Goal: Transaction & Acquisition: Purchase product/service

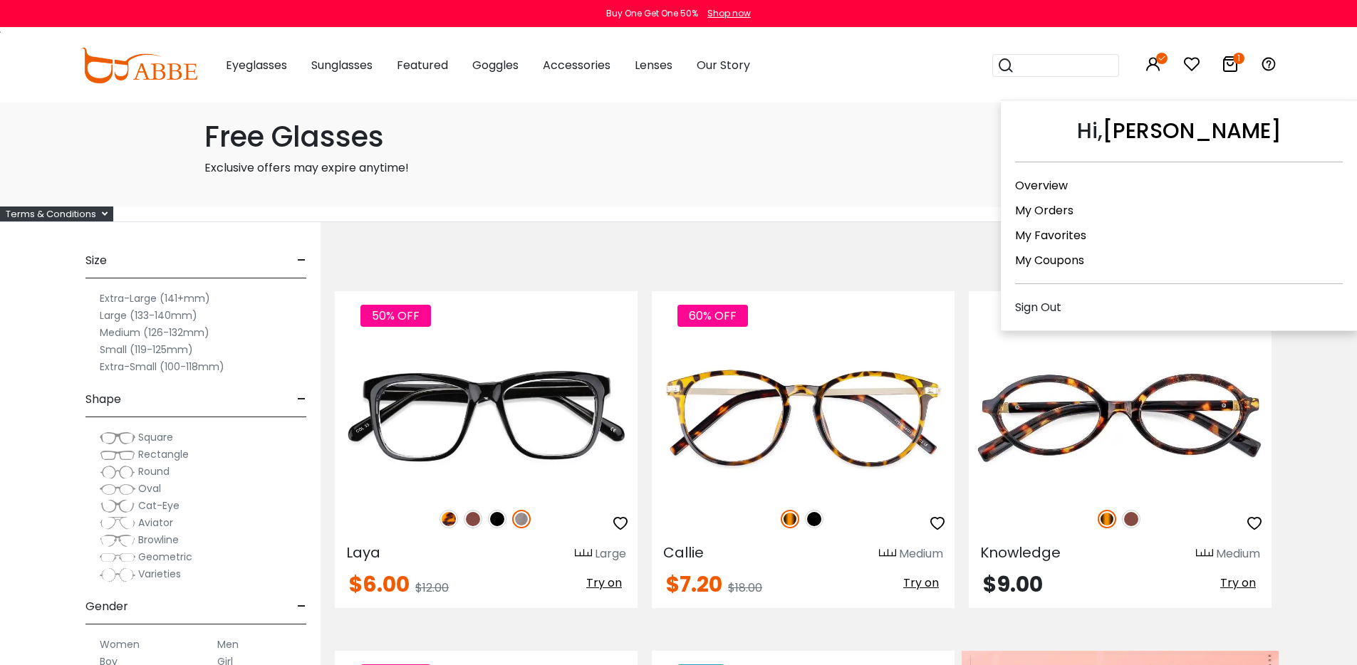
click at [1035, 213] on link "My Orders" at bounding box center [1044, 210] width 58 height 16
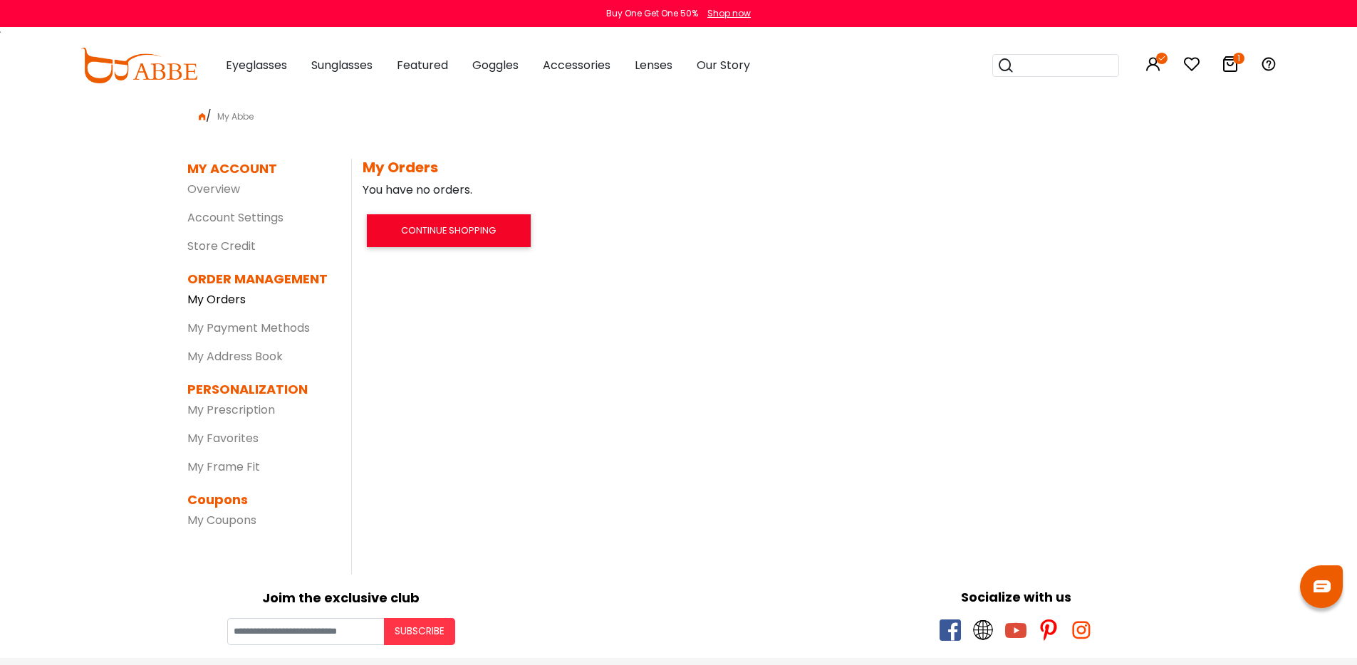
click at [238, 308] on link "My Orders" at bounding box center [216, 299] width 58 height 16
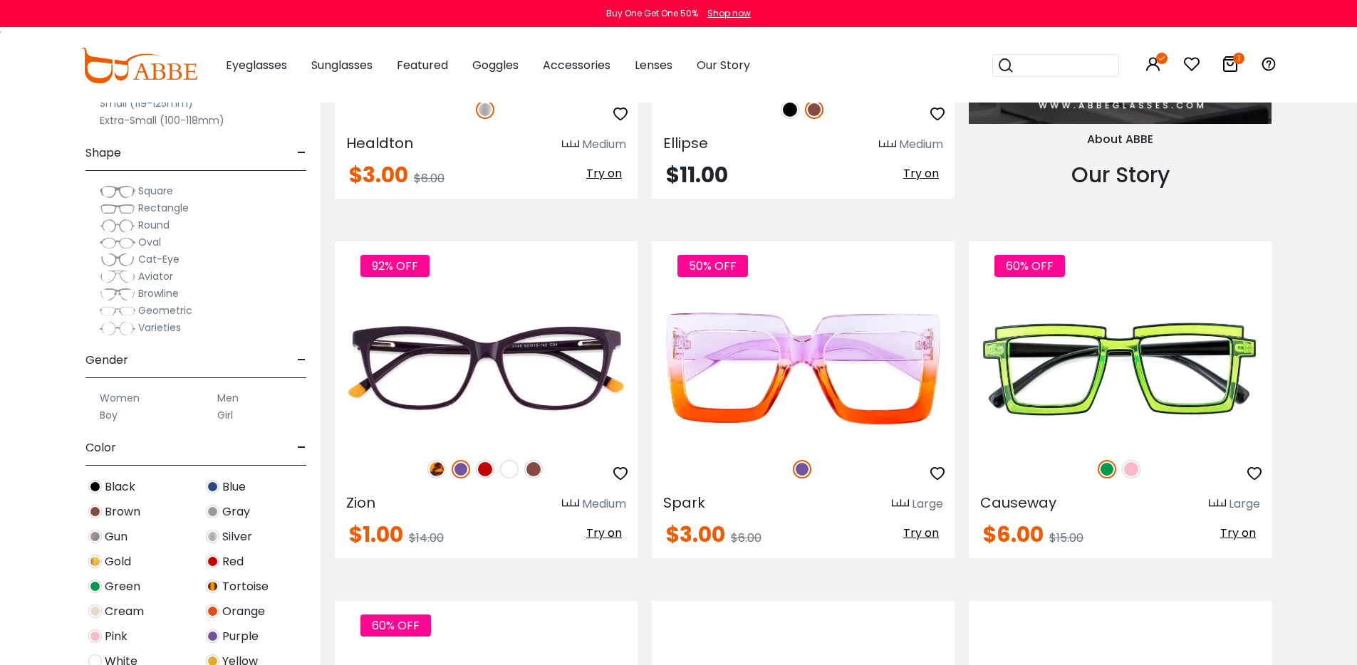
scroll to position [1714, 0]
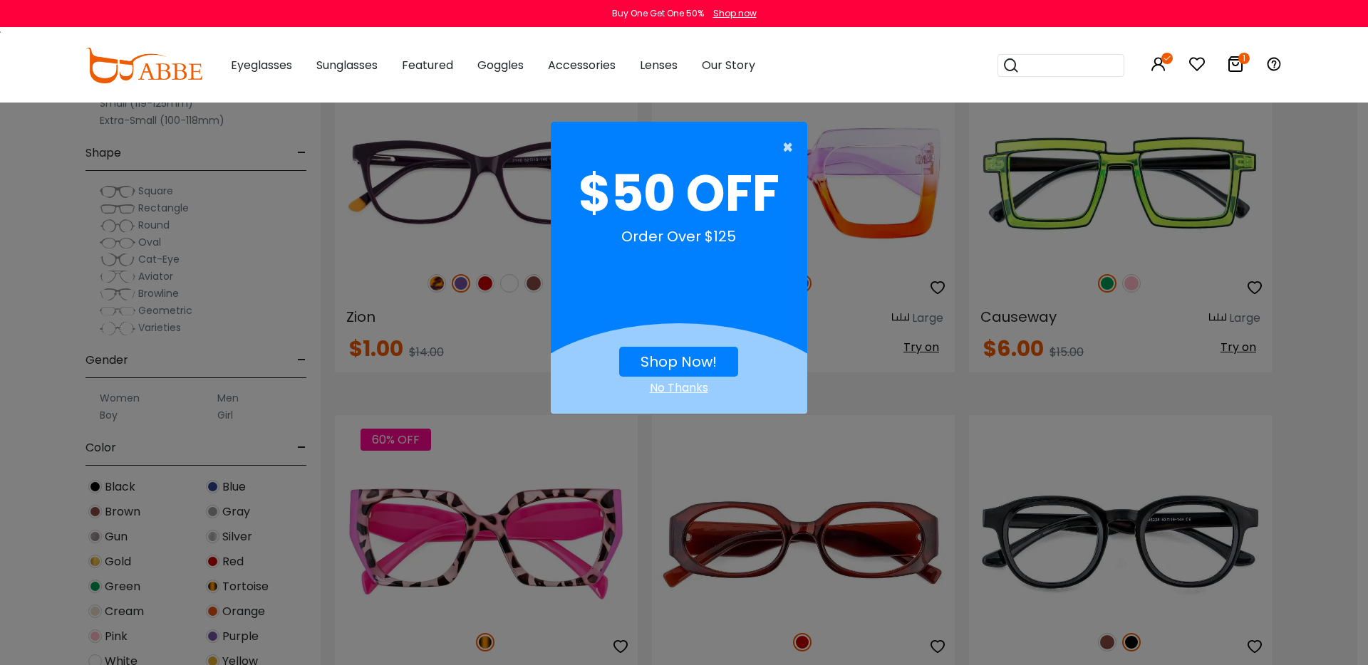
click at [789, 147] on span "×" at bounding box center [791, 147] width 18 height 29
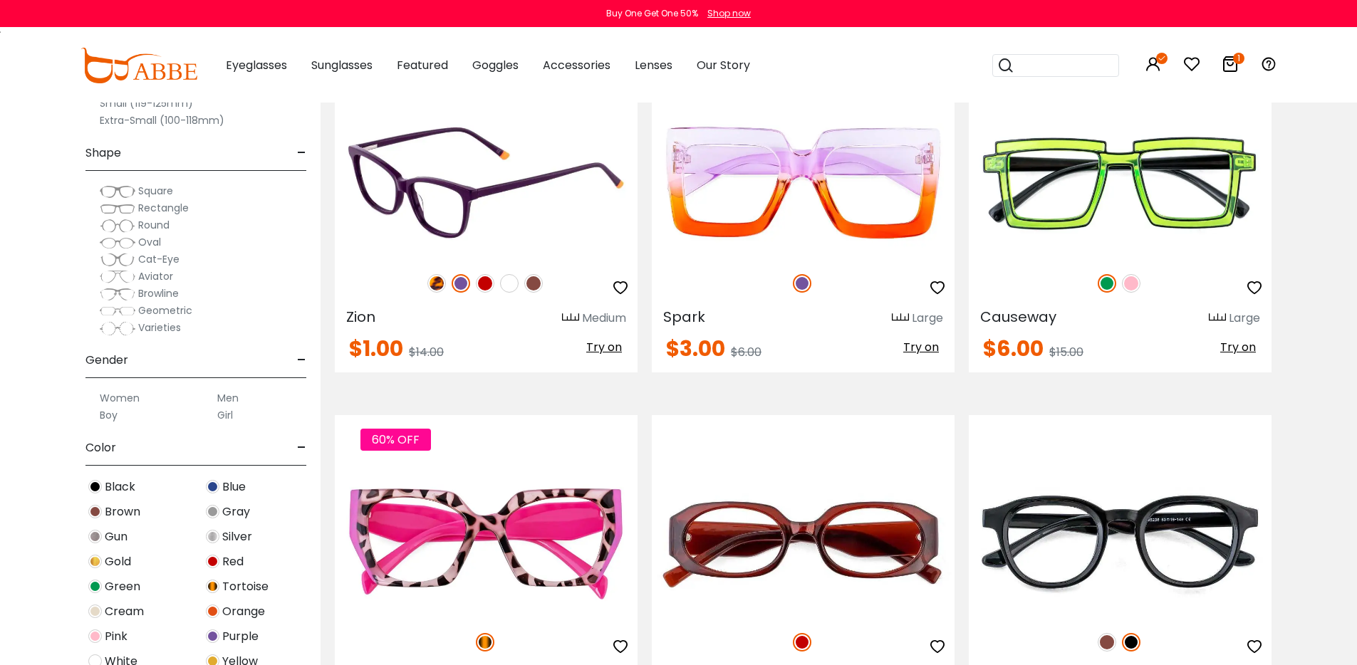
click at [463, 293] on img at bounding box center [461, 283] width 19 height 19
click at [482, 293] on img at bounding box center [485, 283] width 19 height 19
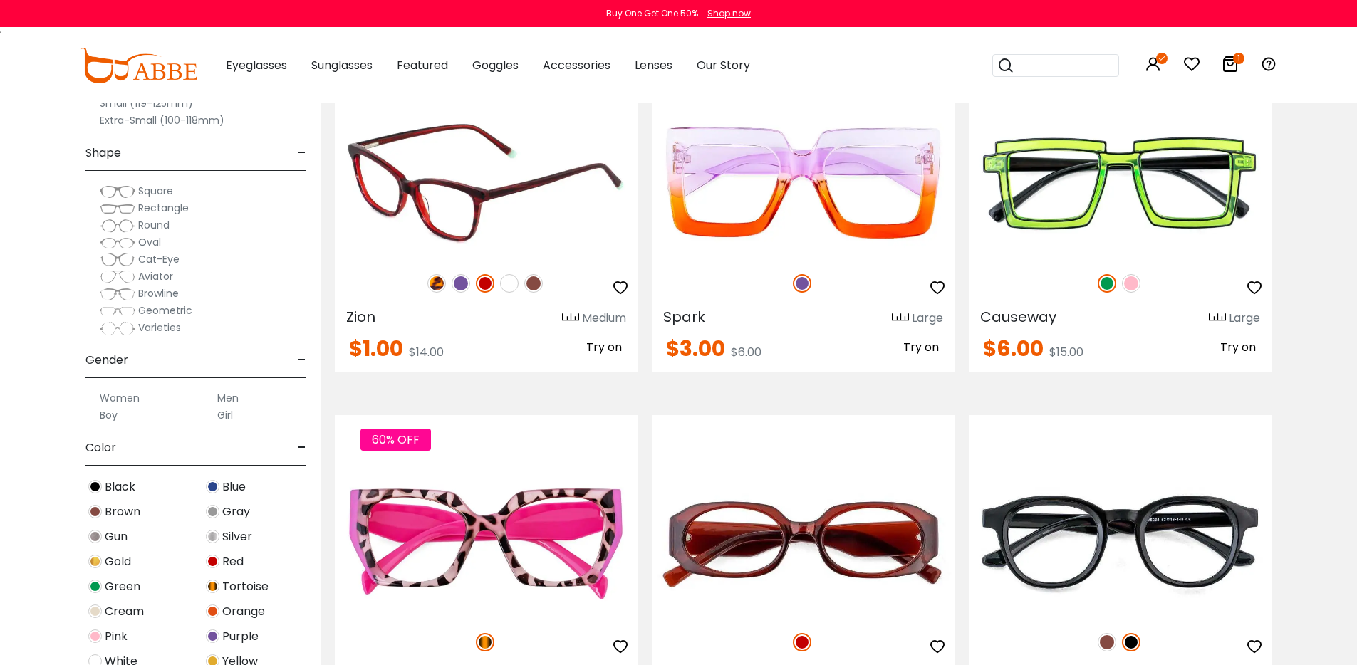
click at [512, 293] on img at bounding box center [509, 283] width 19 height 19
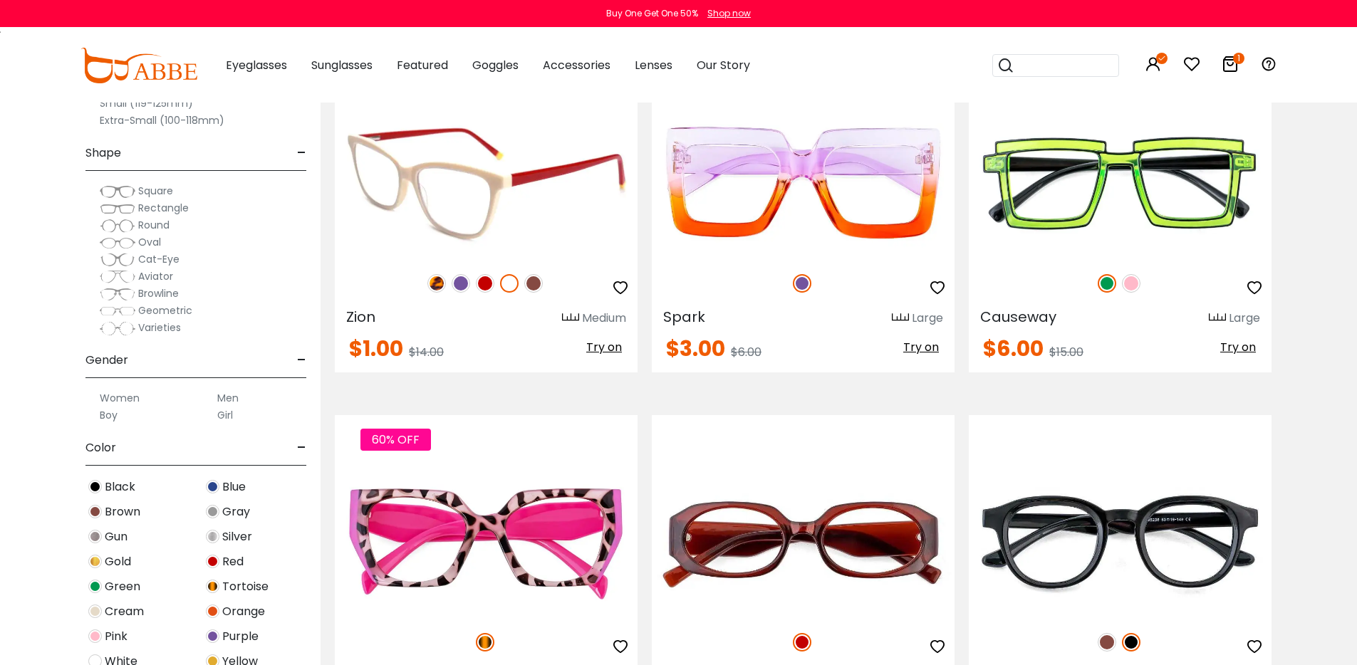
click at [535, 293] on img at bounding box center [533, 283] width 19 height 19
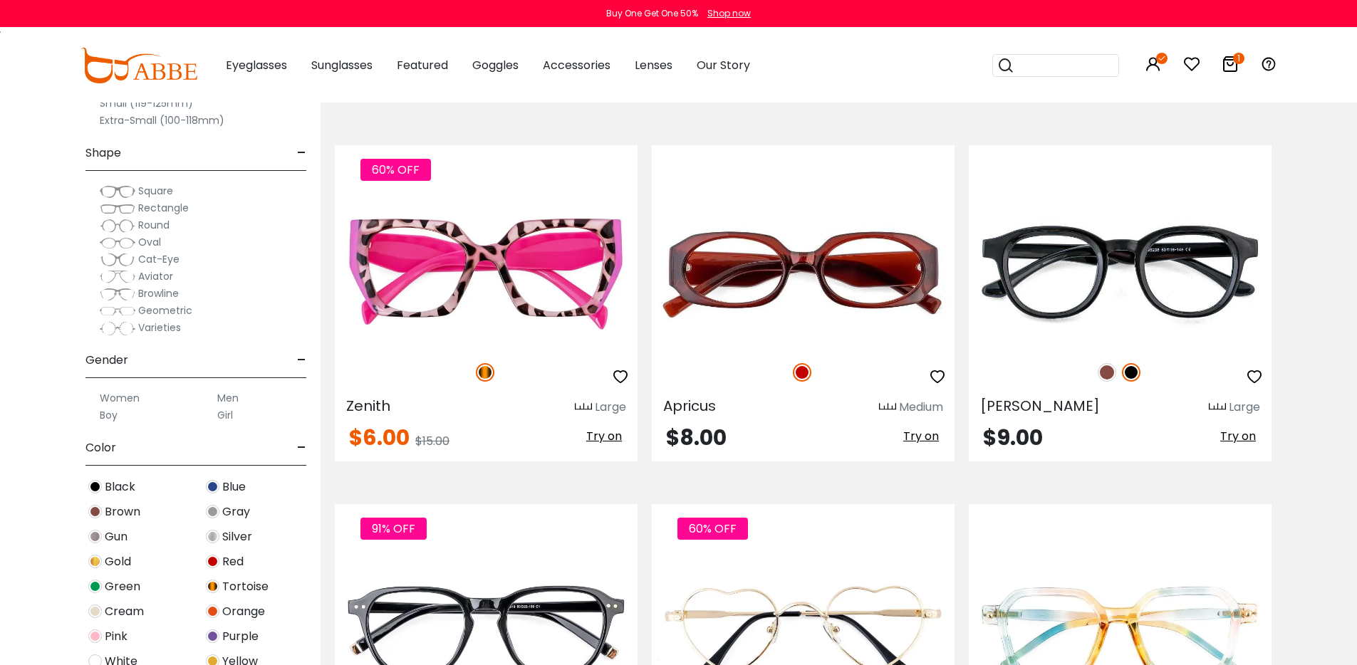
scroll to position [2024, 0]
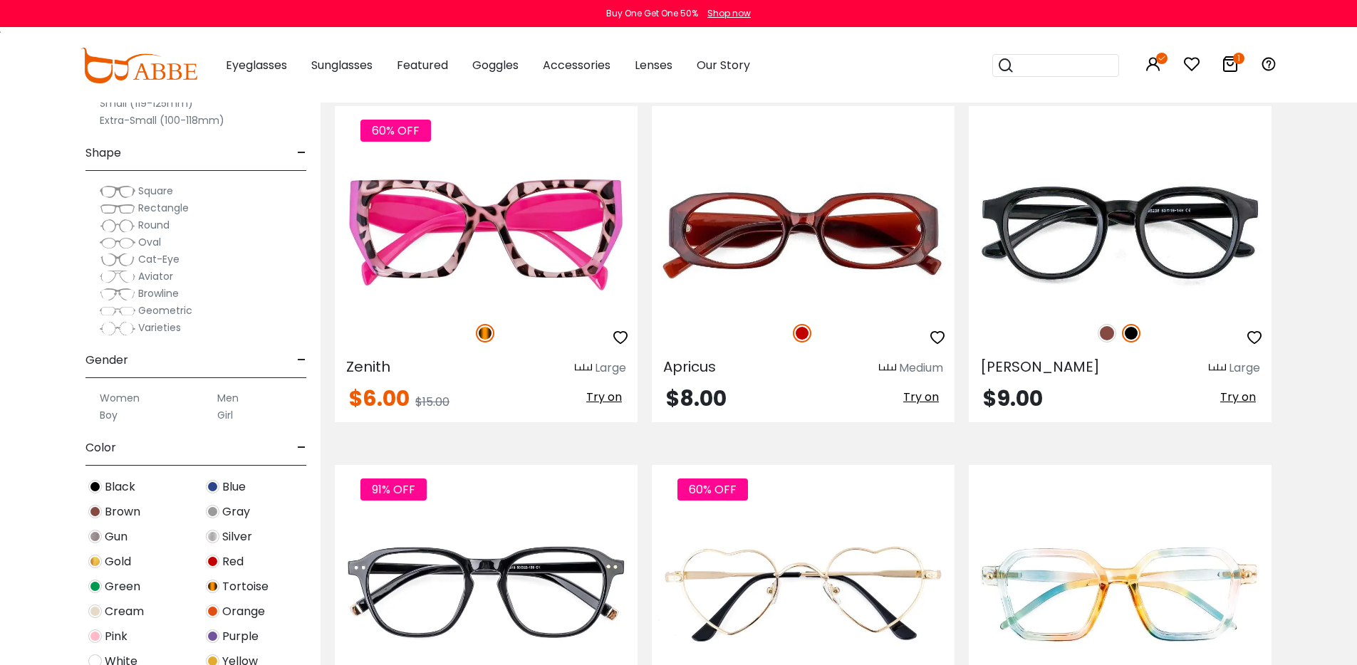
click at [128, 396] on label "Women" at bounding box center [120, 398] width 40 height 17
click at [132, 405] on label "Women" at bounding box center [120, 398] width 40 height 17
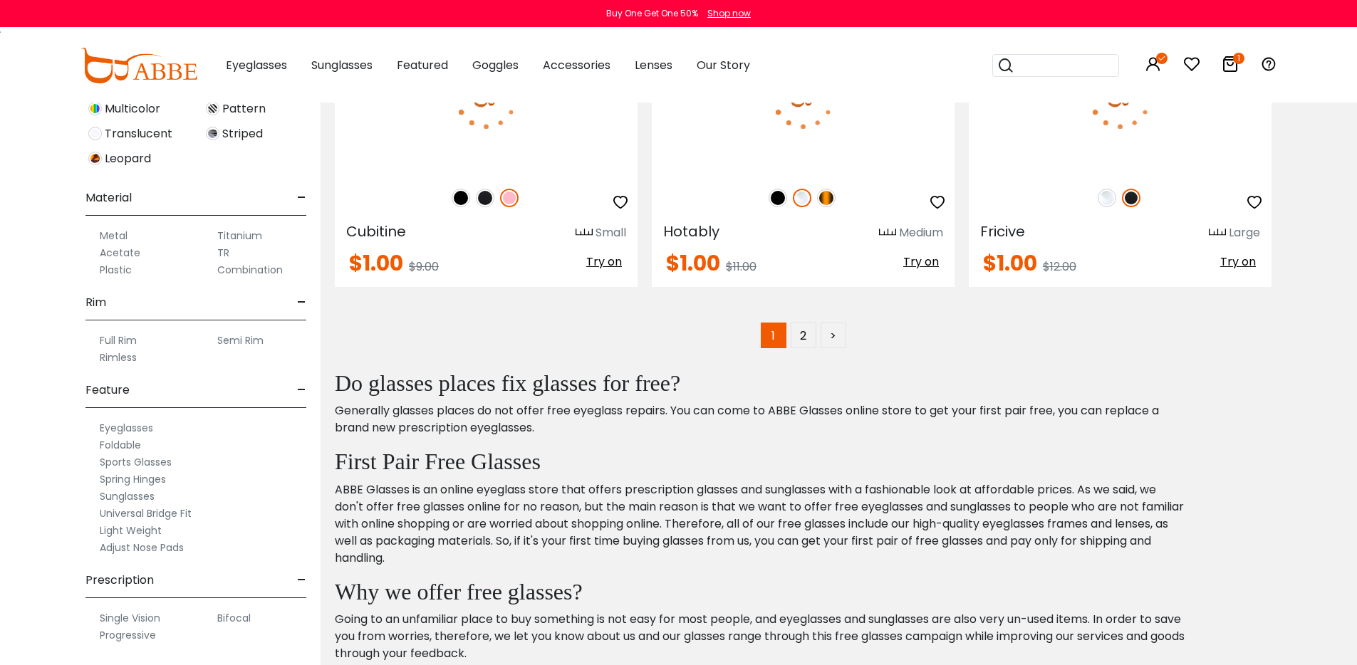
scroll to position [7201, 0]
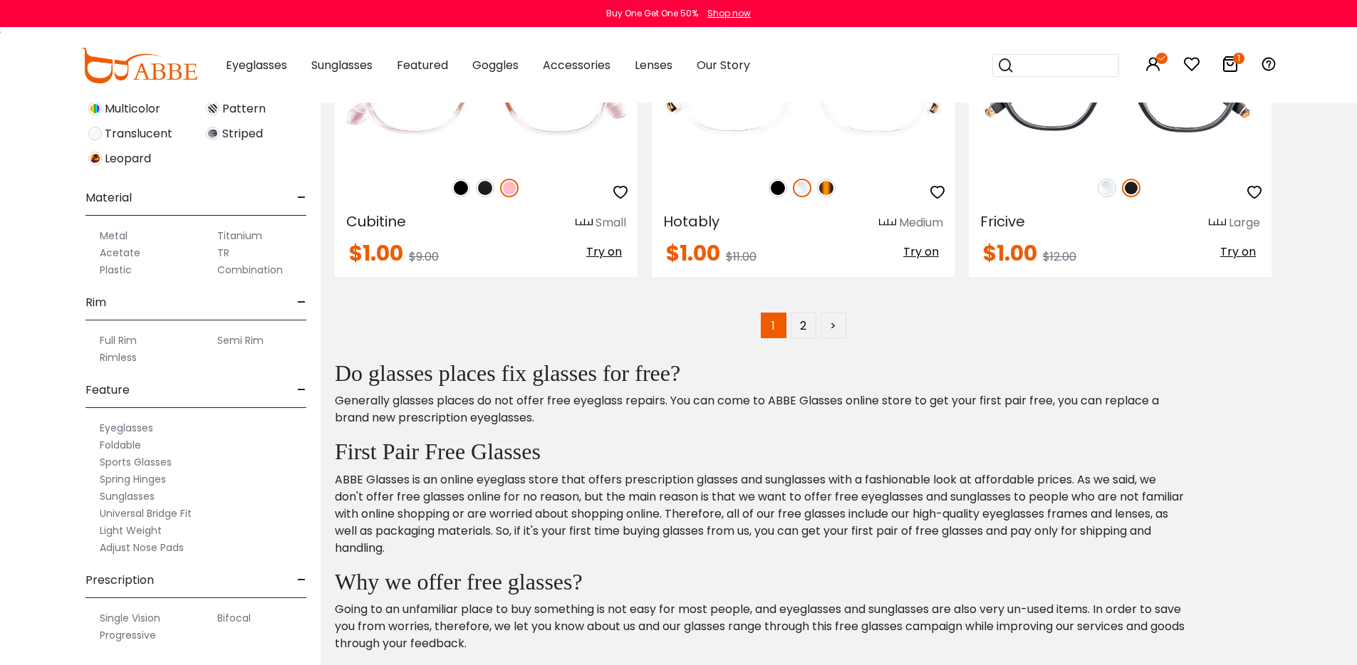
click at [120, 353] on label "Rimless" at bounding box center [118, 357] width 37 height 17
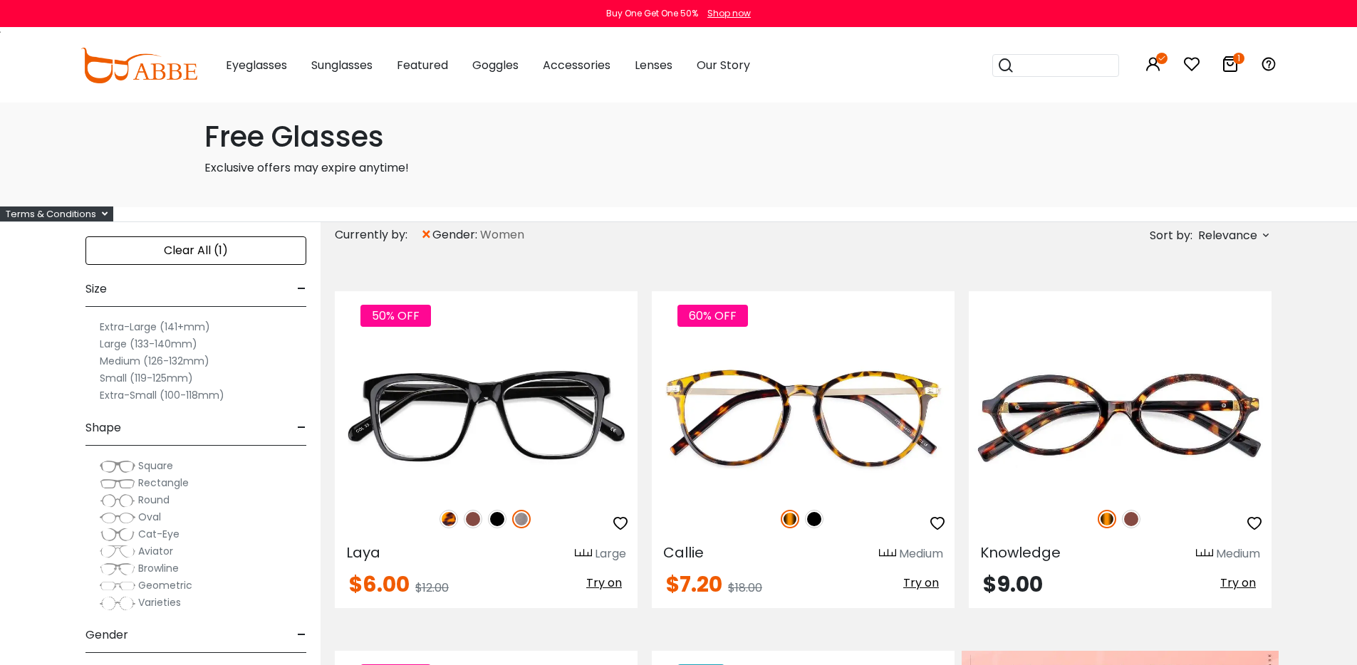
click at [165, 370] on label "Medium (126-132mm)" at bounding box center [155, 361] width 110 height 17
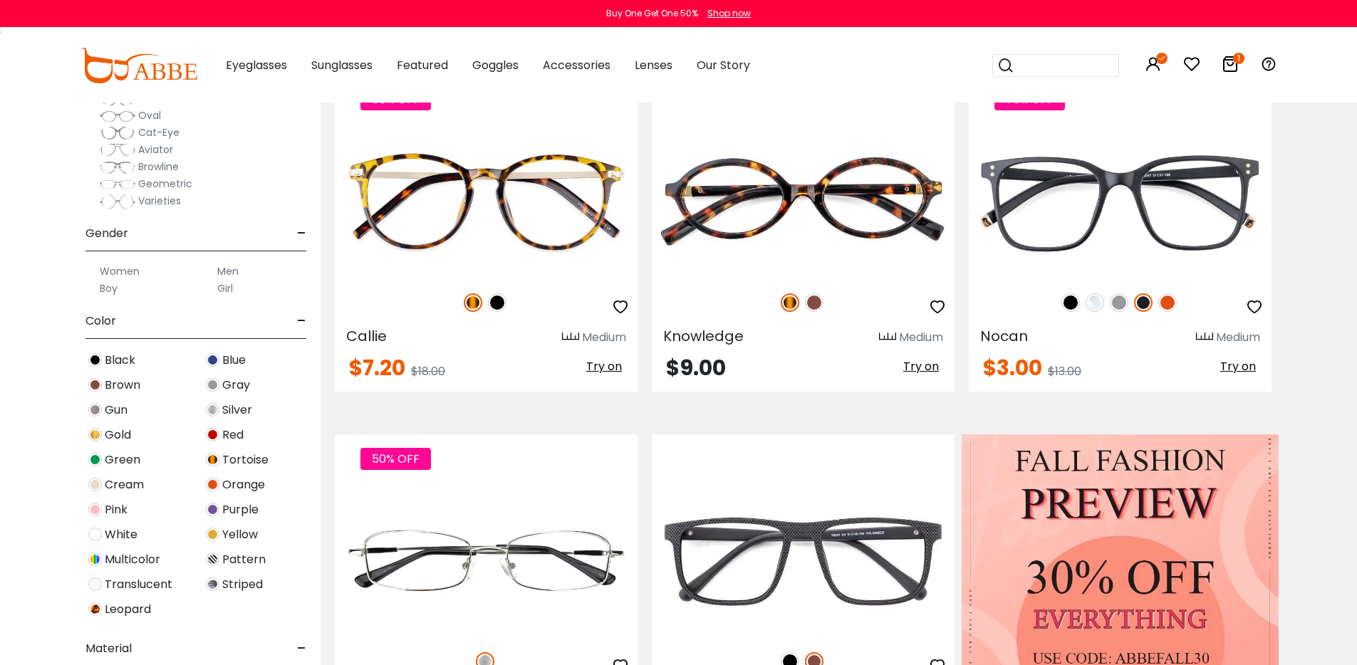
scroll to position [227, 0]
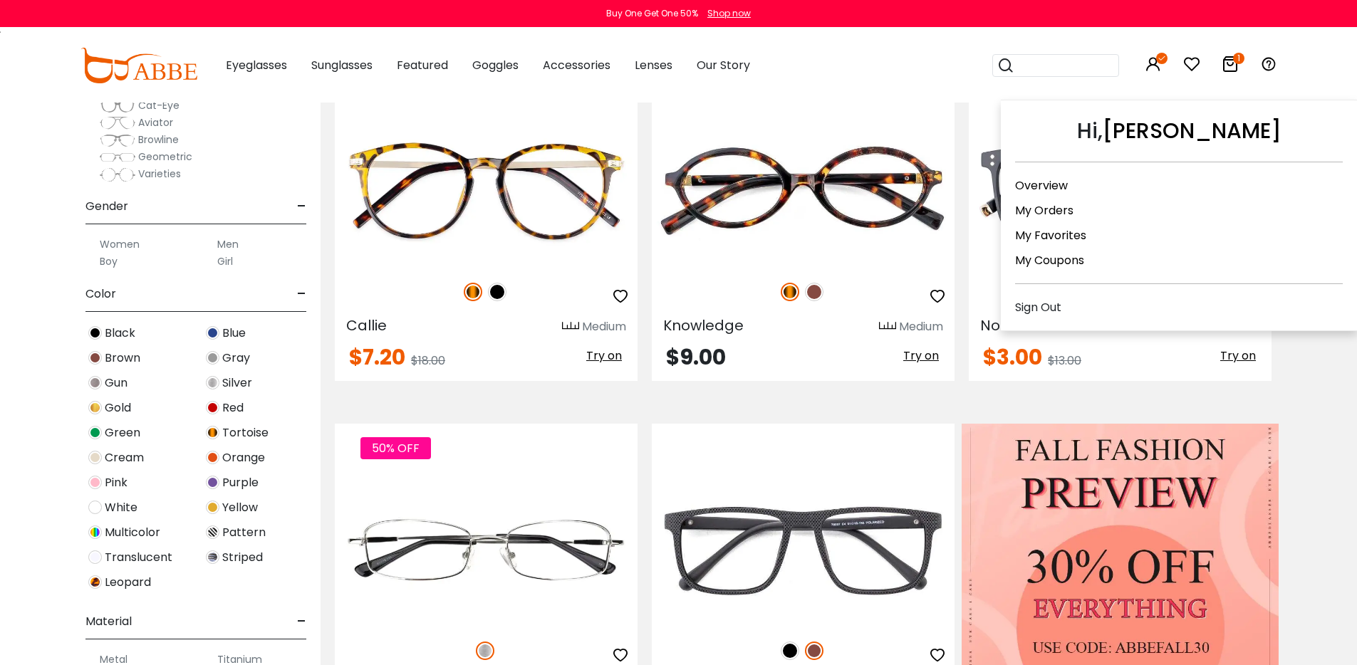
click at [1158, 59] on icon at bounding box center [1161, 58] width 11 height 11
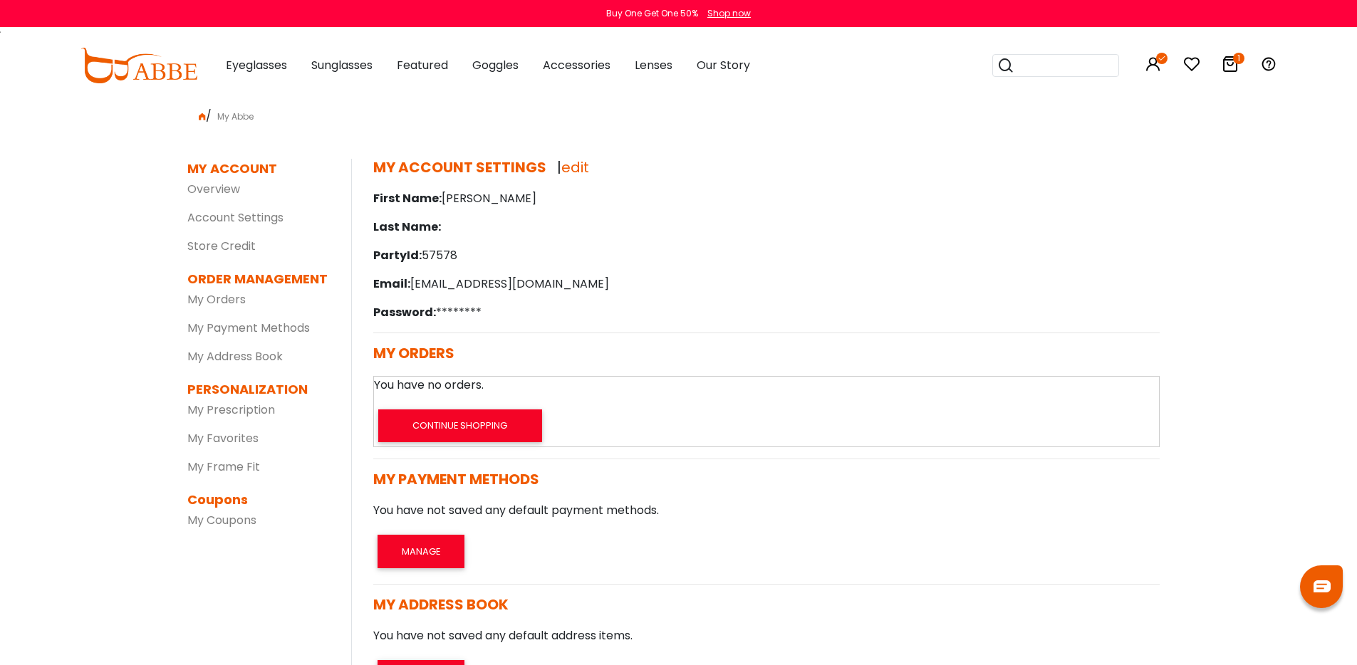
click at [1227, 66] on icon at bounding box center [1230, 64] width 17 height 17
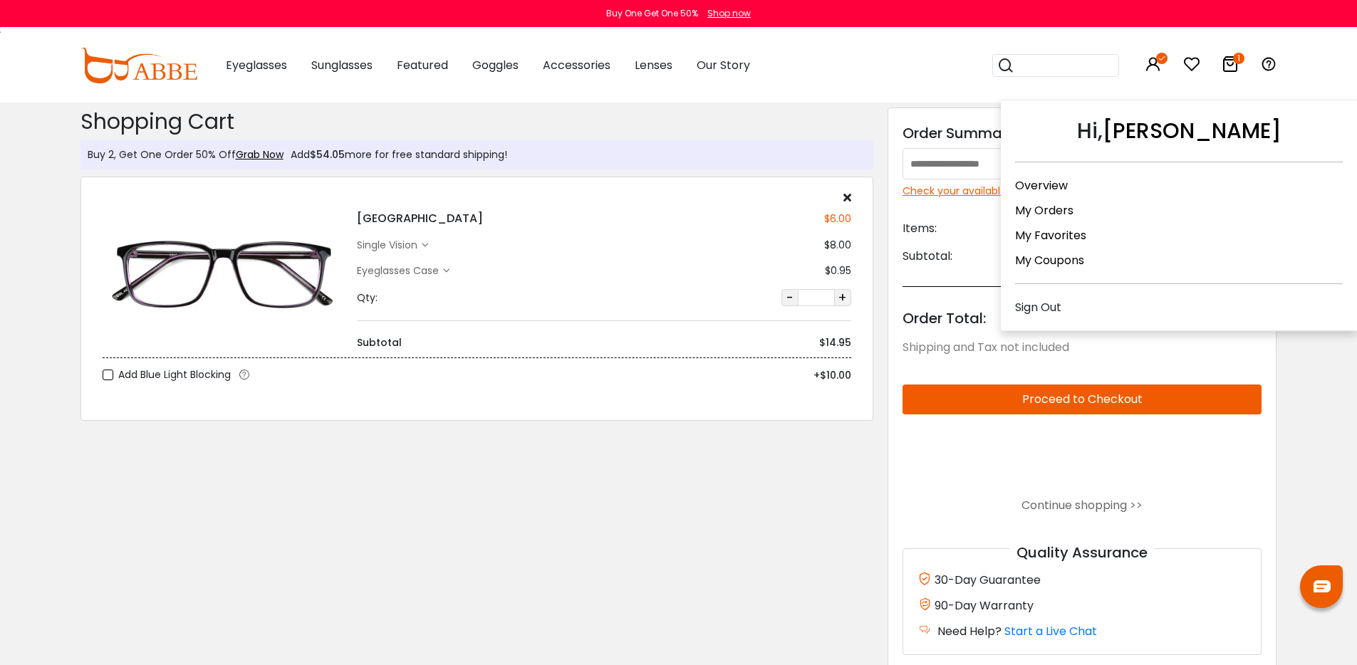
click at [1052, 314] on div "Sign Out" at bounding box center [1179, 308] width 328 height 18
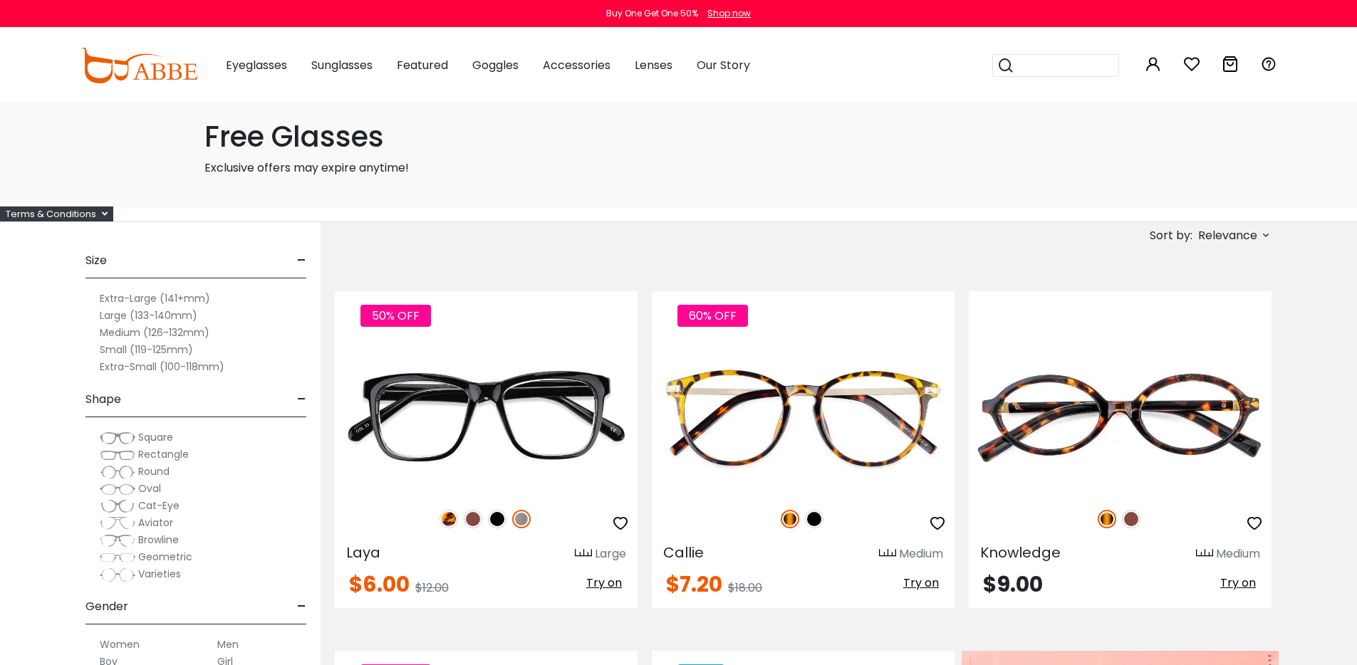
click at [193, 341] on label "Medium (126-132mm)" at bounding box center [155, 332] width 110 height 17
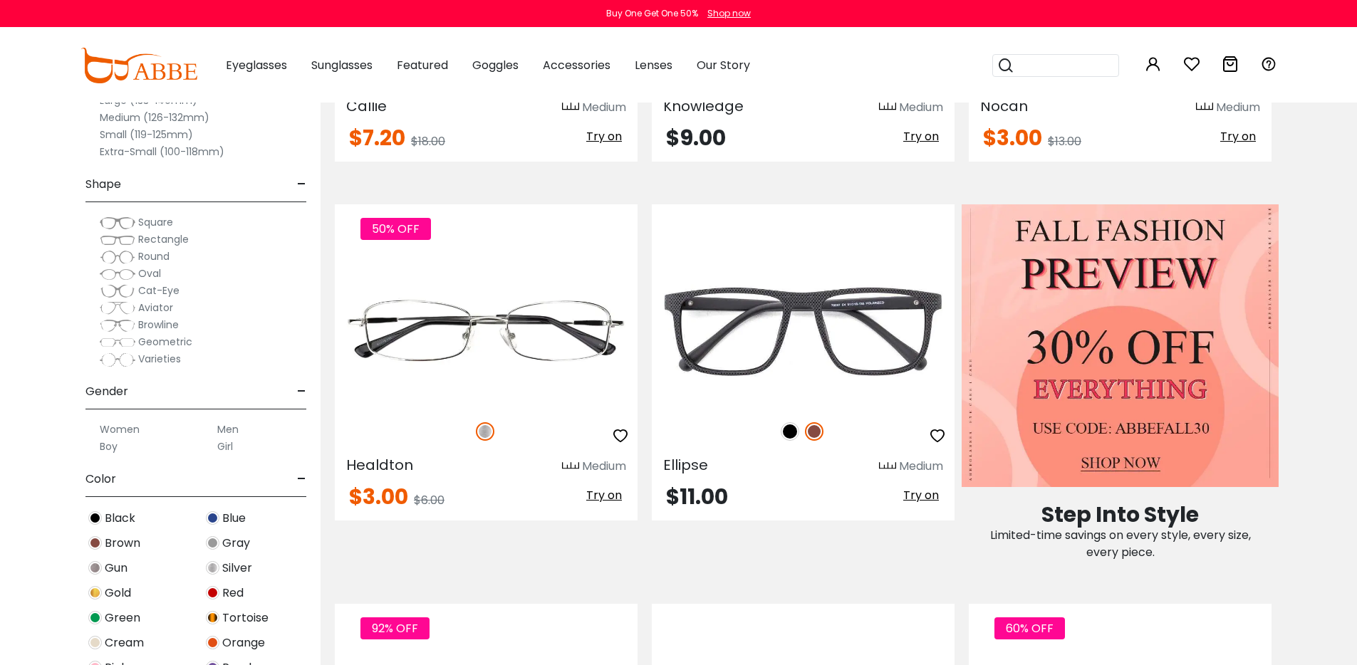
scroll to position [560, 0]
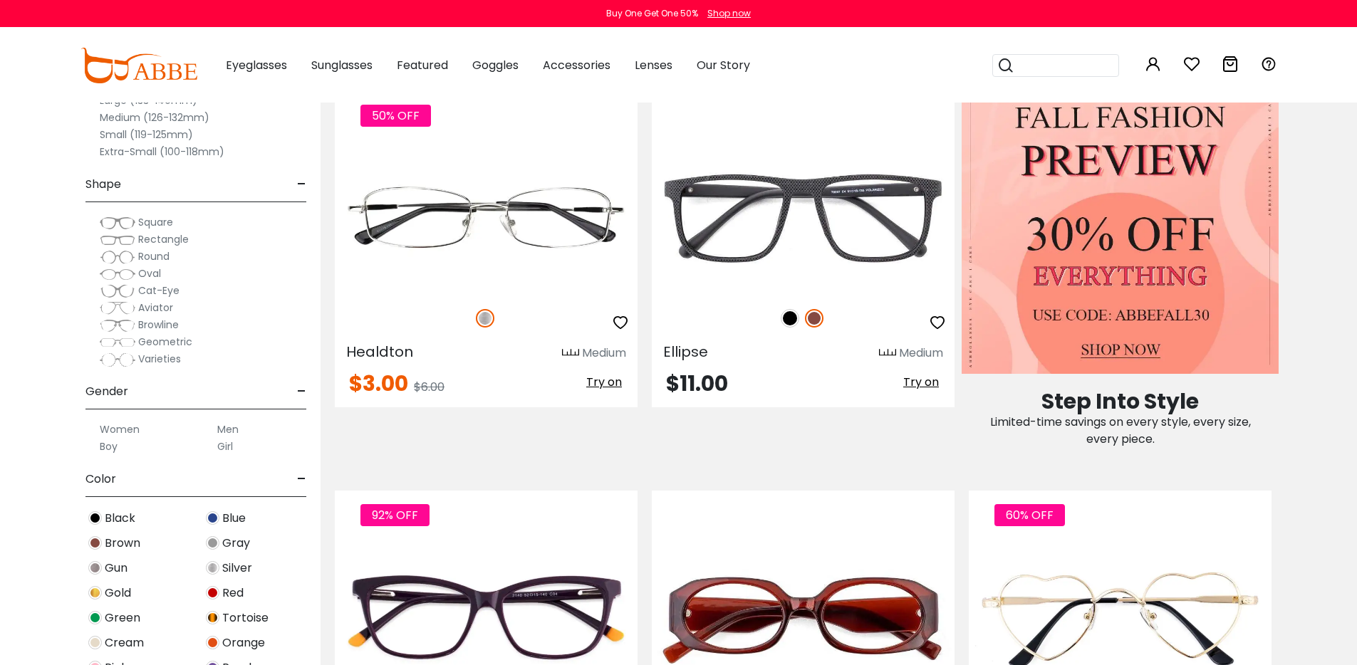
click at [135, 431] on label "Women" at bounding box center [120, 429] width 40 height 17
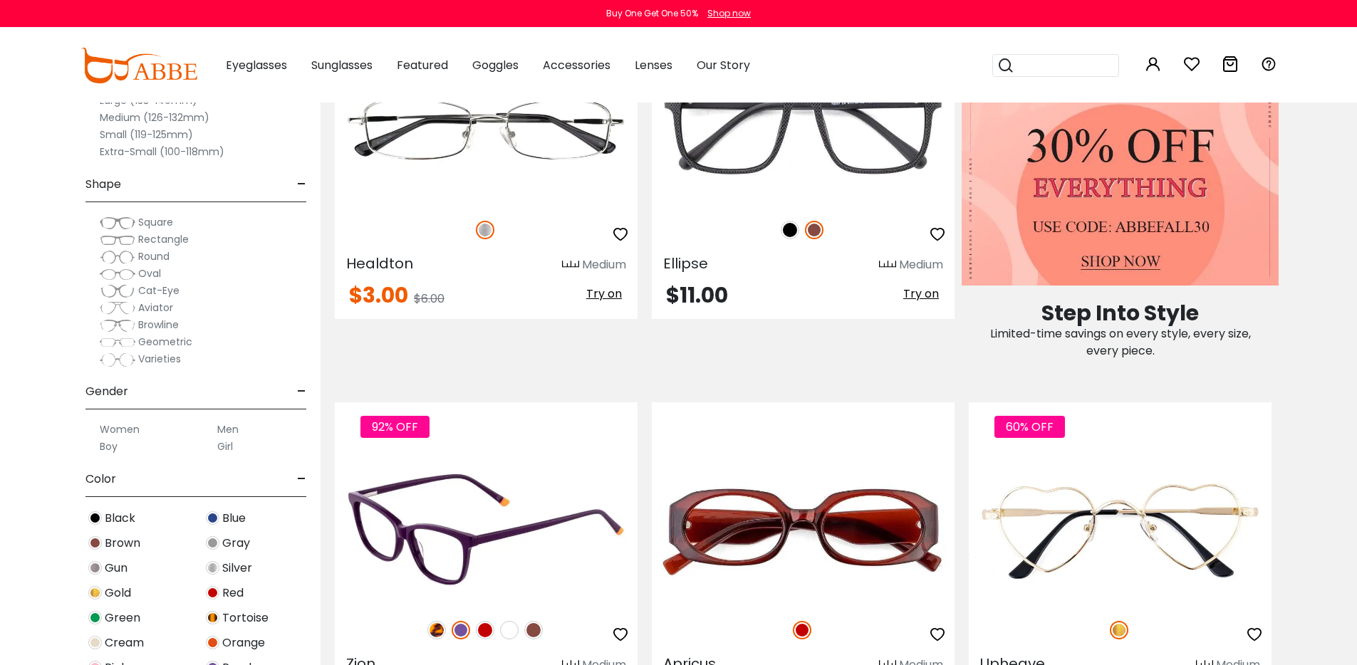
scroll to position [904, 0]
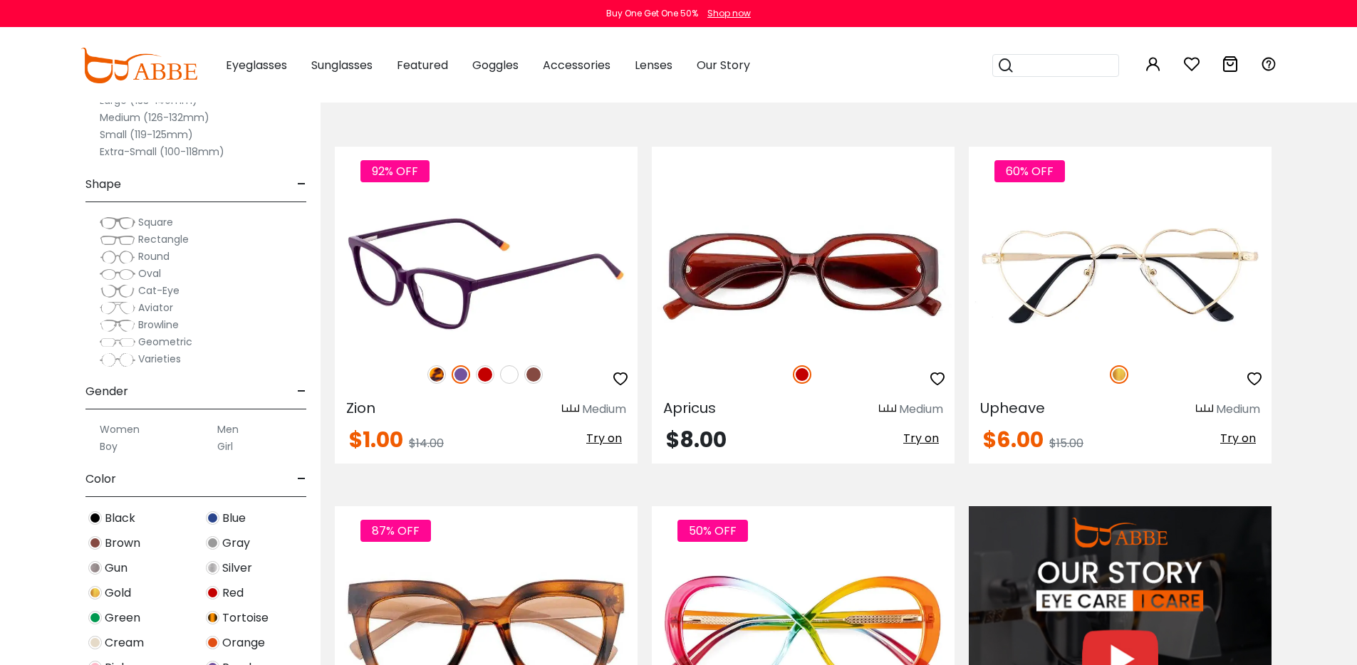
click at [440, 384] on img at bounding box center [437, 375] width 19 height 19
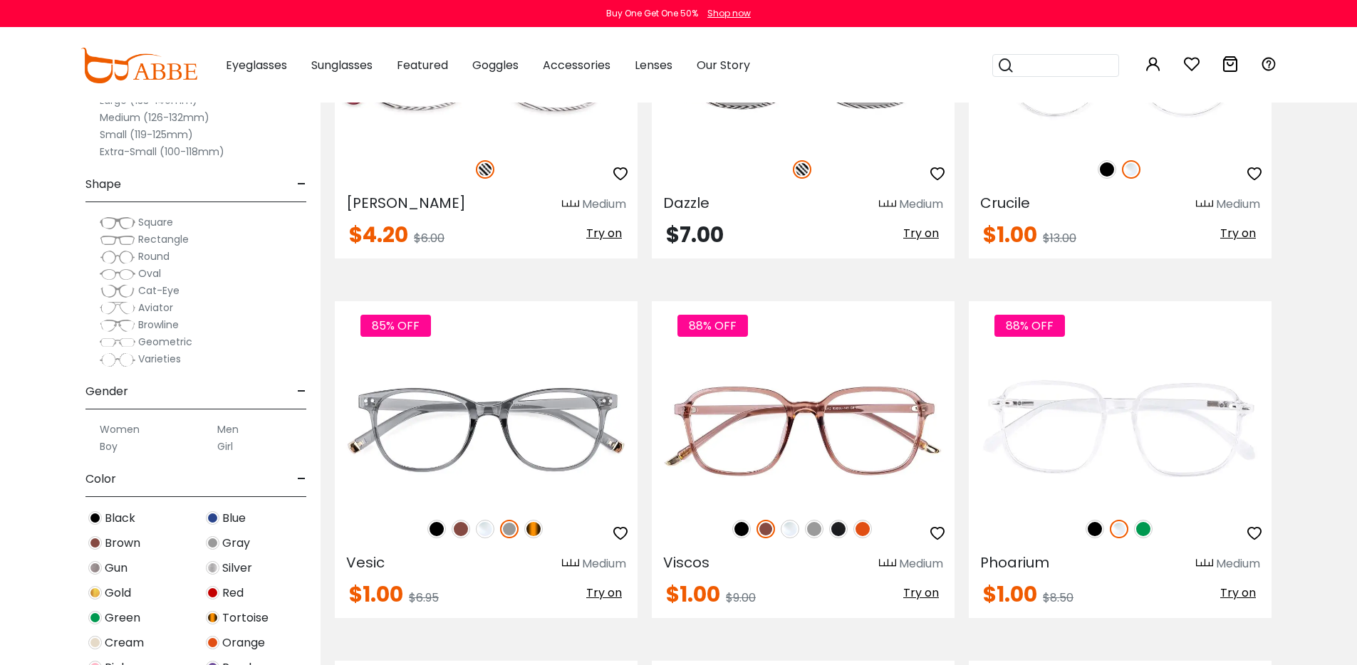
scroll to position [2351, 0]
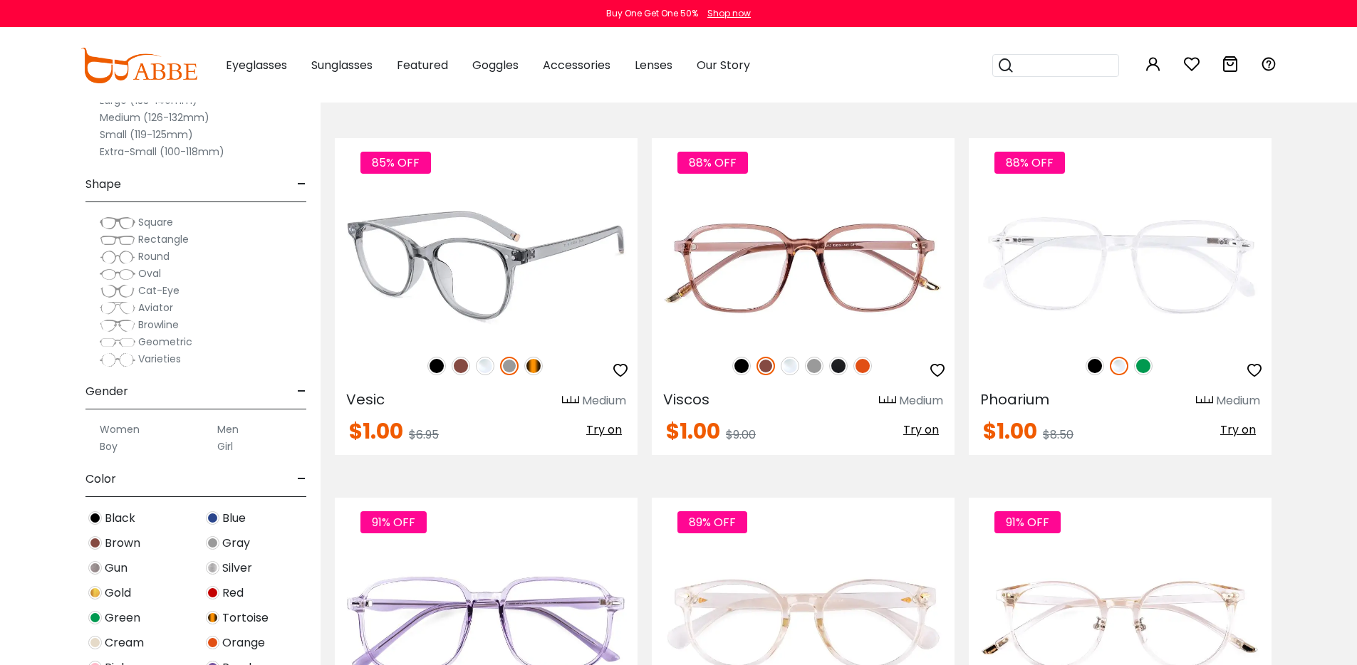
click at [460, 375] on img at bounding box center [461, 366] width 19 height 19
click at [513, 375] on img at bounding box center [509, 366] width 19 height 19
click at [436, 375] on img at bounding box center [437, 366] width 19 height 19
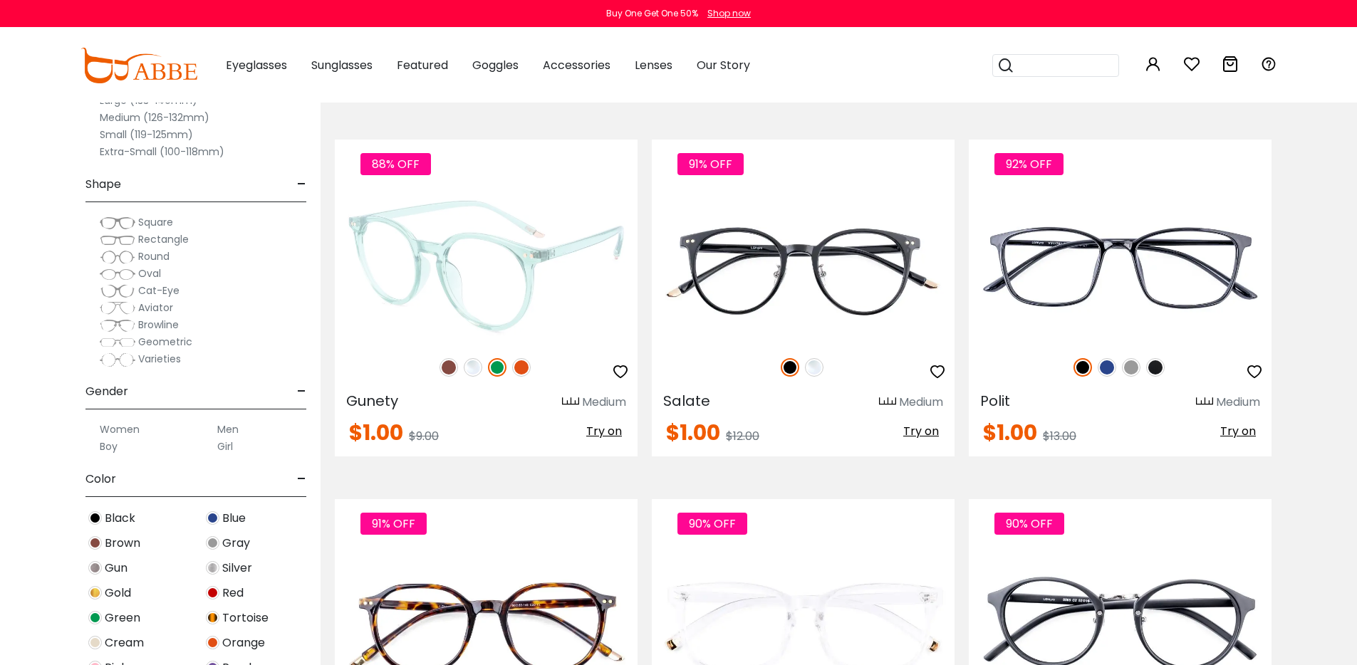
scroll to position [3109, 0]
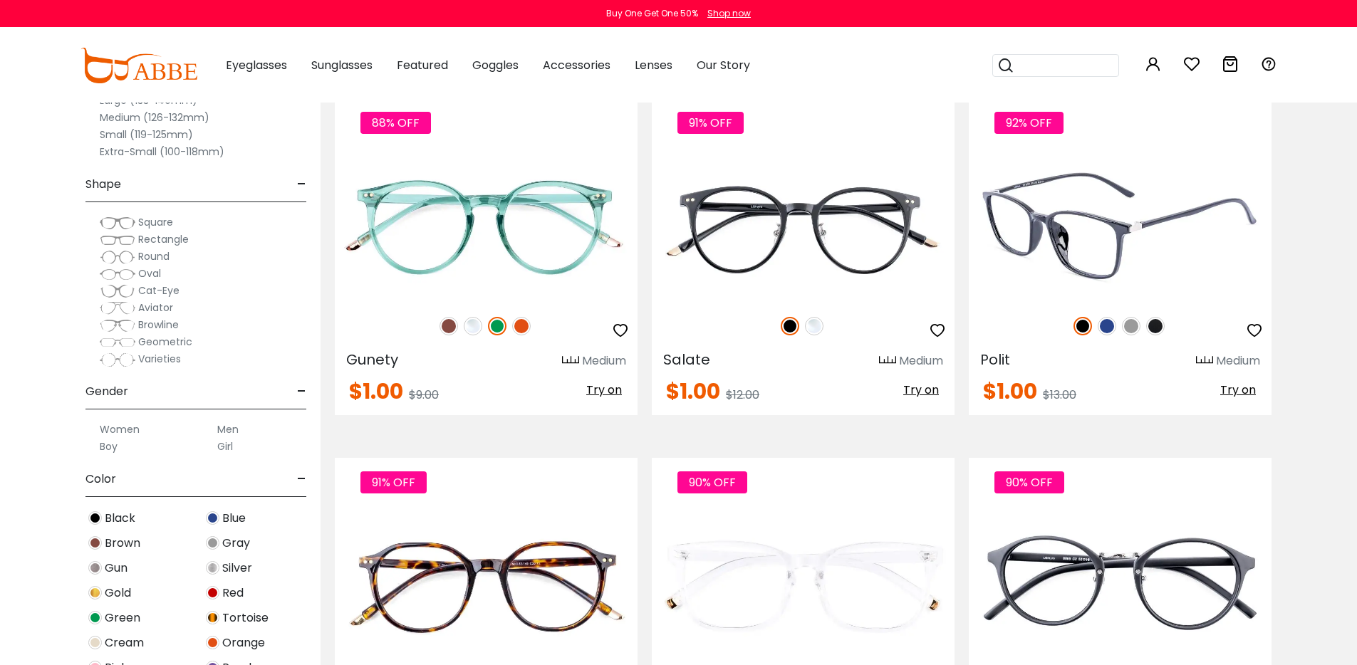
click at [1107, 336] on img at bounding box center [1107, 326] width 19 height 19
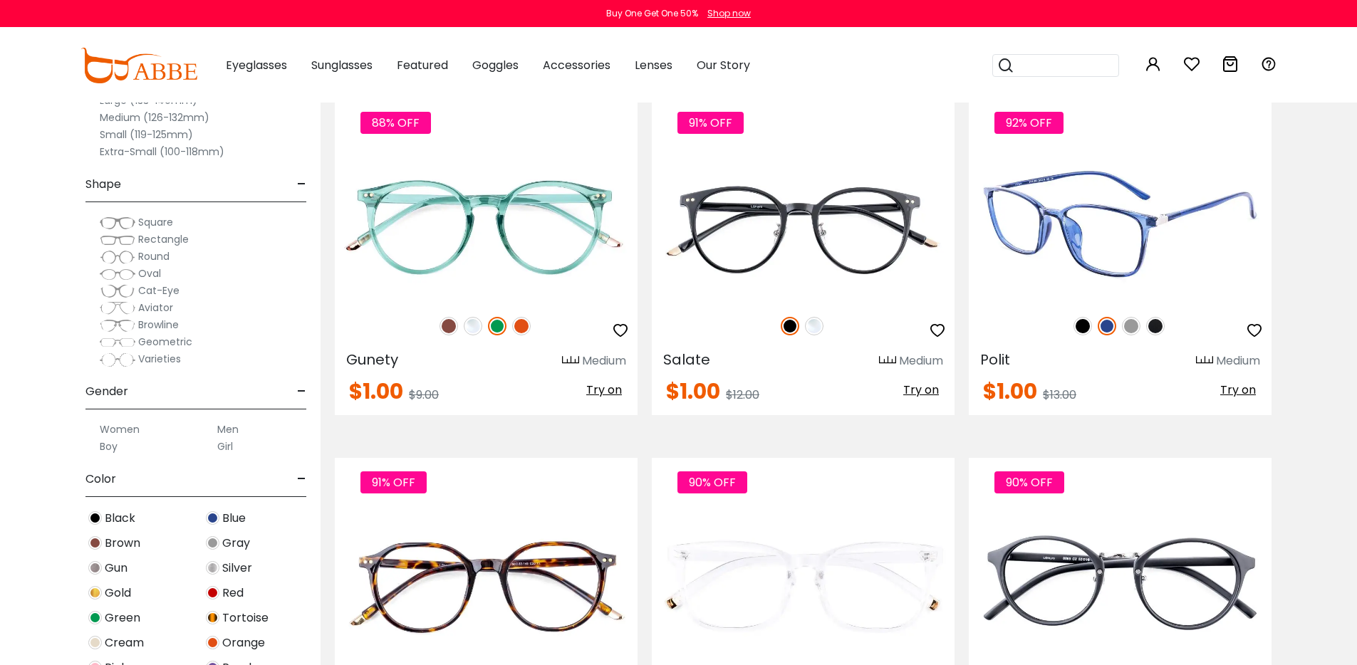
click at [1133, 336] on img at bounding box center [1131, 326] width 19 height 19
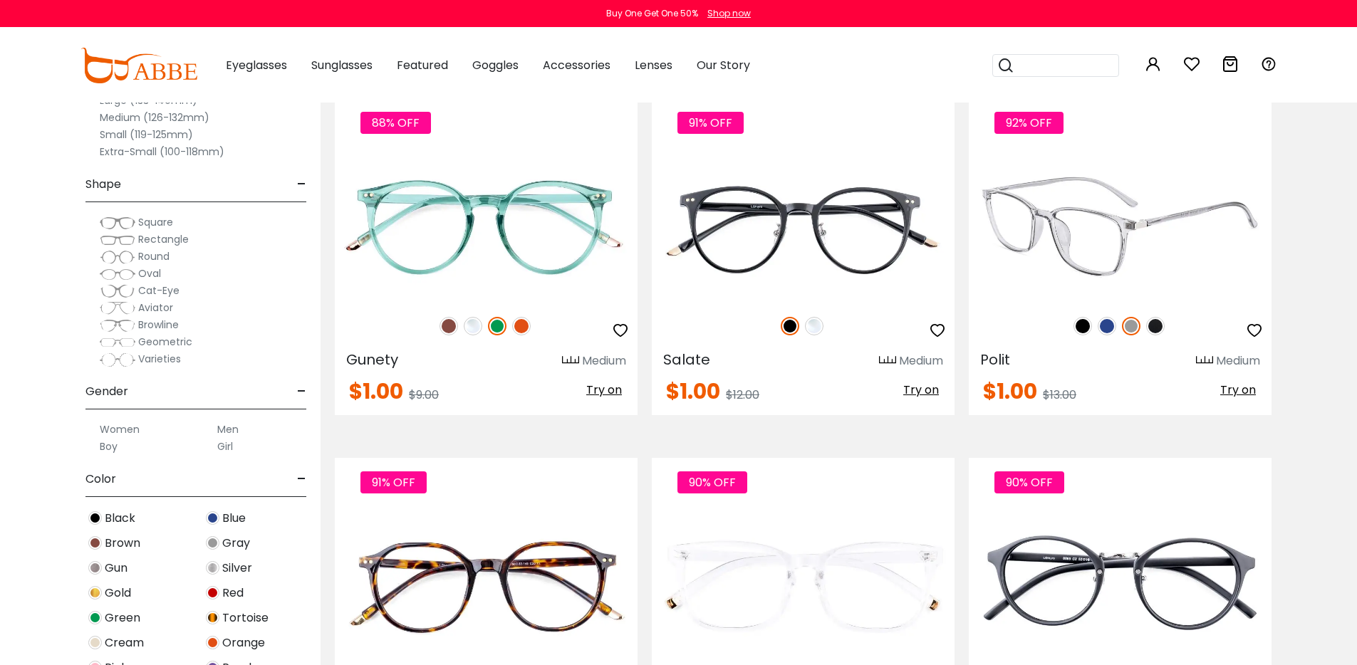
click at [1154, 336] on img at bounding box center [1155, 326] width 19 height 19
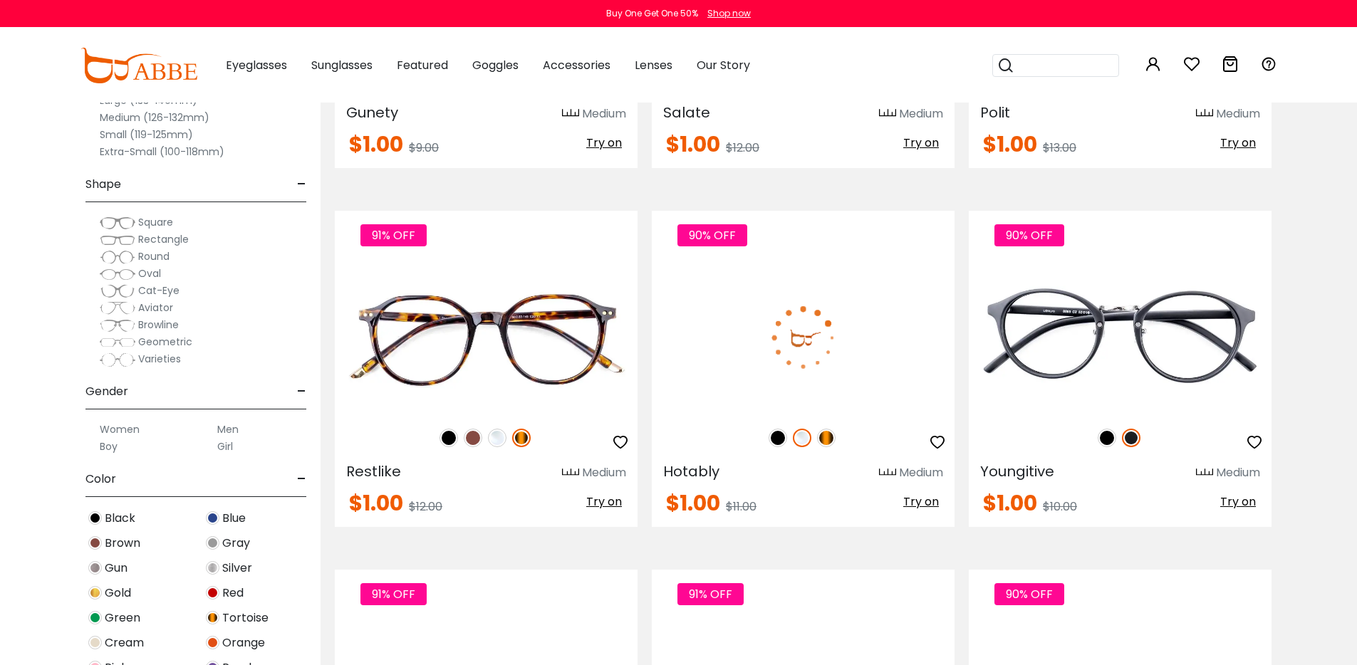
scroll to position [3513, 0]
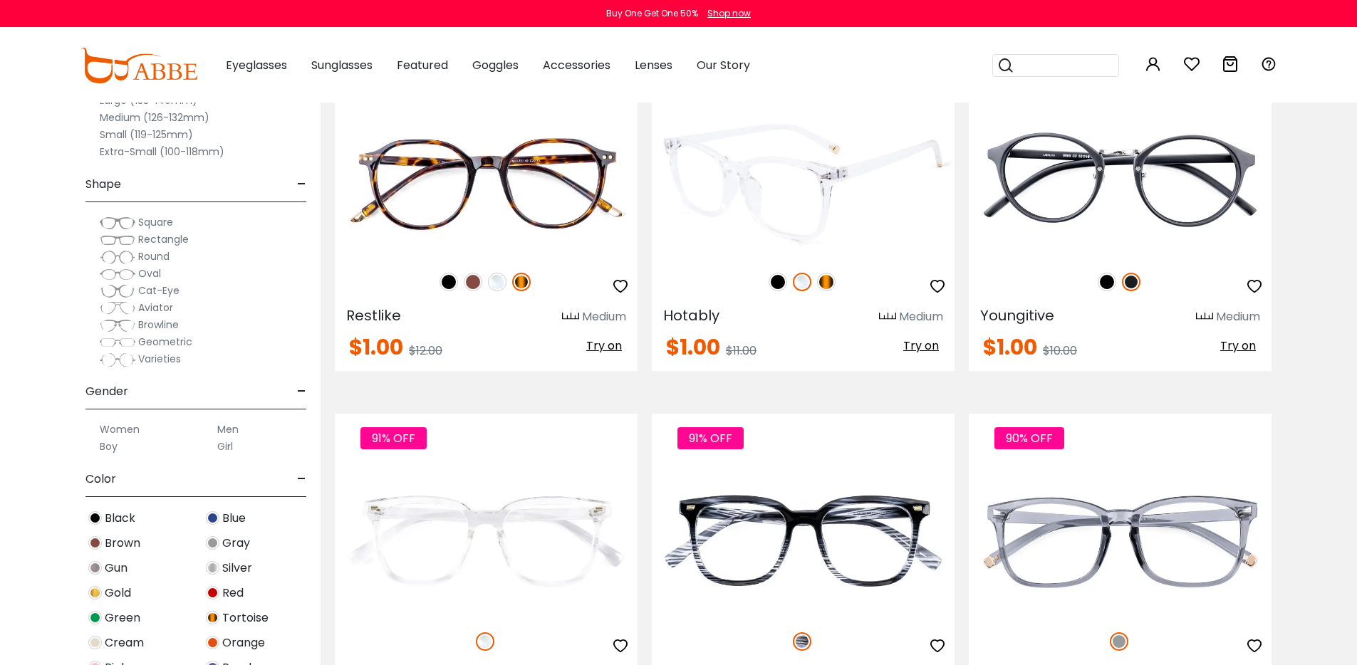
click at [824, 291] on img at bounding box center [826, 282] width 19 height 19
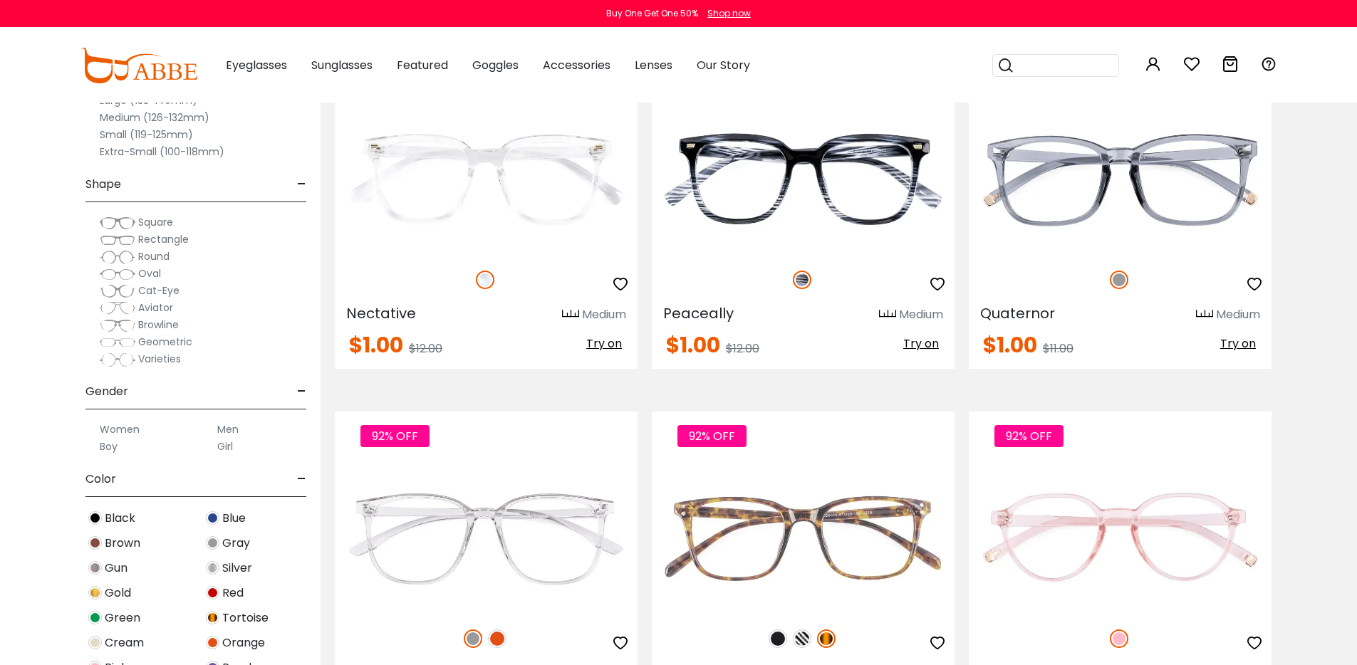
scroll to position [3897, 0]
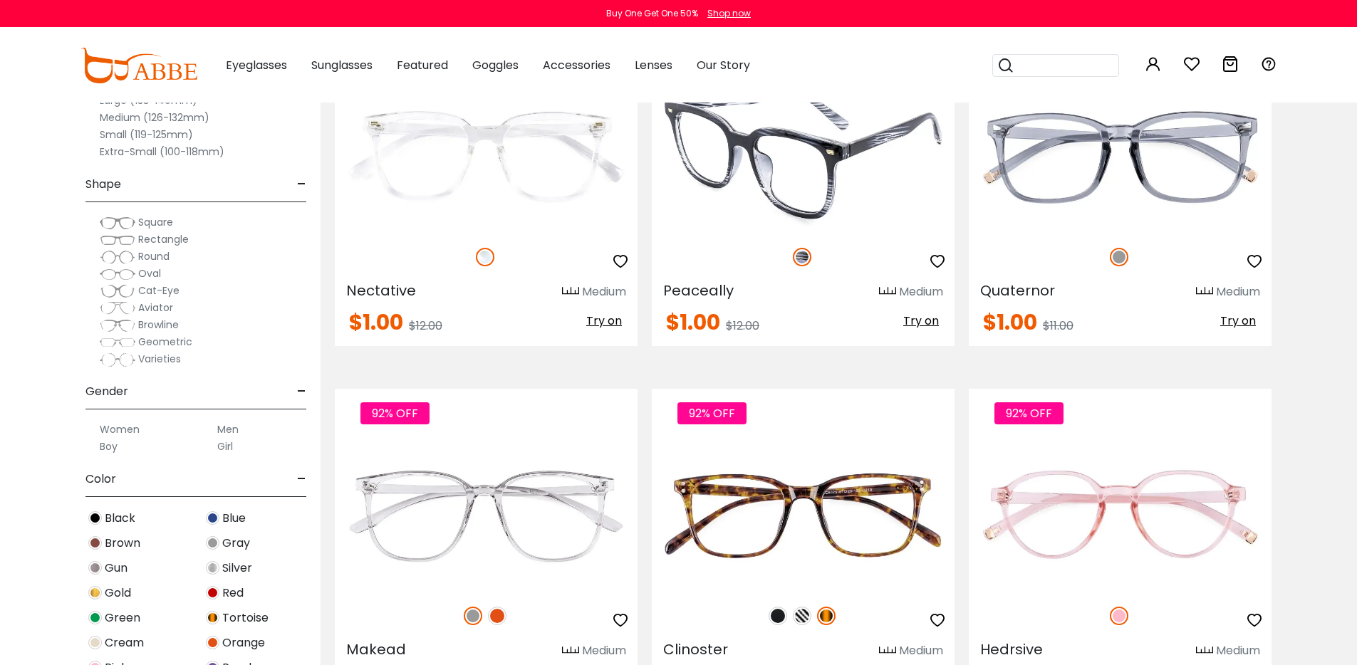
click at [822, 232] on img at bounding box center [803, 157] width 303 height 152
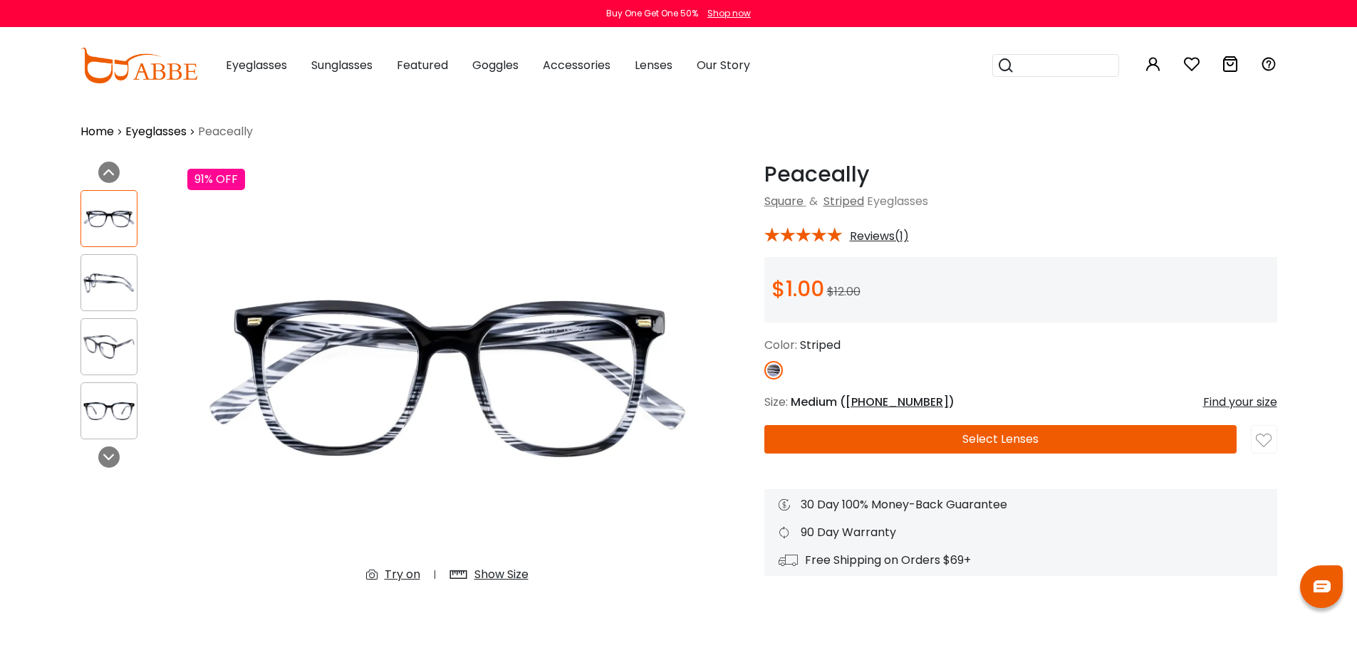
click at [101, 346] on img at bounding box center [109, 347] width 56 height 28
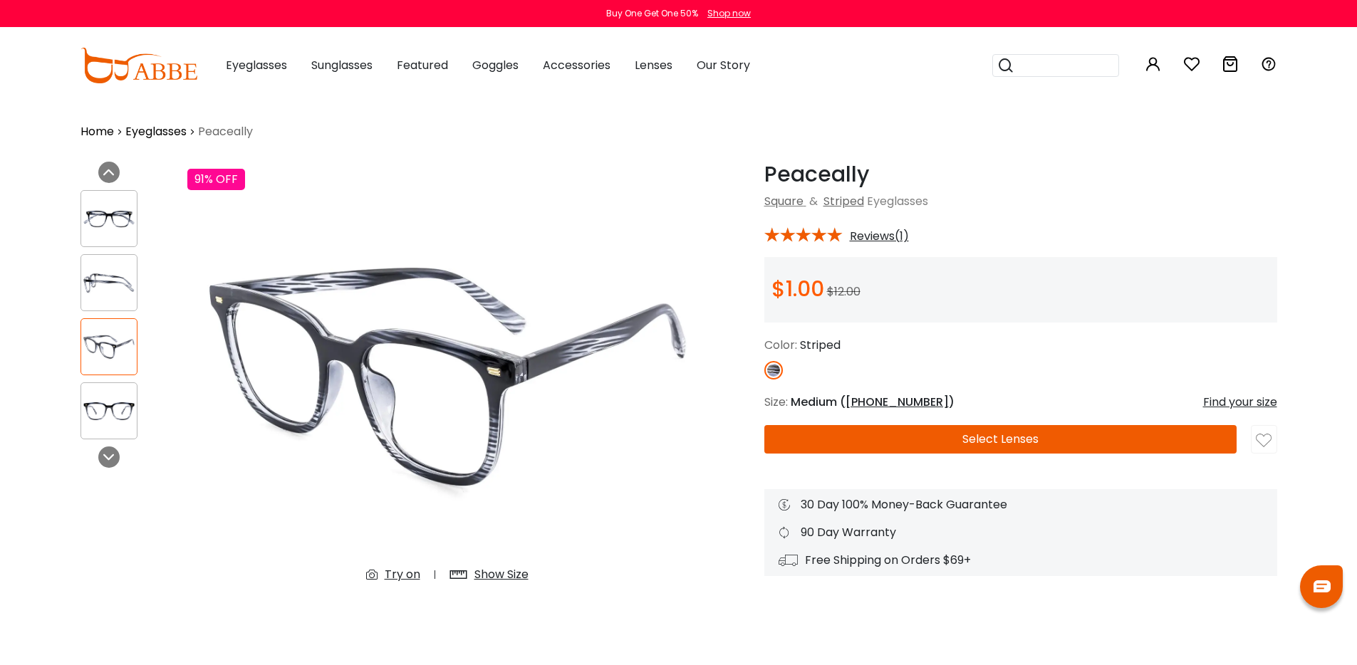
click at [115, 296] on img at bounding box center [109, 283] width 56 height 28
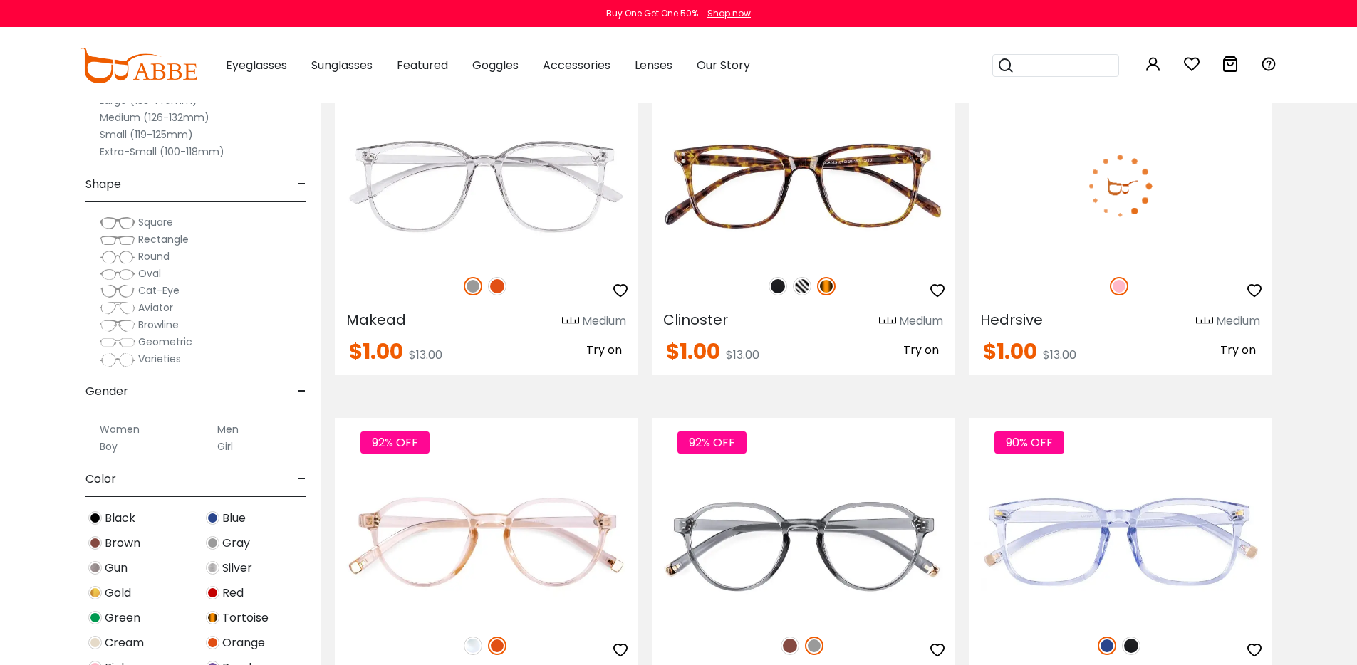
scroll to position [4256, 0]
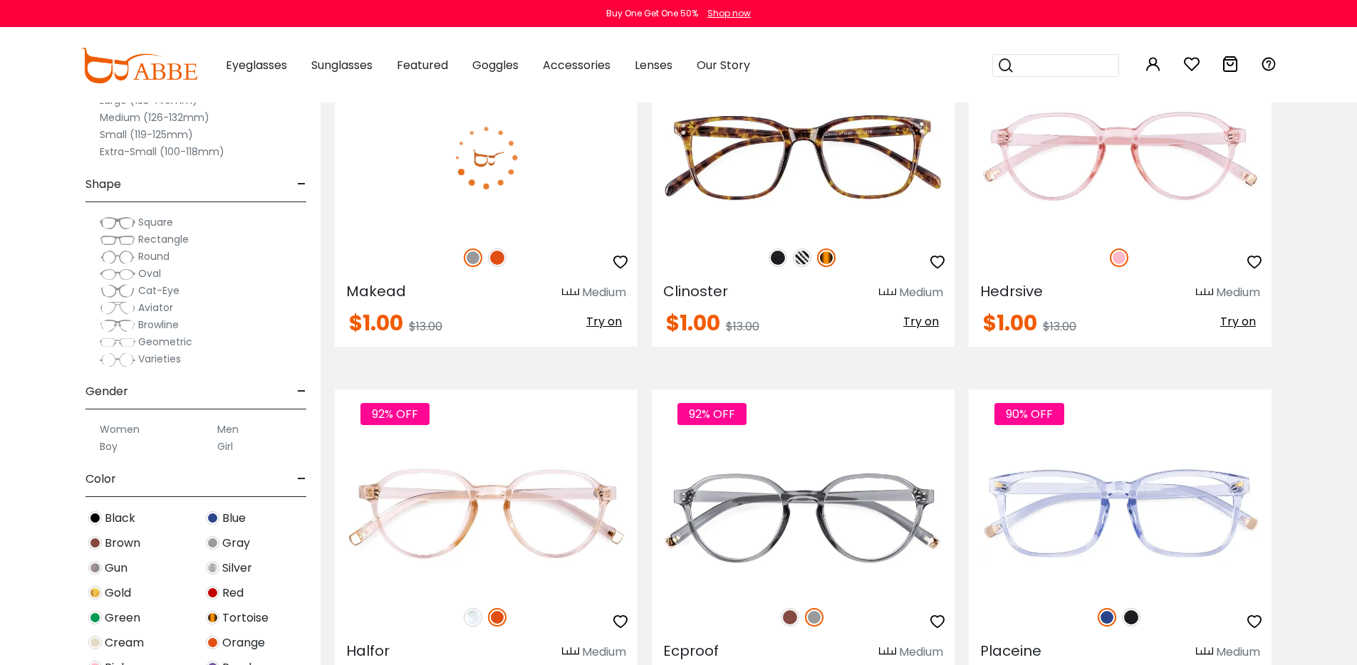
click at [494, 267] on img at bounding box center [497, 258] width 19 height 19
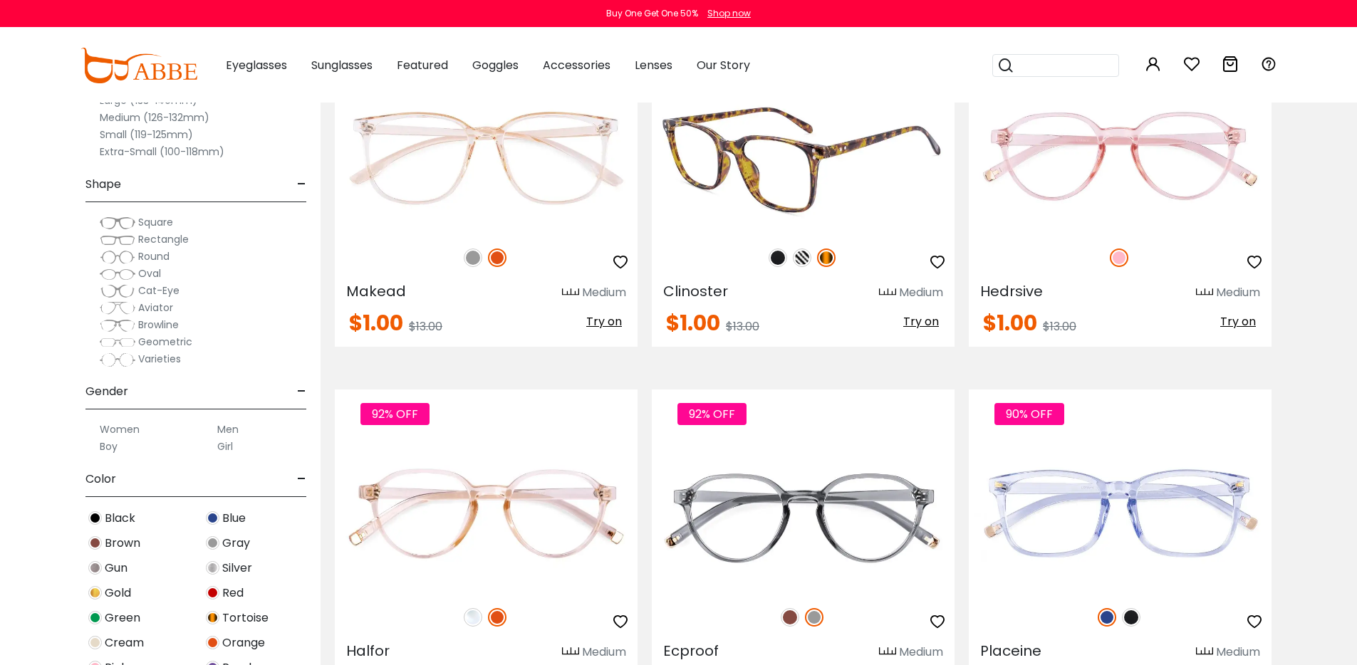
click at [803, 267] on img at bounding box center [802, 258] width 19 height 19
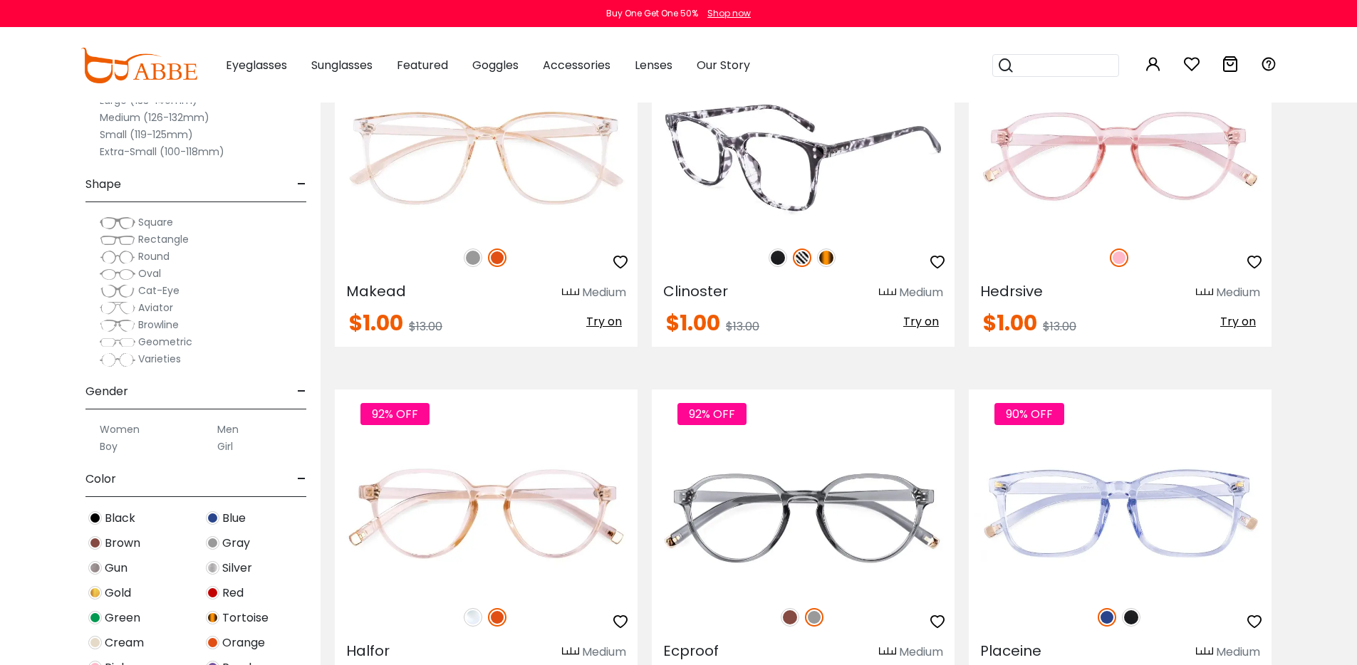
click at [779, 267] on img at bounding box center [778, 258] width 19 height 19
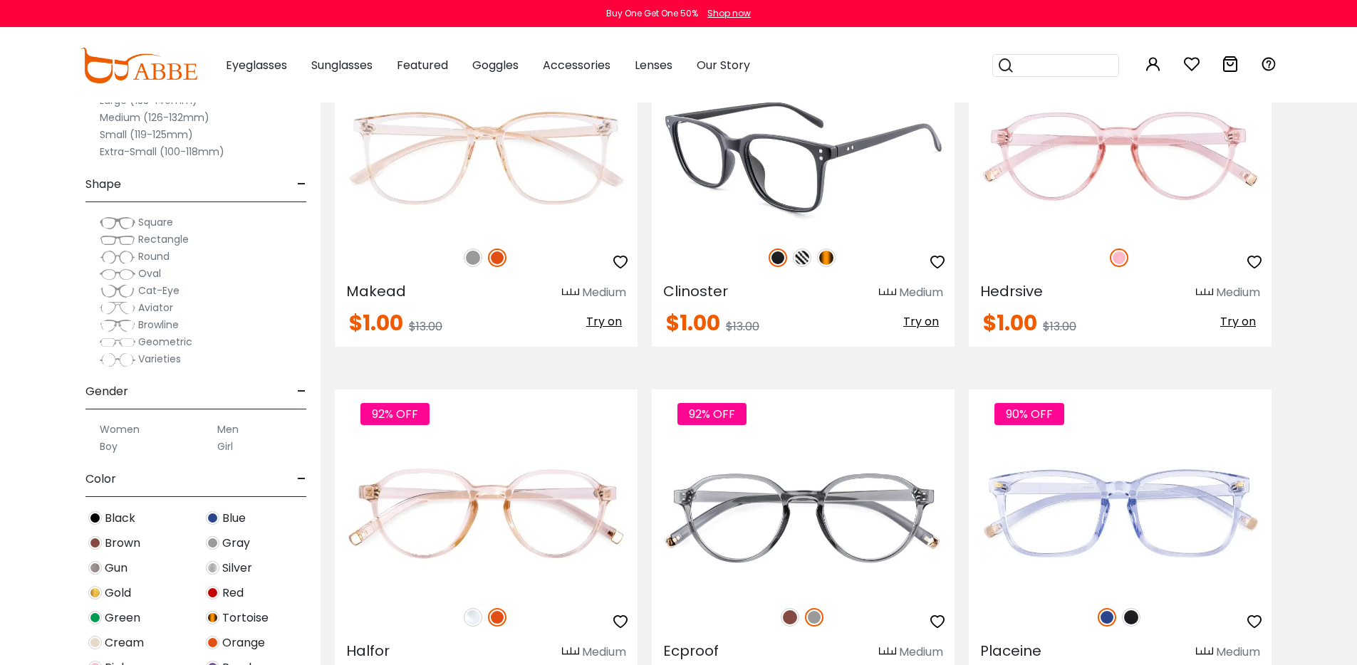
click at [804, 267] on img at bounding box center [802, 258] width 19 height 19
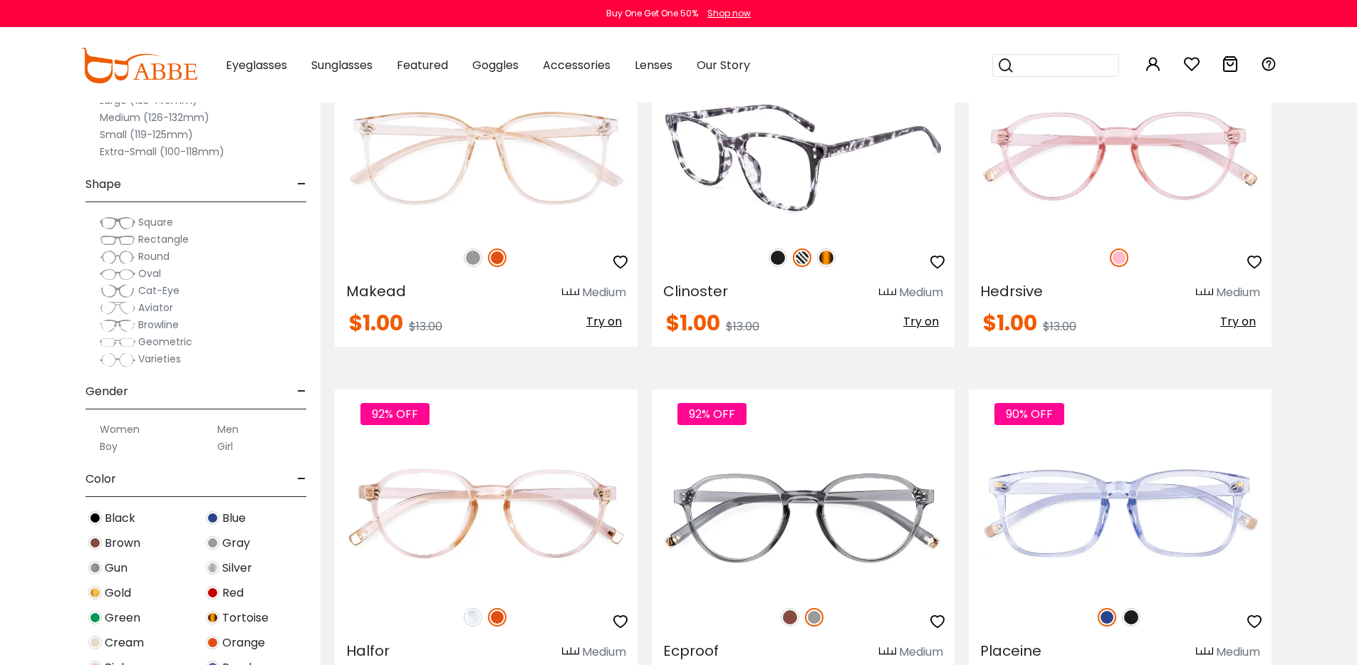
click at [807, 234] on img at bounding box center [803, 158] width 303 height 152
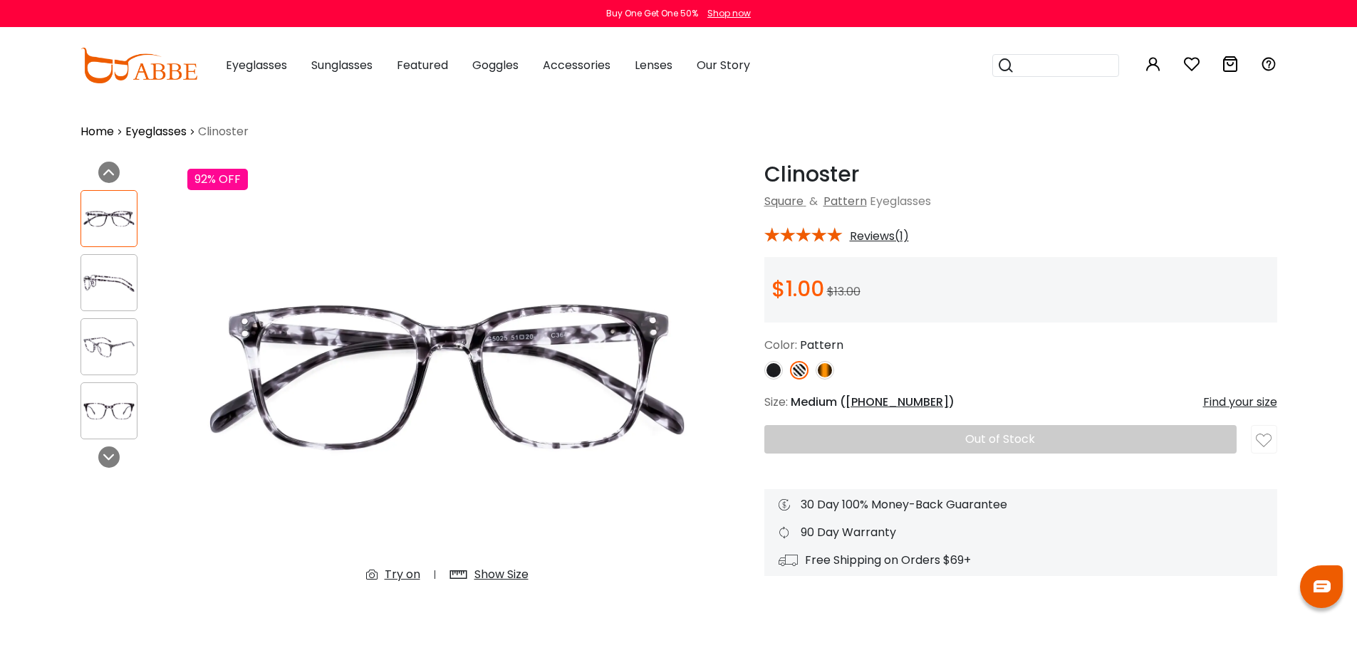
click at [101, 360] on img at bounding box center [109, 347] width 56 height 28
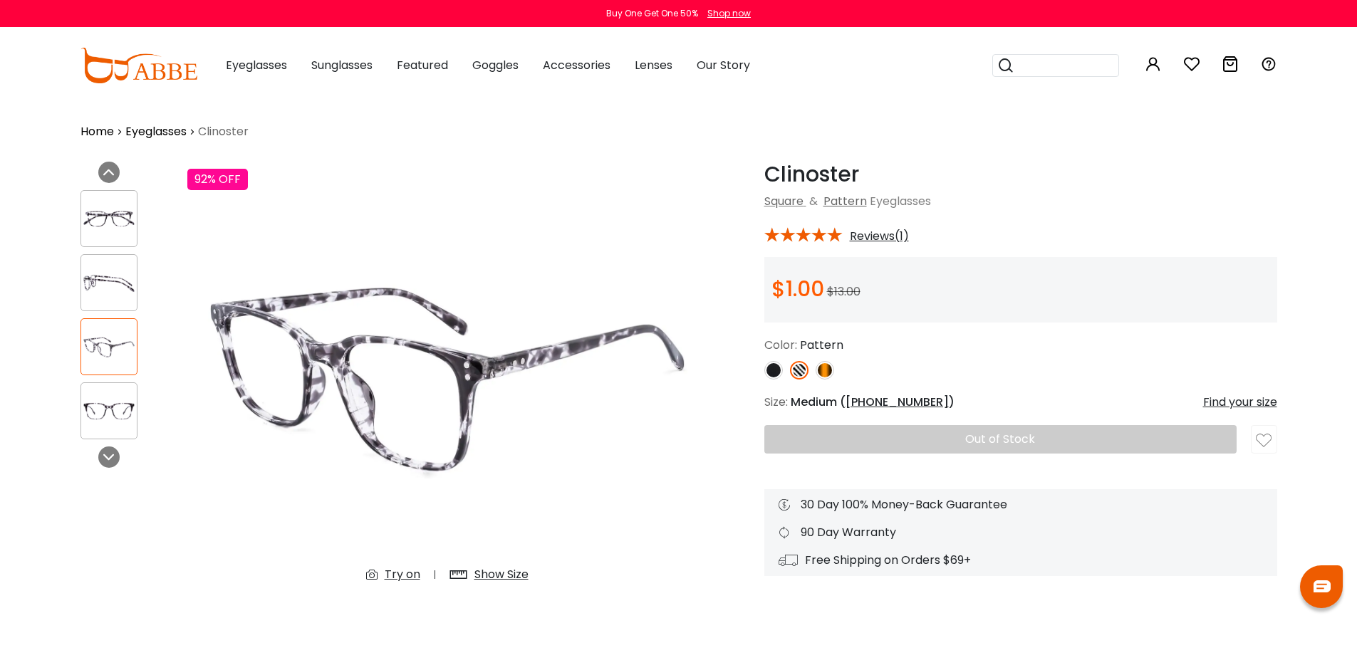
click at [113, 402] on img at bounding box center [109, 412] width 56 height 28
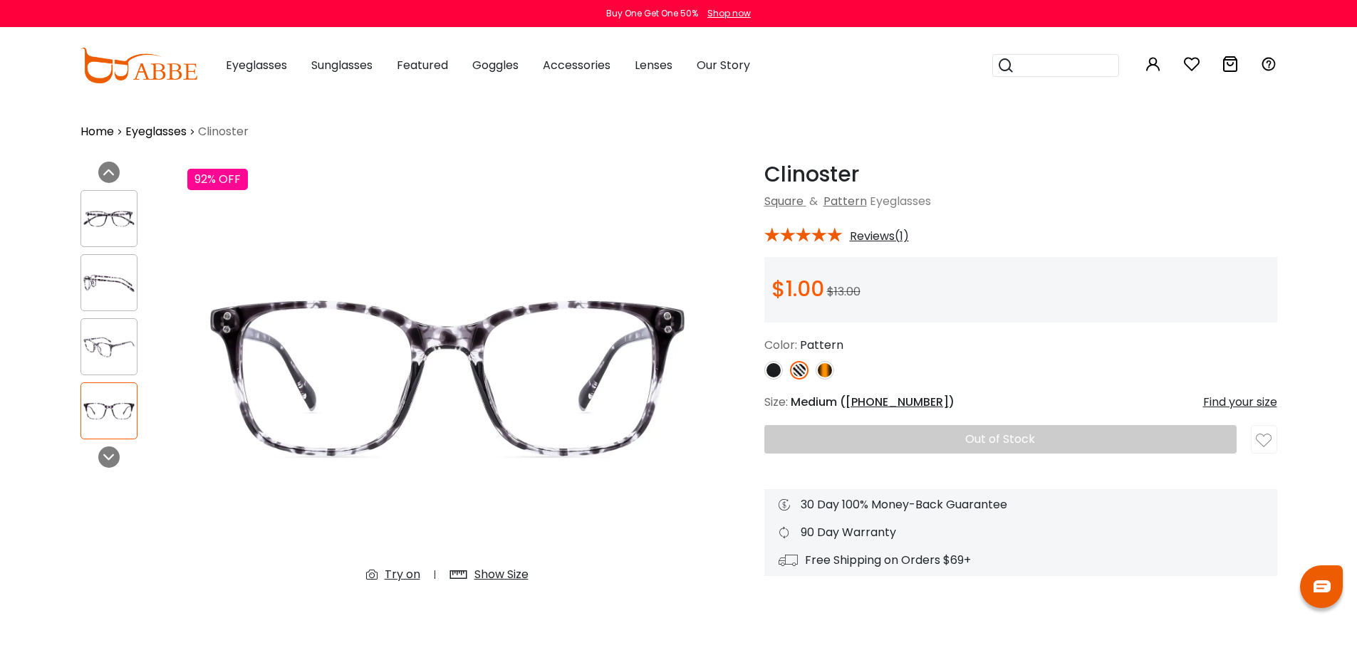
click at [829, 378] on img at bounding box center [825, 370] width 19 height 19
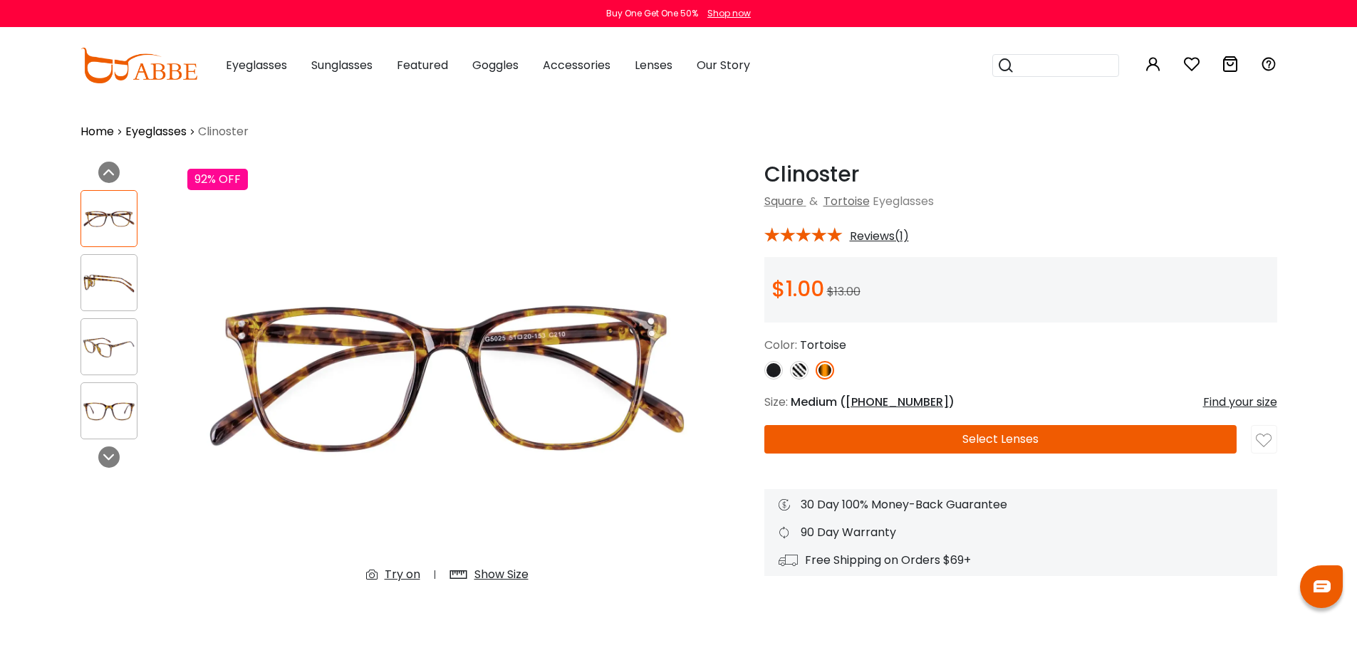
click at [799, 374] on img at bounding box center [799, 370] width 19 height 19
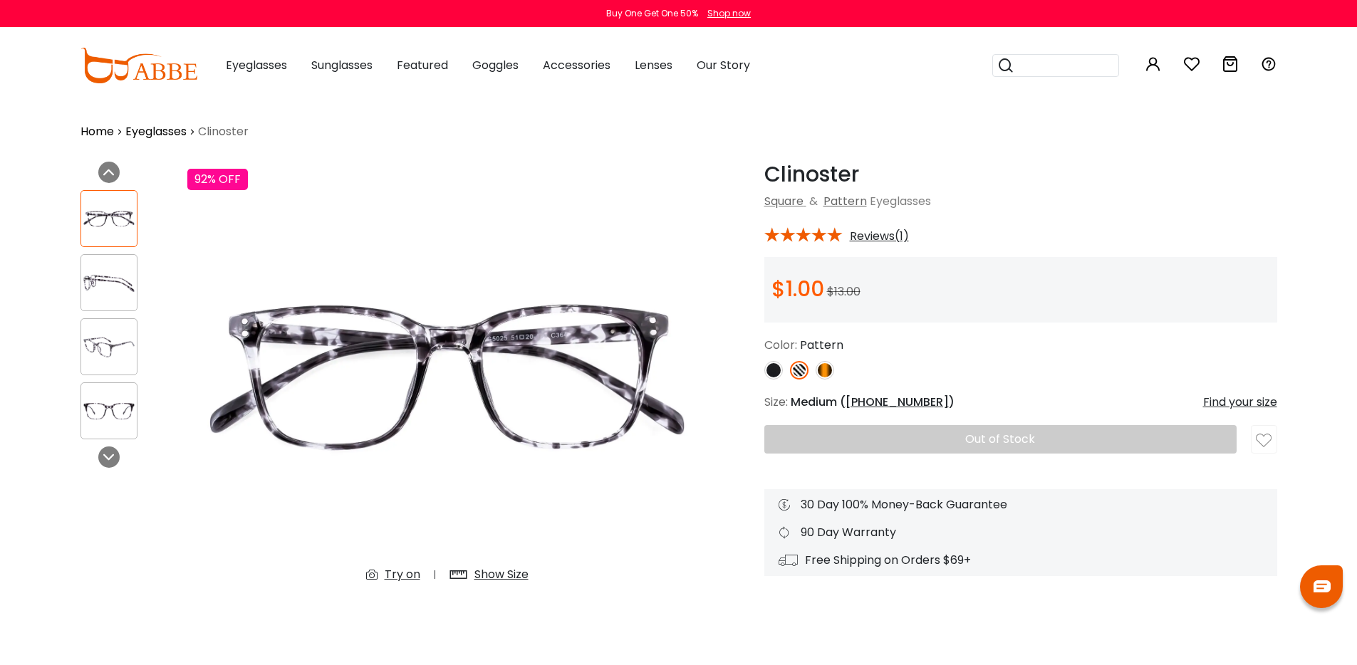
click at [1265, 443] on img at bounding box center [1264, 441] width 16 height 16
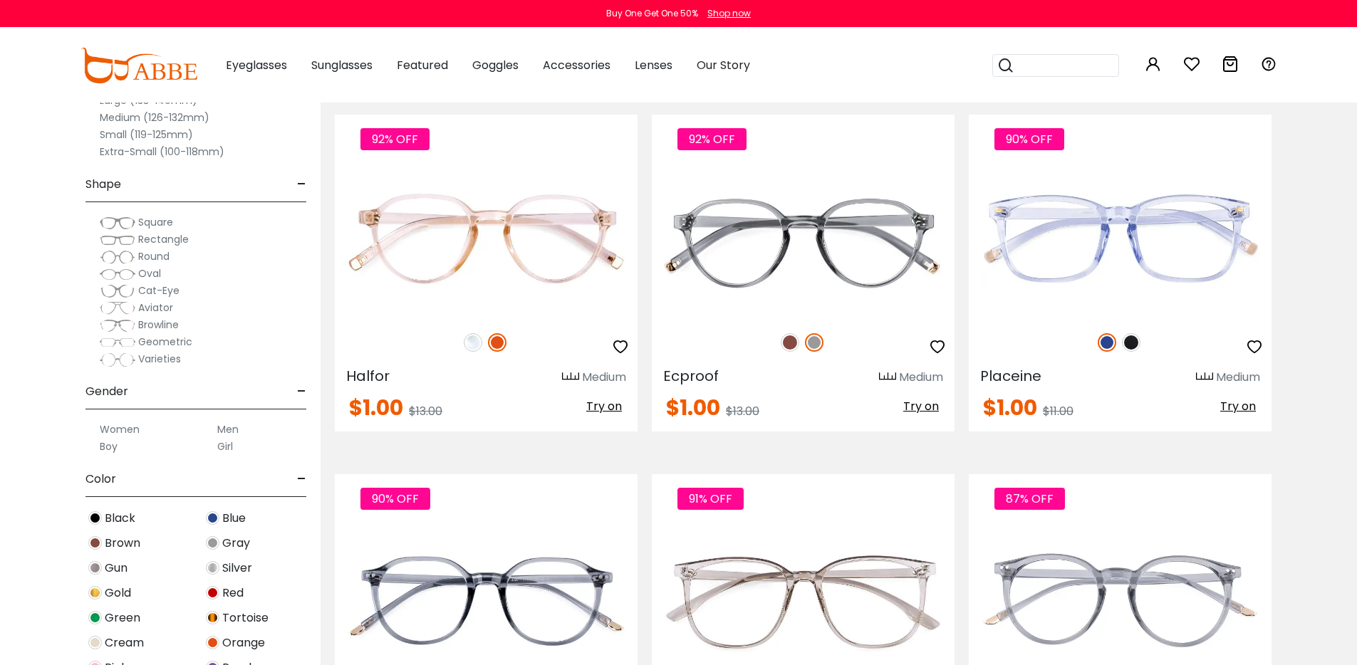
scroll to position [4625, 0]
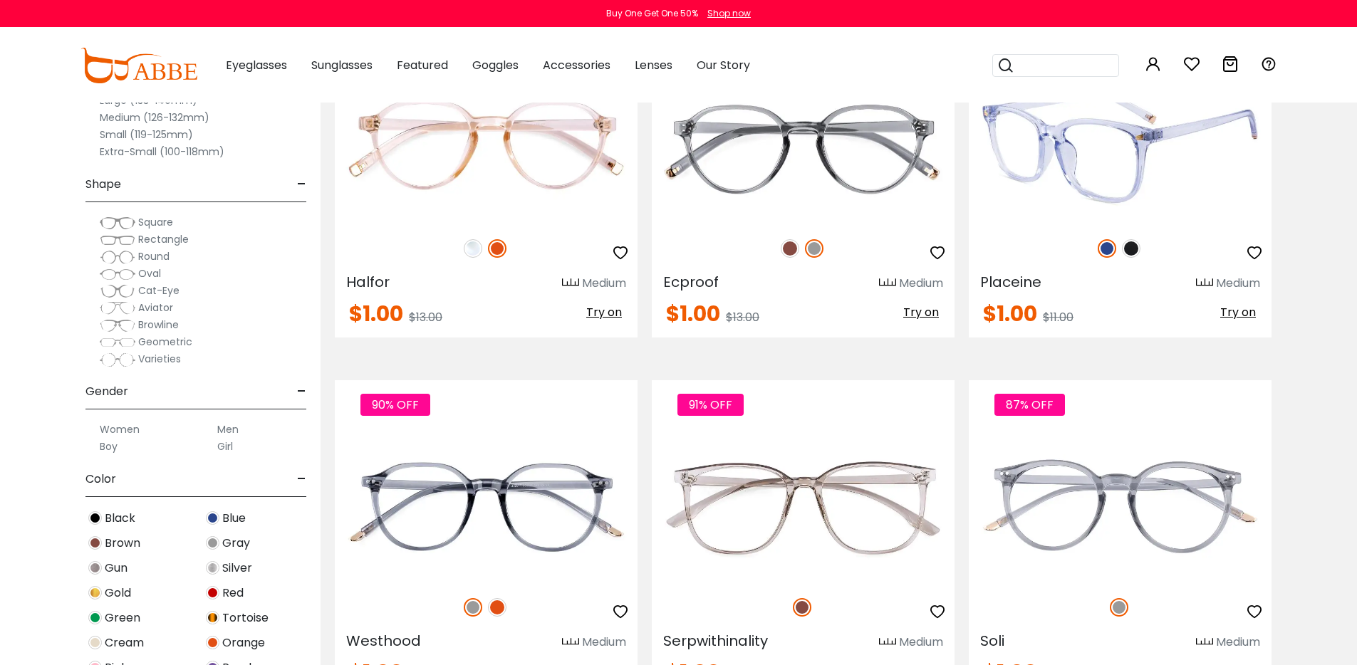
click at [1132, 258] on img at bounding box center [1131, 248] width 19 height 19
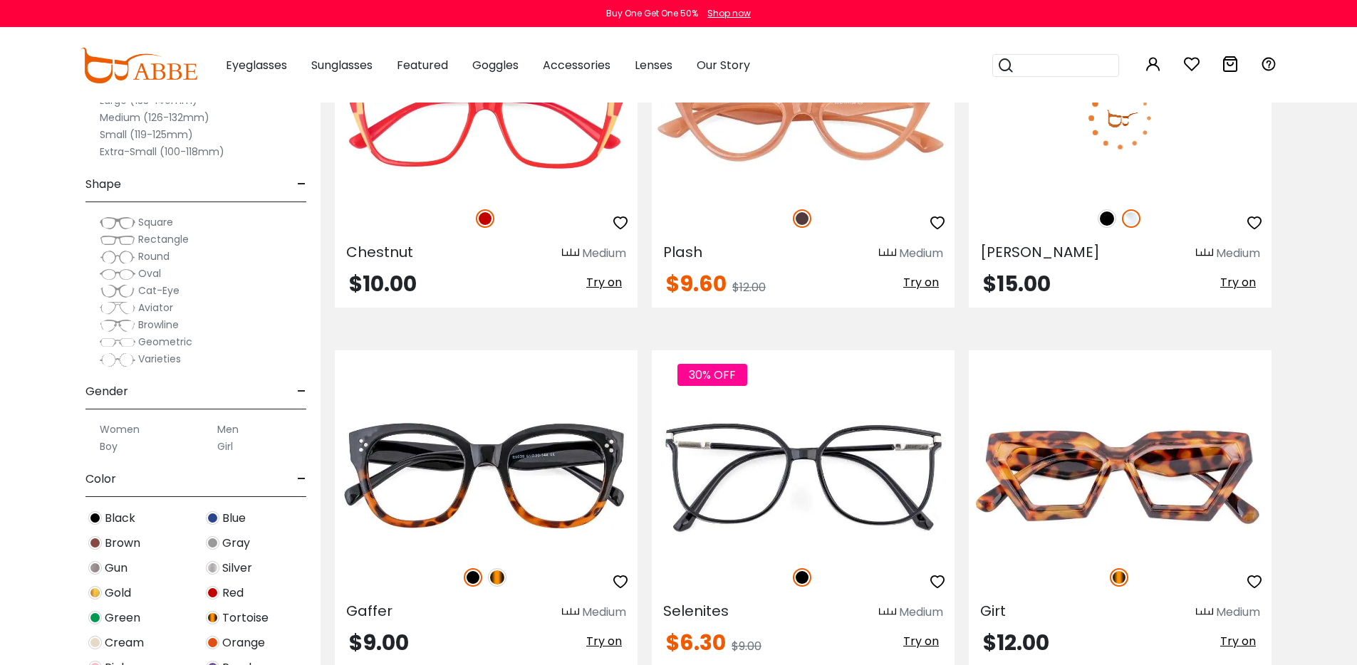
scroll to position [6188, 0]
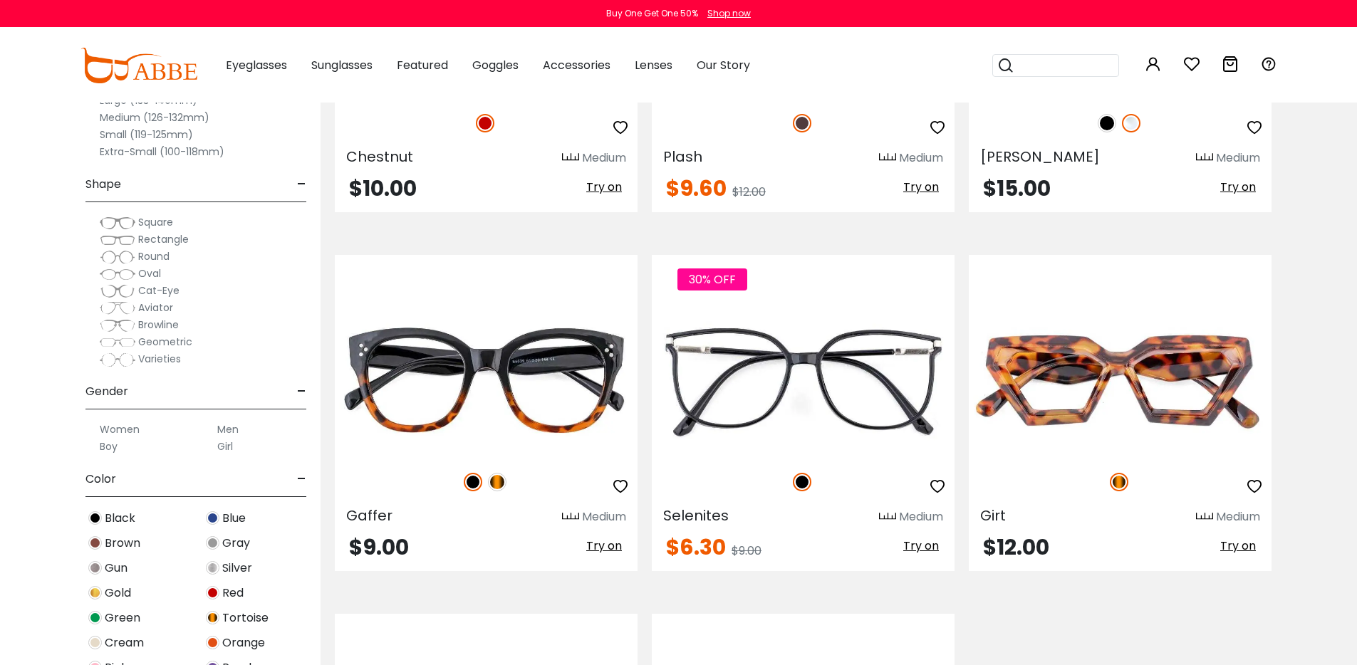
click at [1109, 133] on img at bounding box center [1107, 123] width 19 height 19
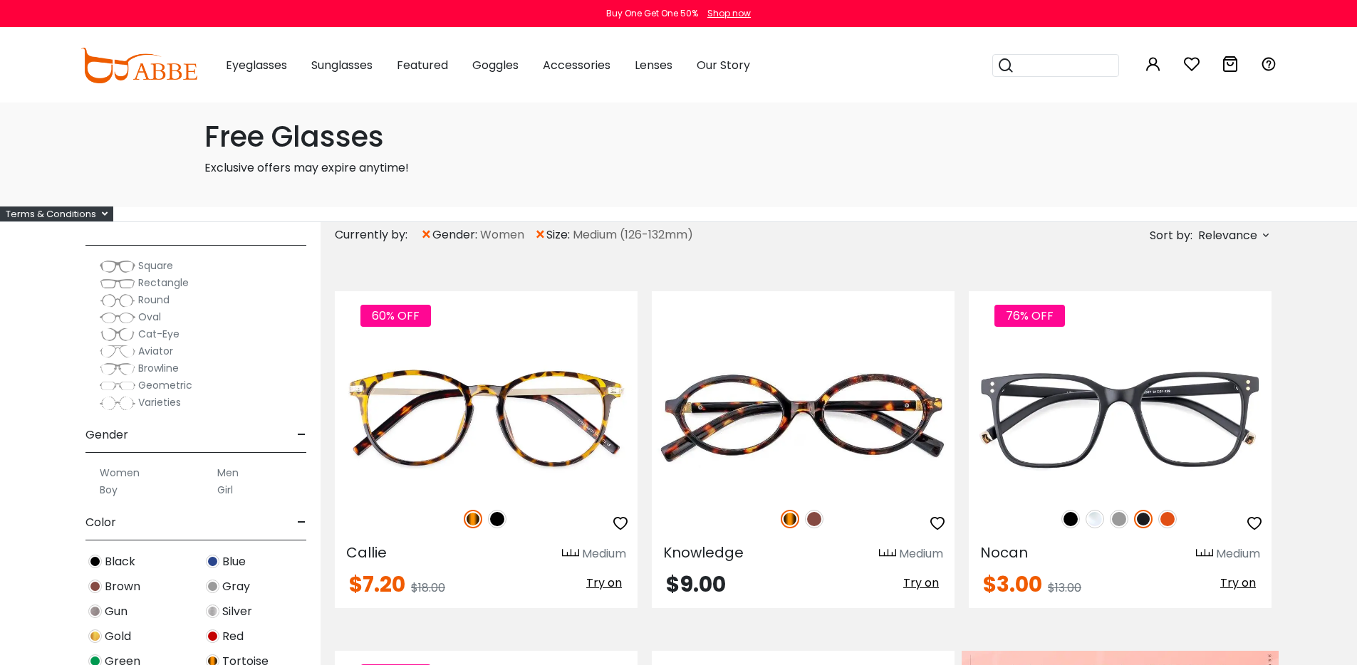
scroll to position [305, 0]
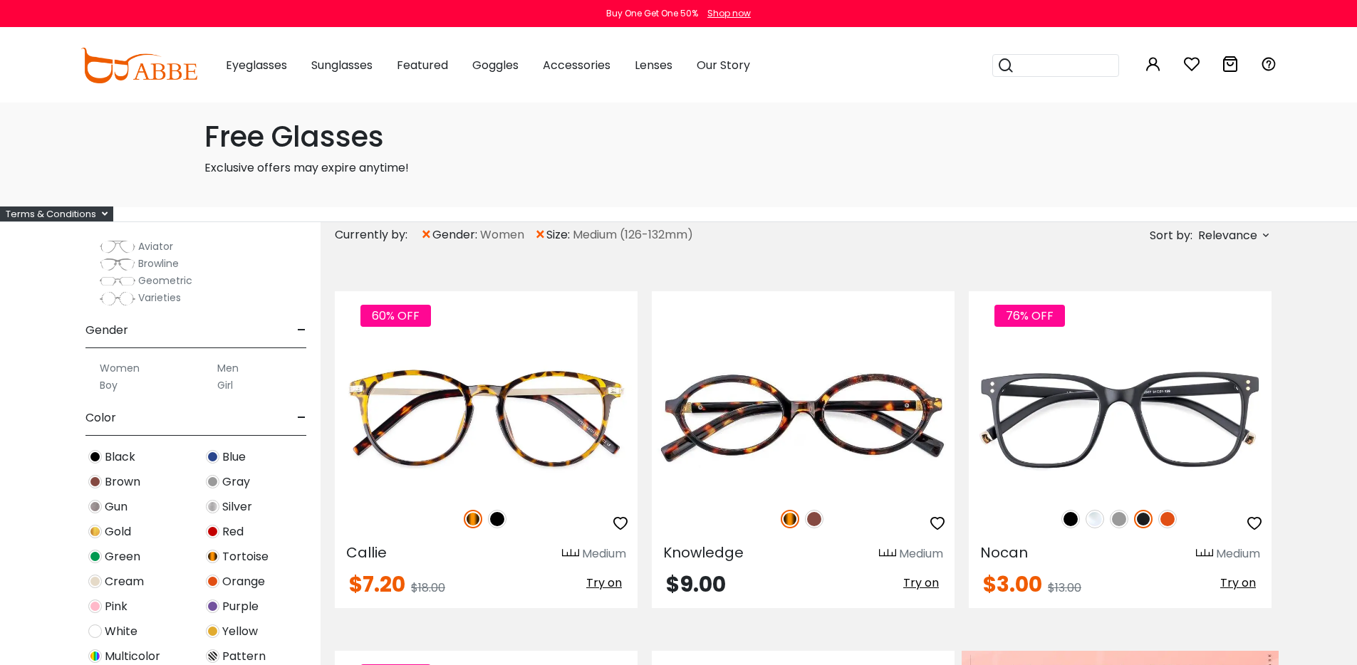
click at [230, 377] on label "Men" at bounding box center [227, 368] width 21 height 17
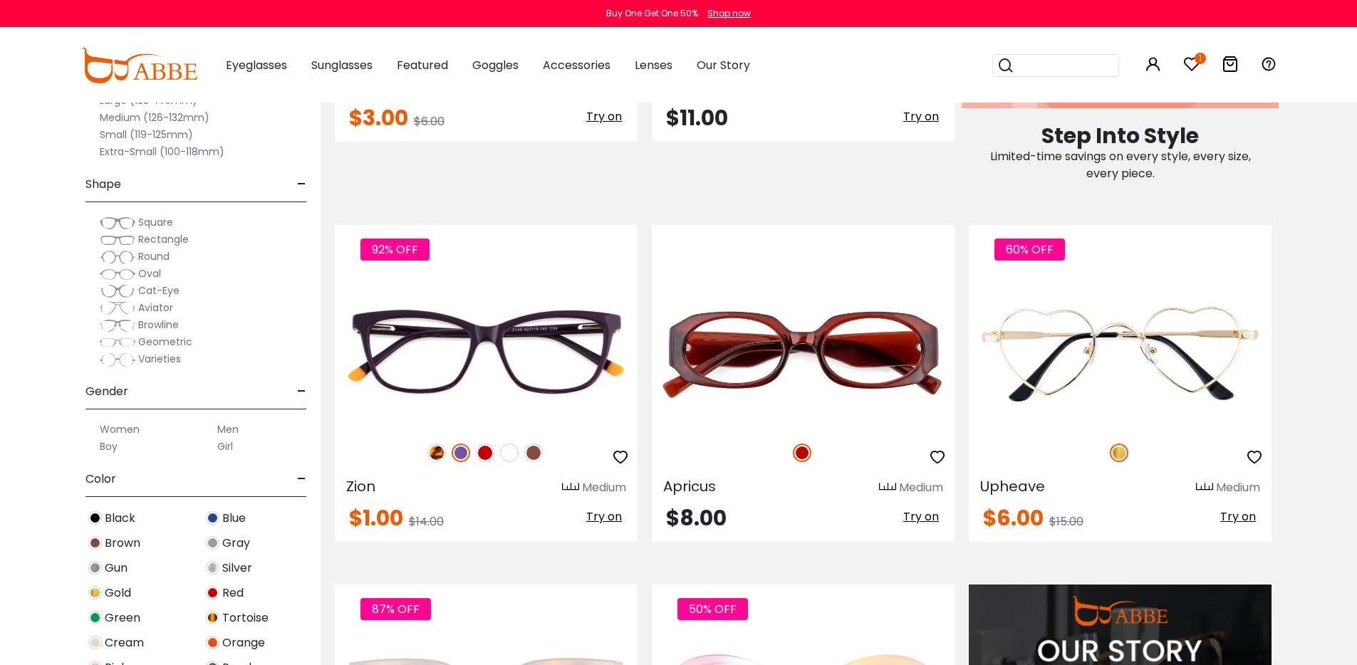
scroll to position [1000, 0]
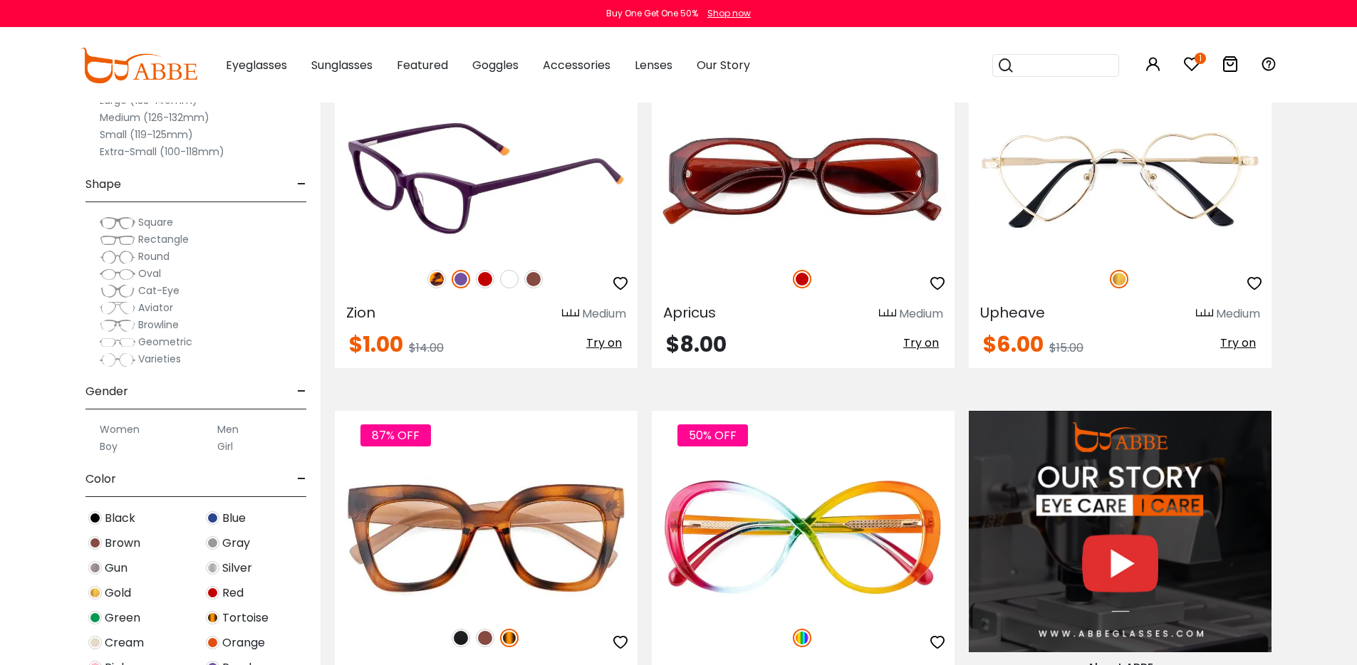
click at [437, 289] on img at bounding box center [437, 279] width 19 height 19
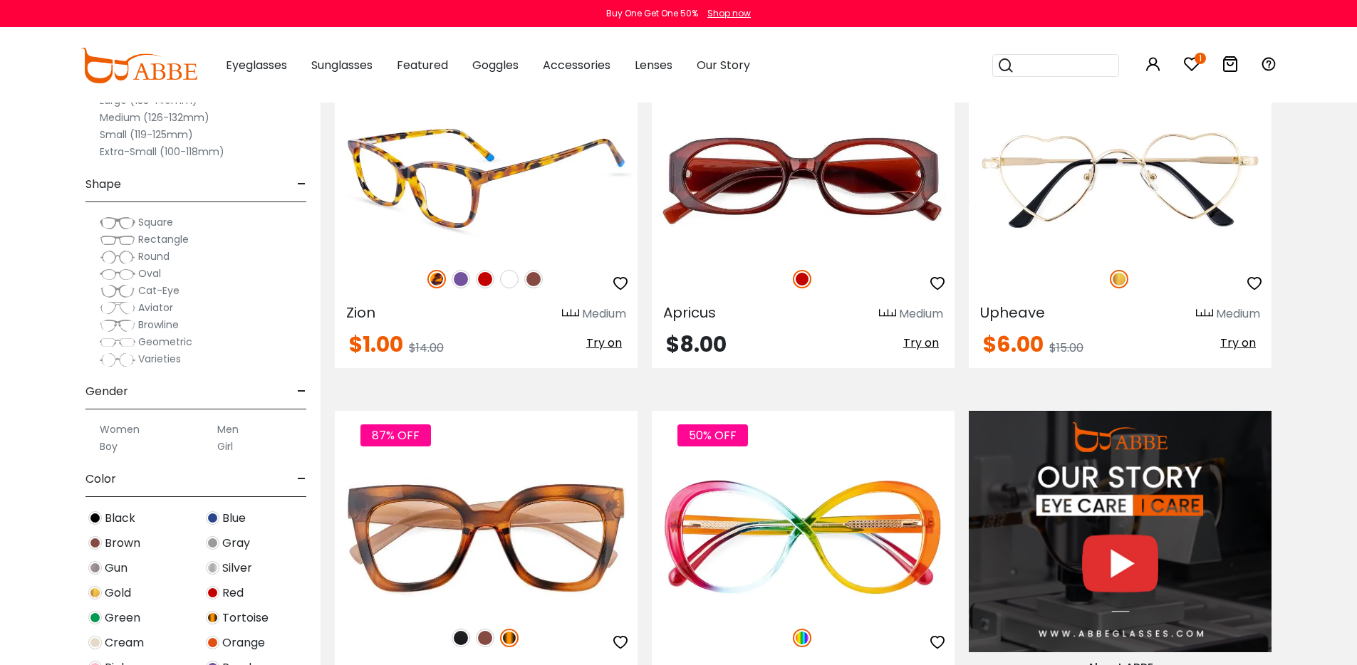
click at [459, 289] on img at bounding box center [461, 279] width 19 height 19
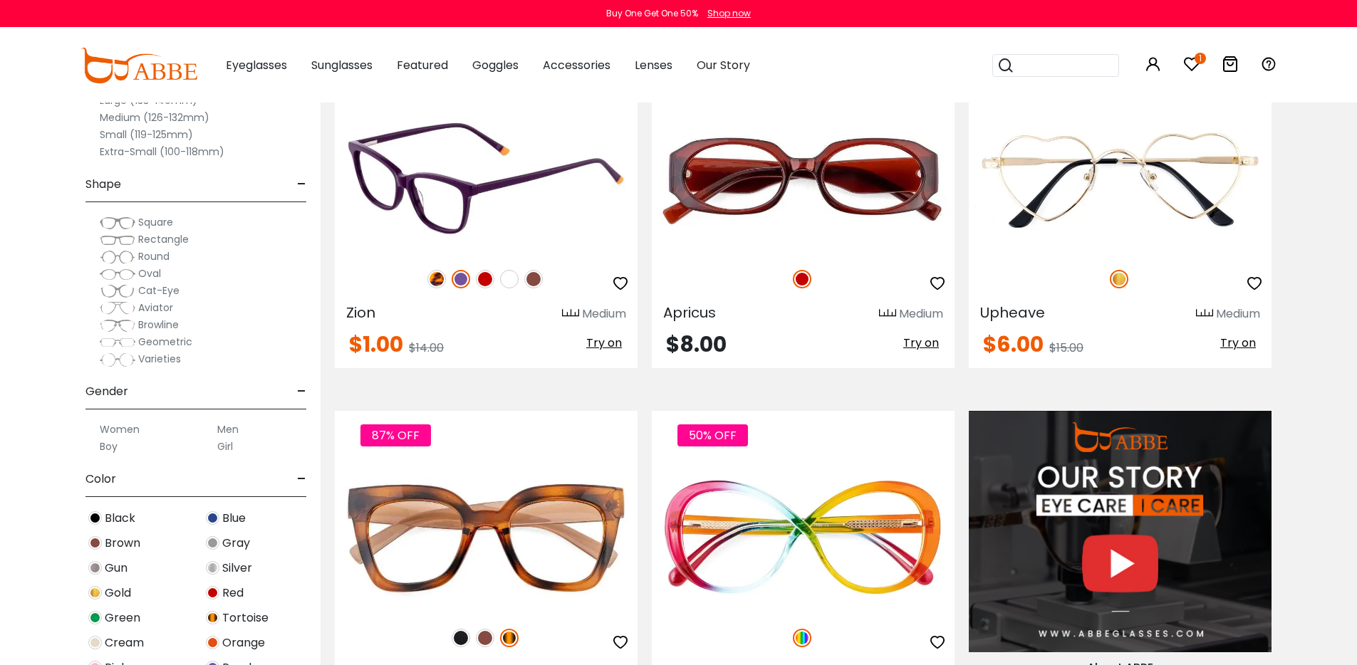
click at [490, 225] on img at bounding box center [486, 179] width 303 height 152
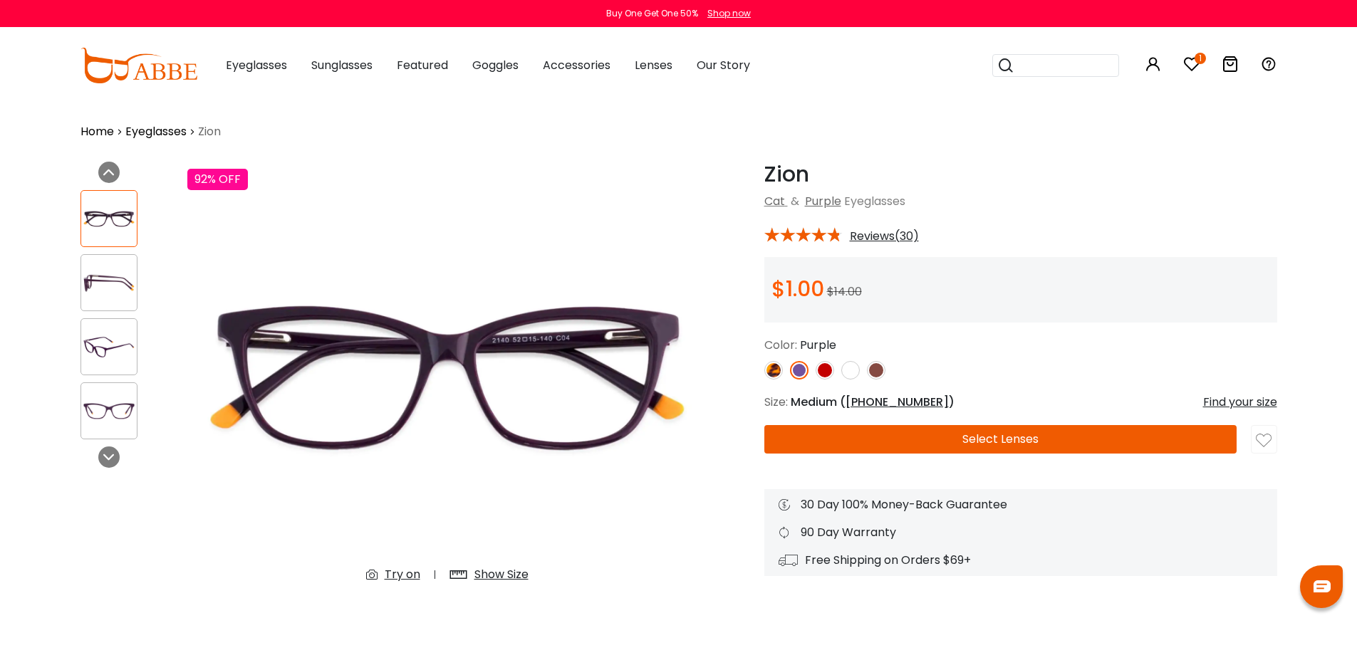
click at [108, 408] on img at bounding box center [109, 412] width 56 height 28
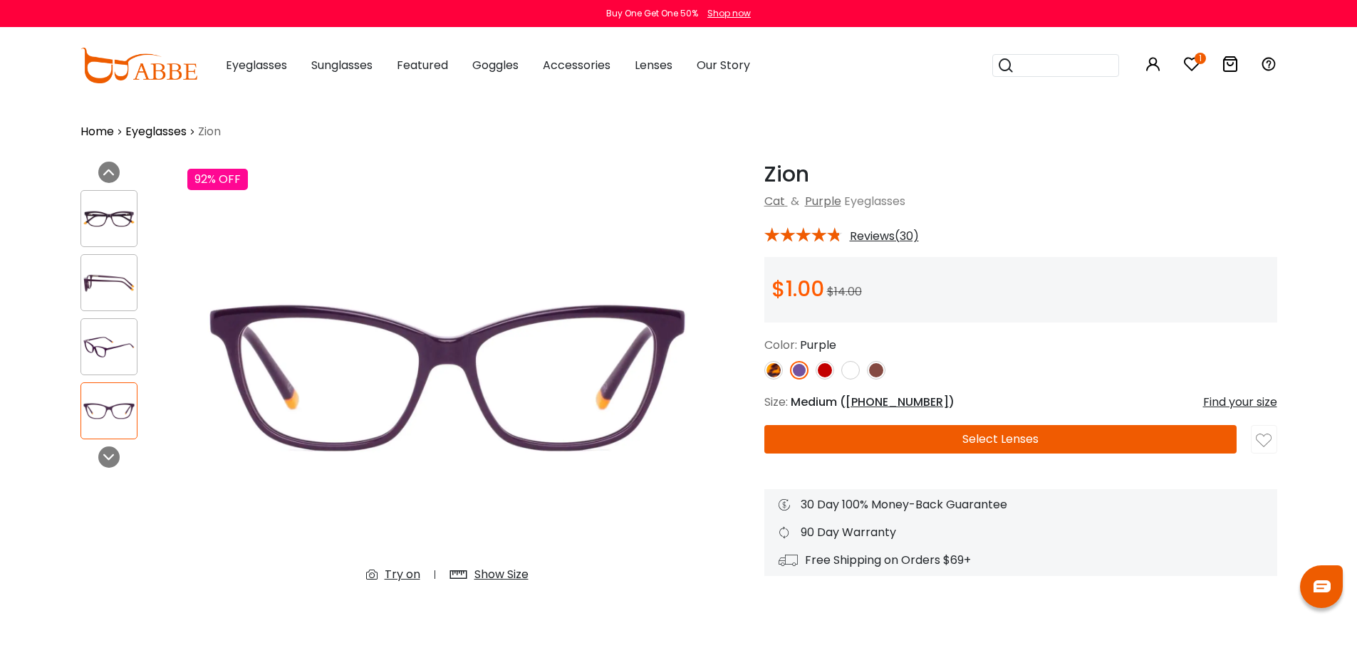
click at [825, 379] on img at bounding box center [825, 370] width 19 height 19
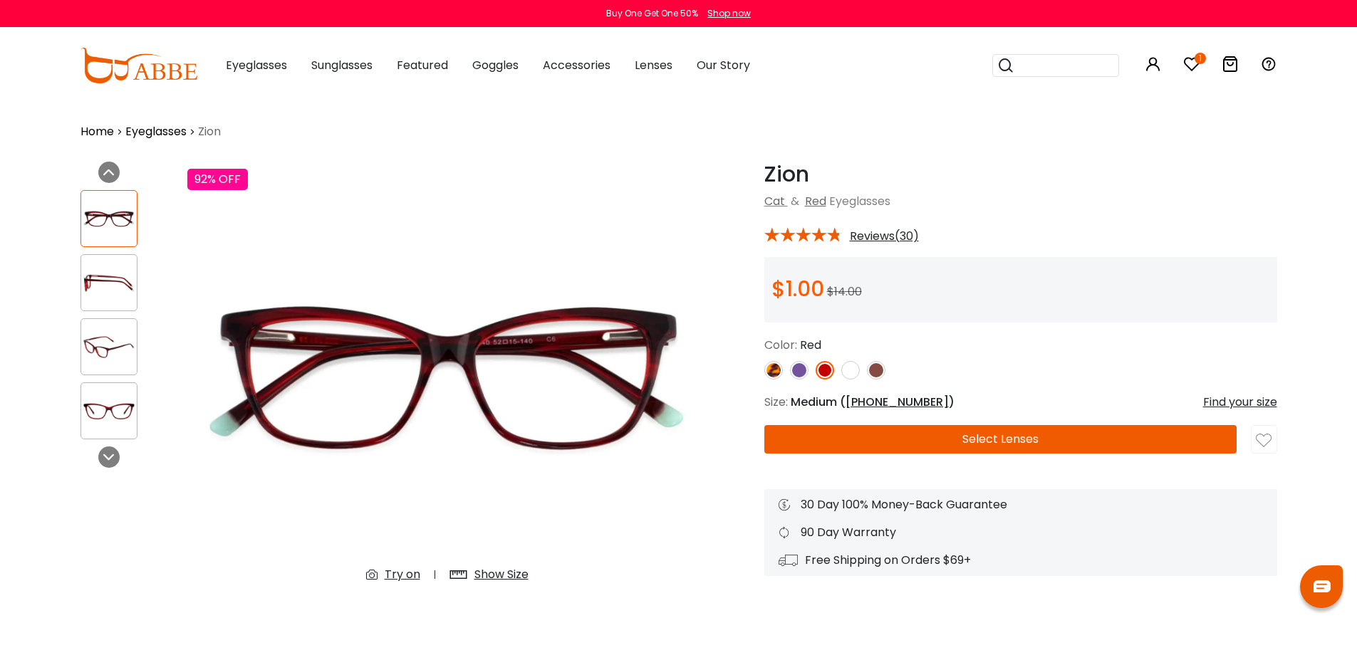
click at [856, 377] on img at bounding box center [850, 370] width 19 height 19
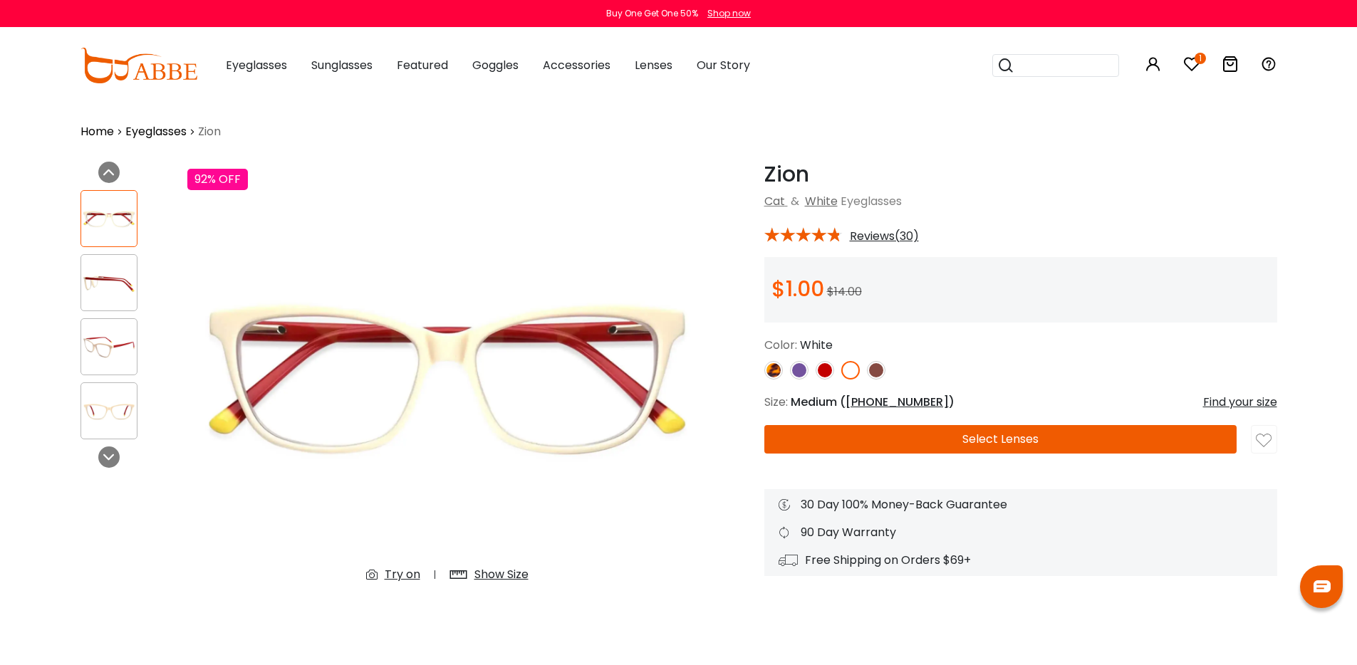
click at [876, 376] on img at bounding box center [876, 370] width 19 height 19
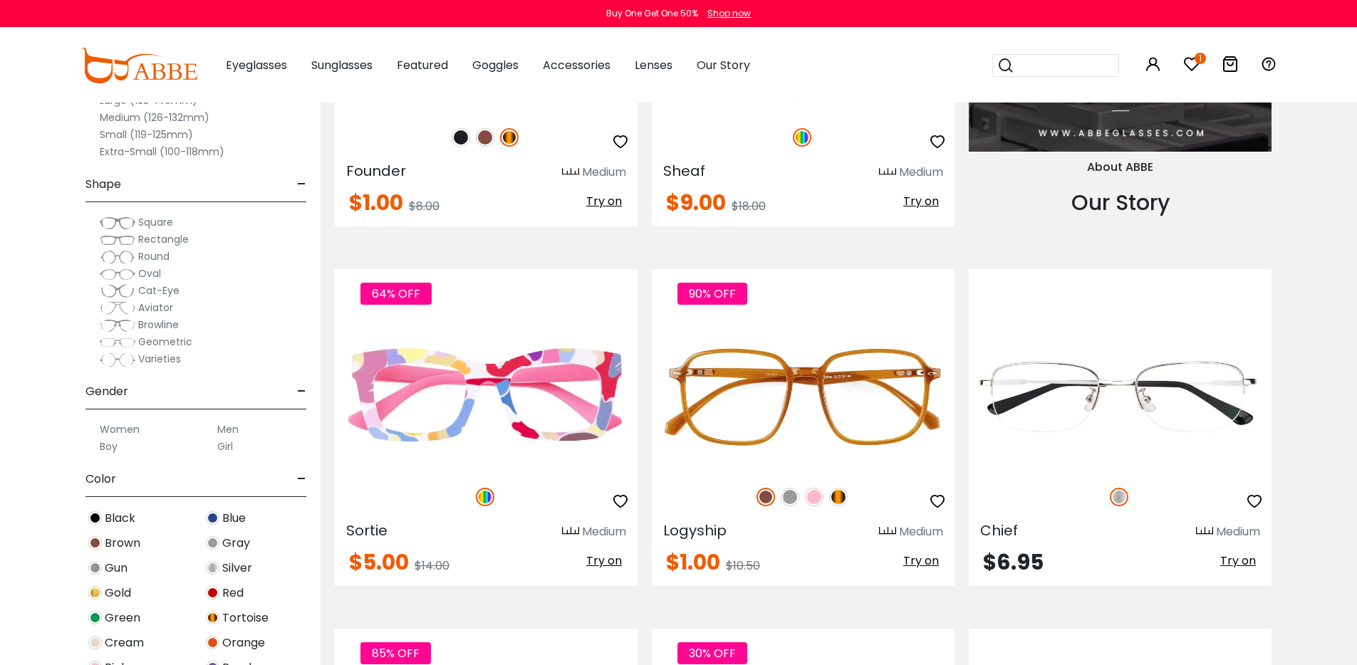
scroll to position [1506, 0]
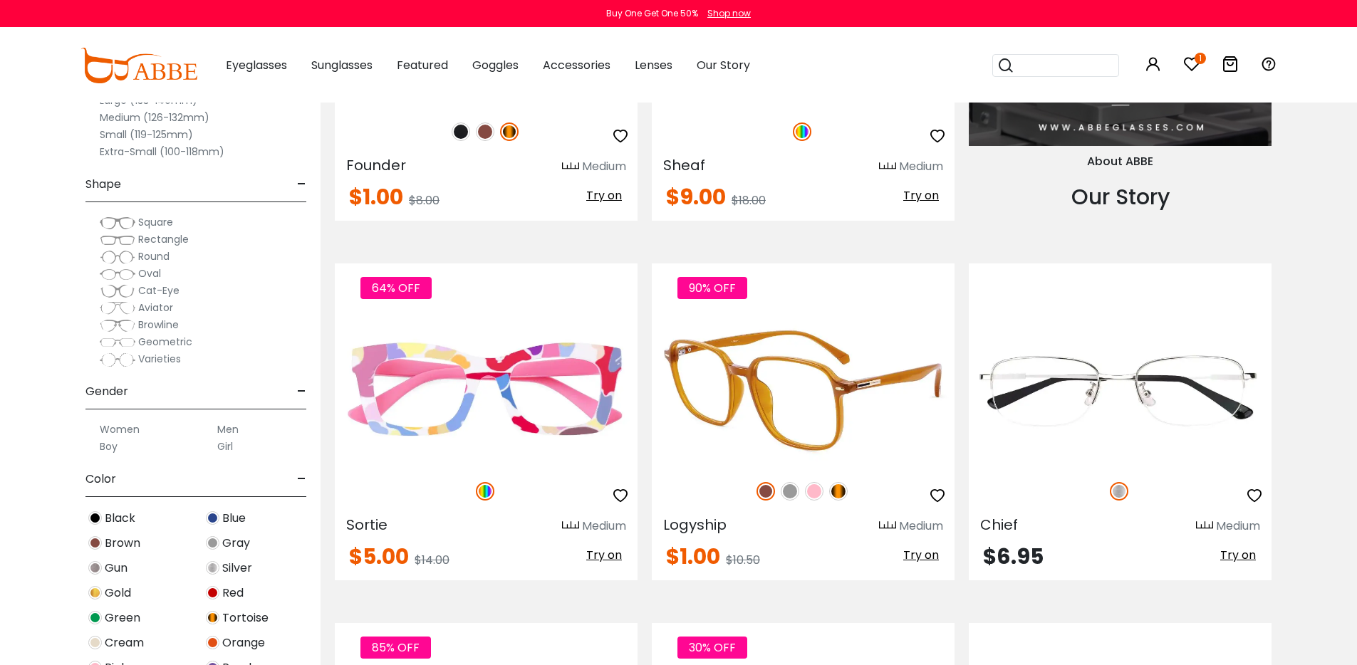
click at [817, 501] on img at bounding box center [814, 491] width 19 height 19
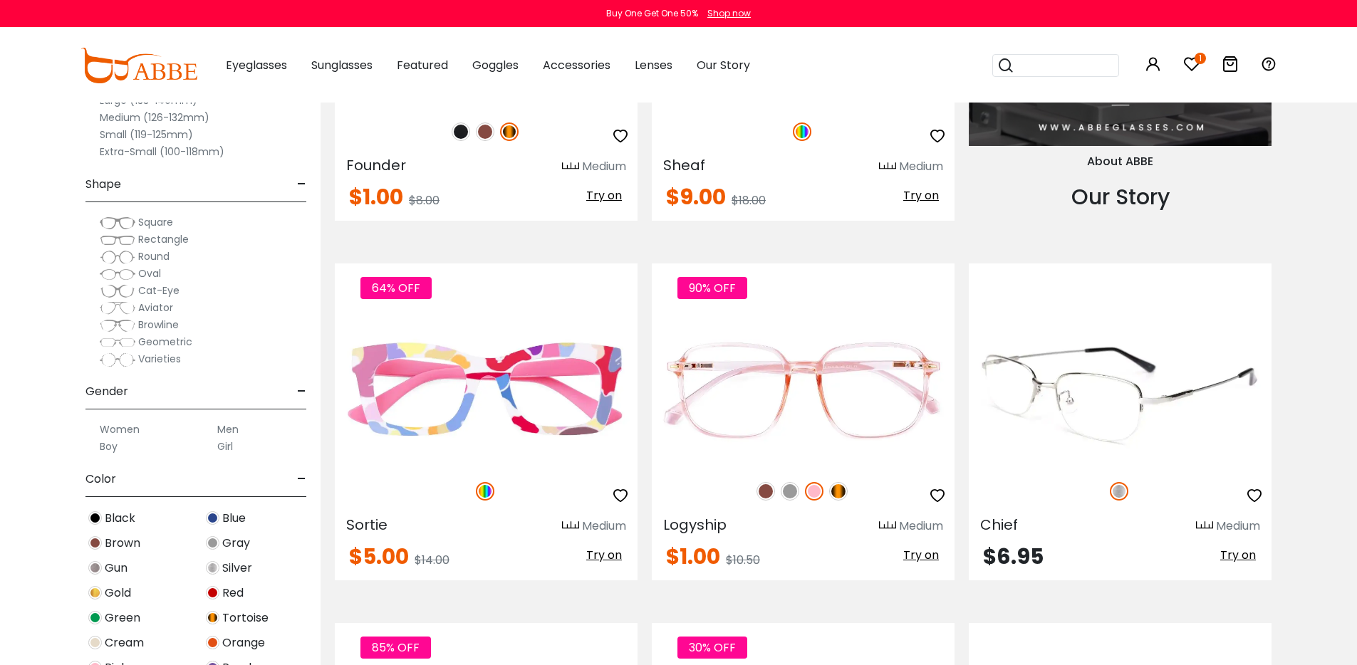
click at [1175, 455] on img at bounding box center [1120, 391] width 303 height 152
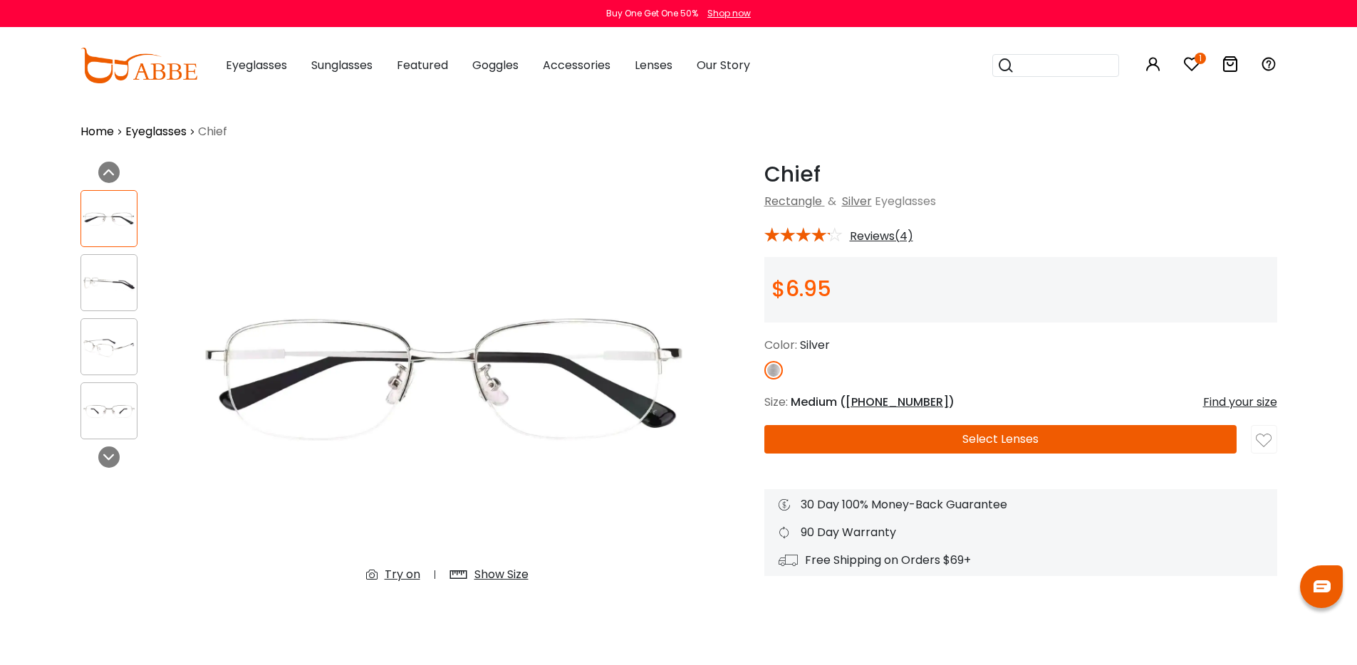
click at [128, 353] on img at bounding box center [109, 347] width 56 height 28
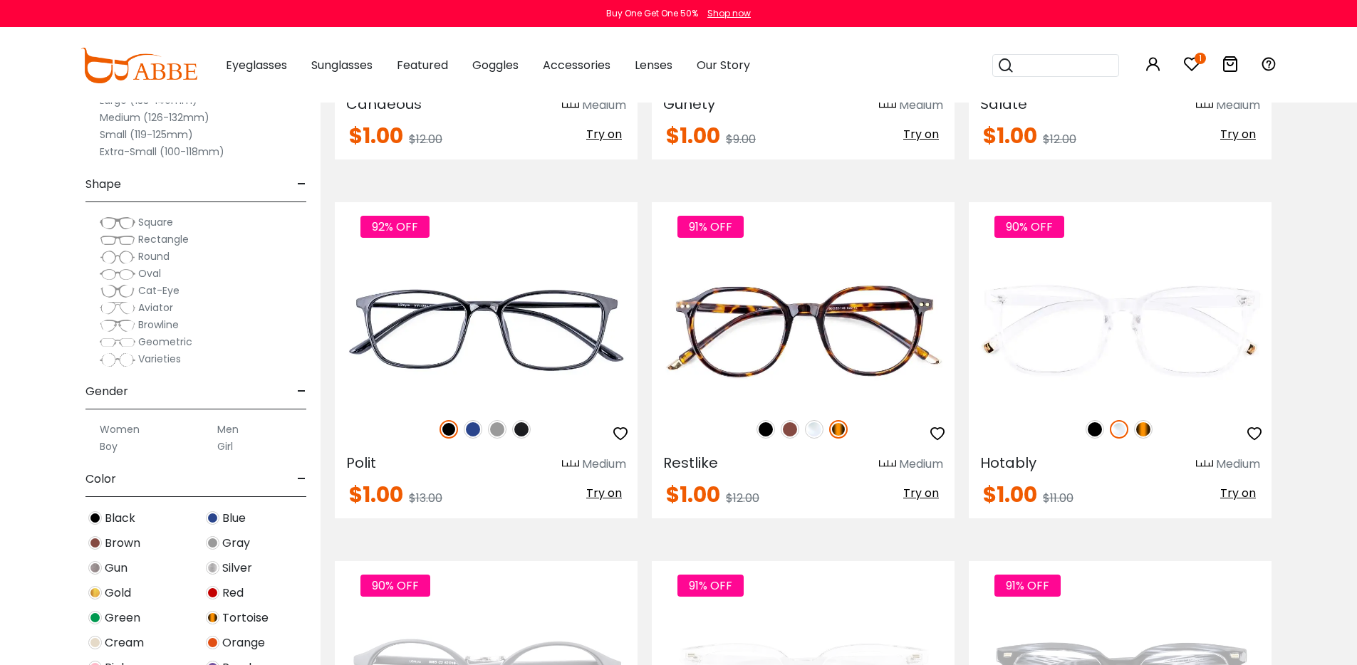
scroll to position [3367, 0]
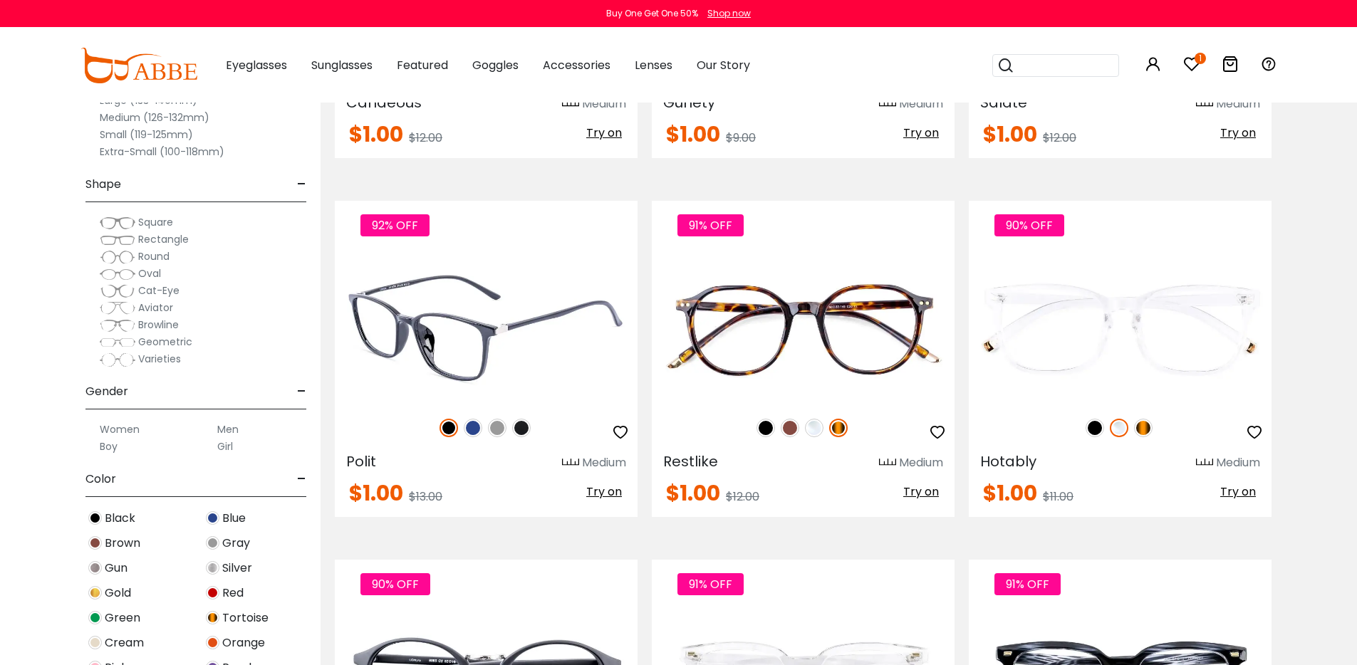
click at [593, 404] on img at bounding box center [486, 328] width 303 height 152
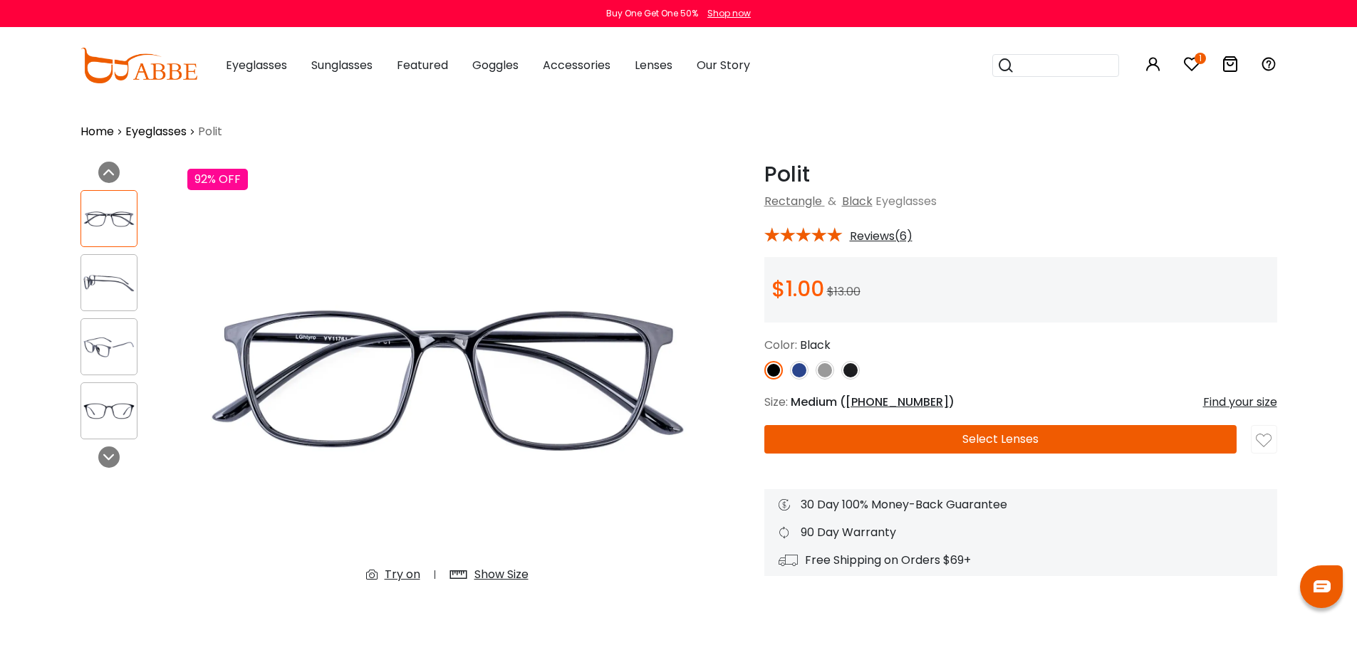
click at [94, 348] on img at bounding box center [109, 347] width 56 height 28
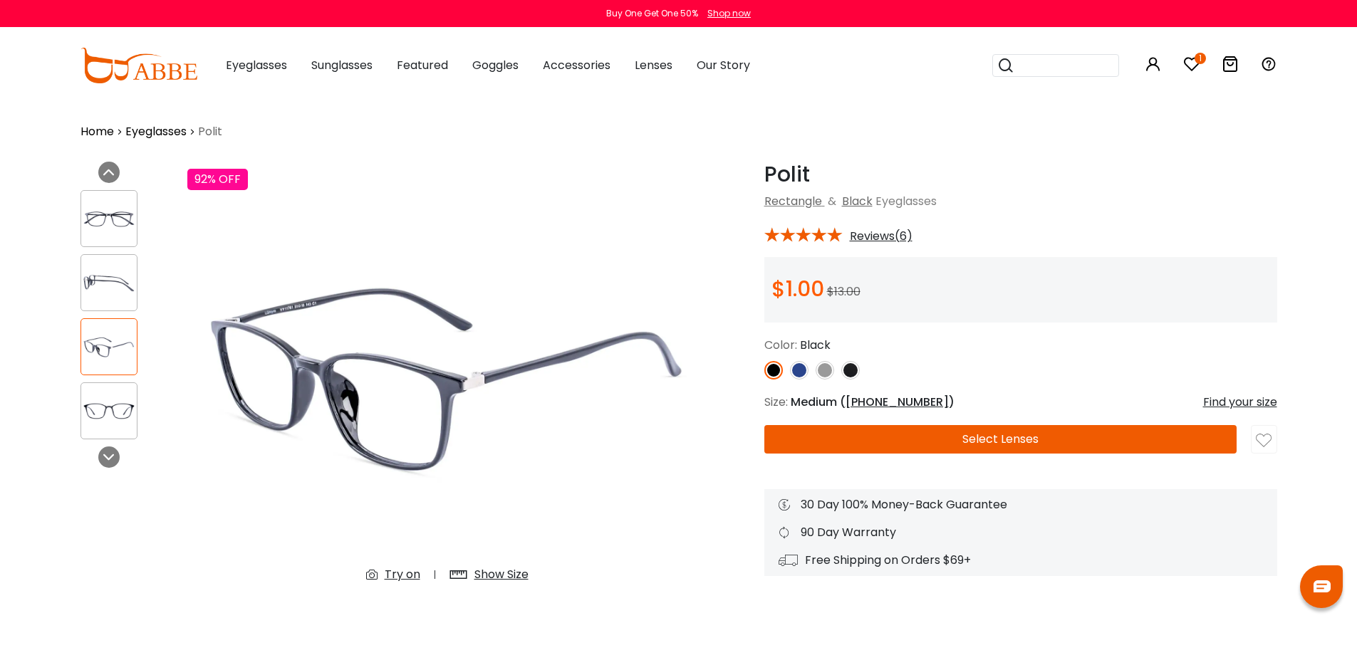
click at [797, 375] on img at bounding box center [799, 370] width 19 height 19
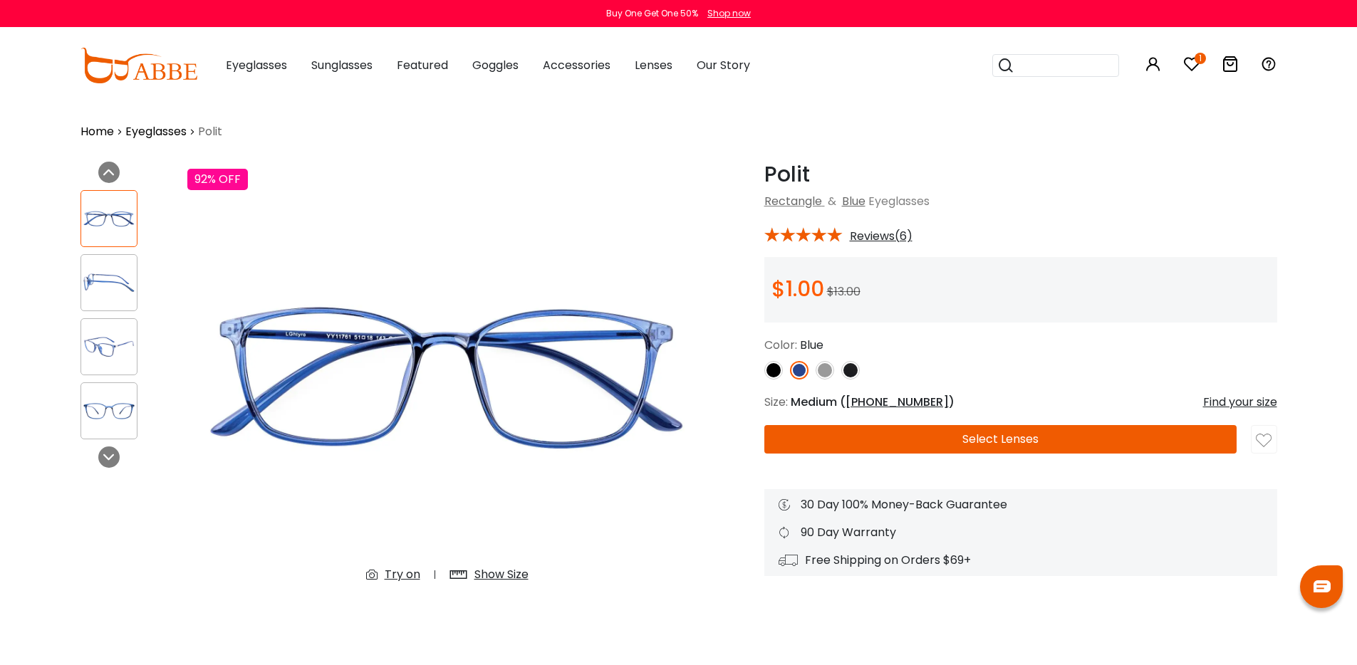
click at [822, 380] on img at bounding box center [825, 370] width 19 height 19
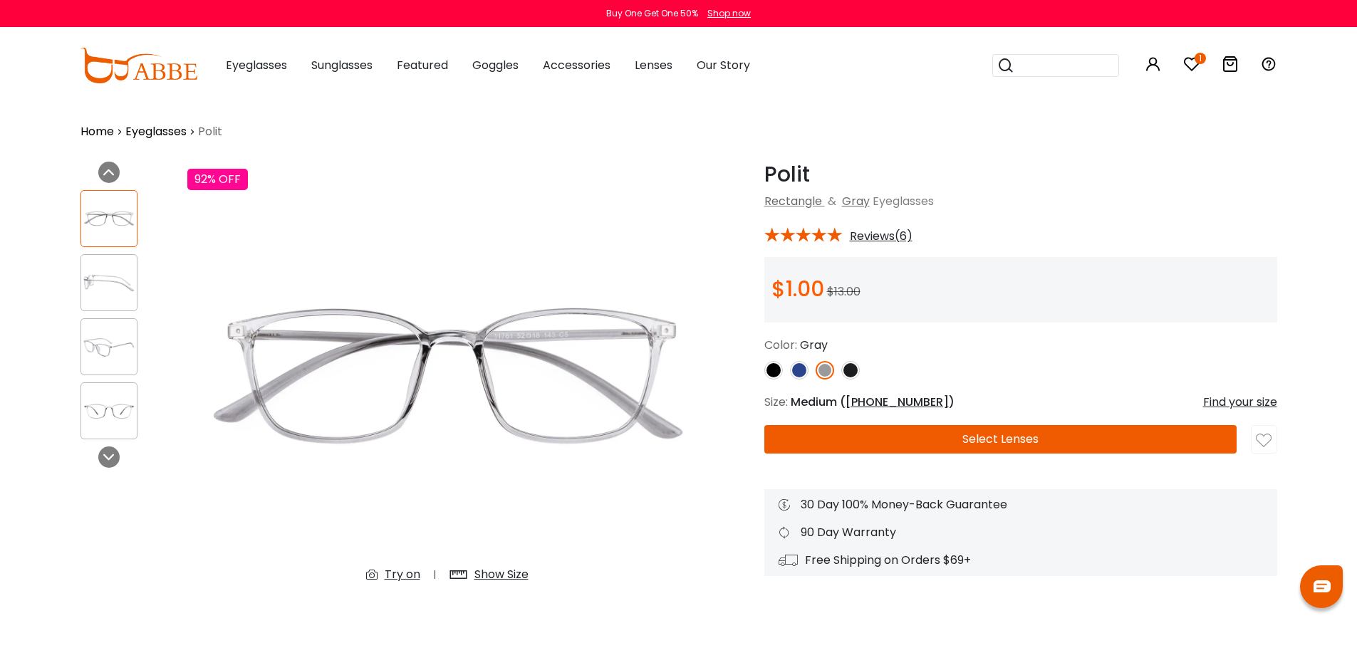
click at [851, 375] on img at bounding box center [850, 370] width 19 height 19
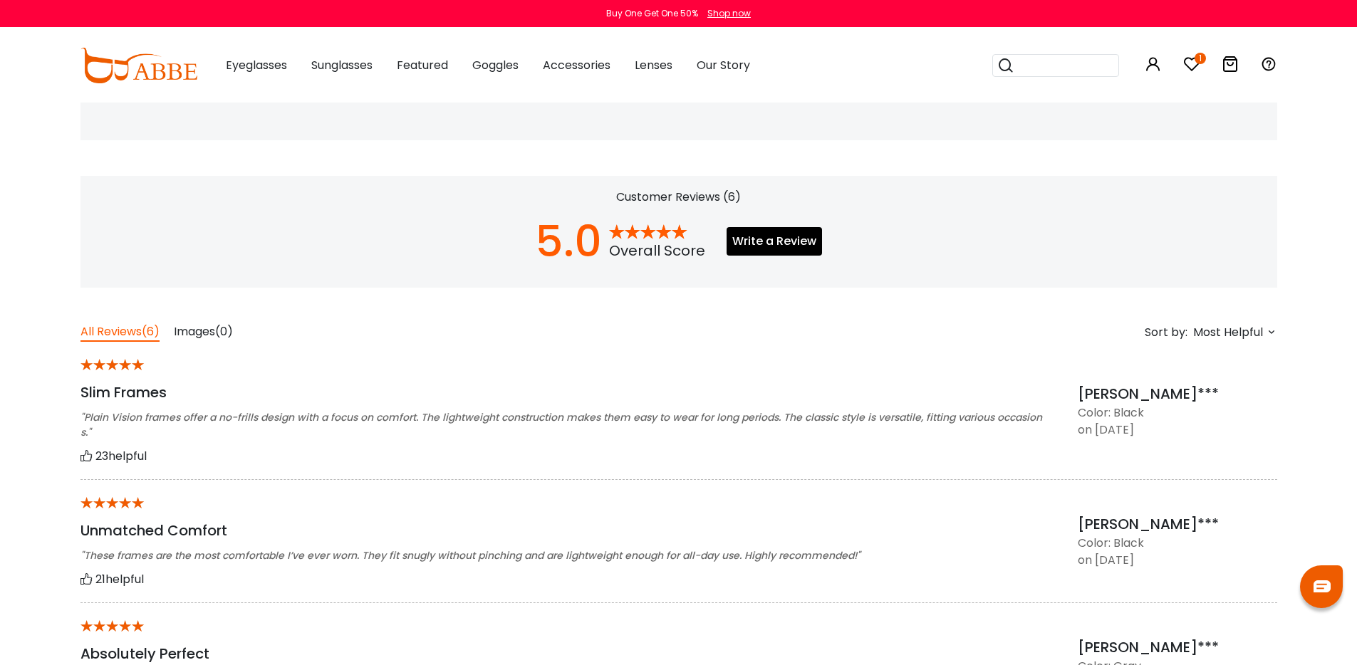
scroll to position [931, 0]
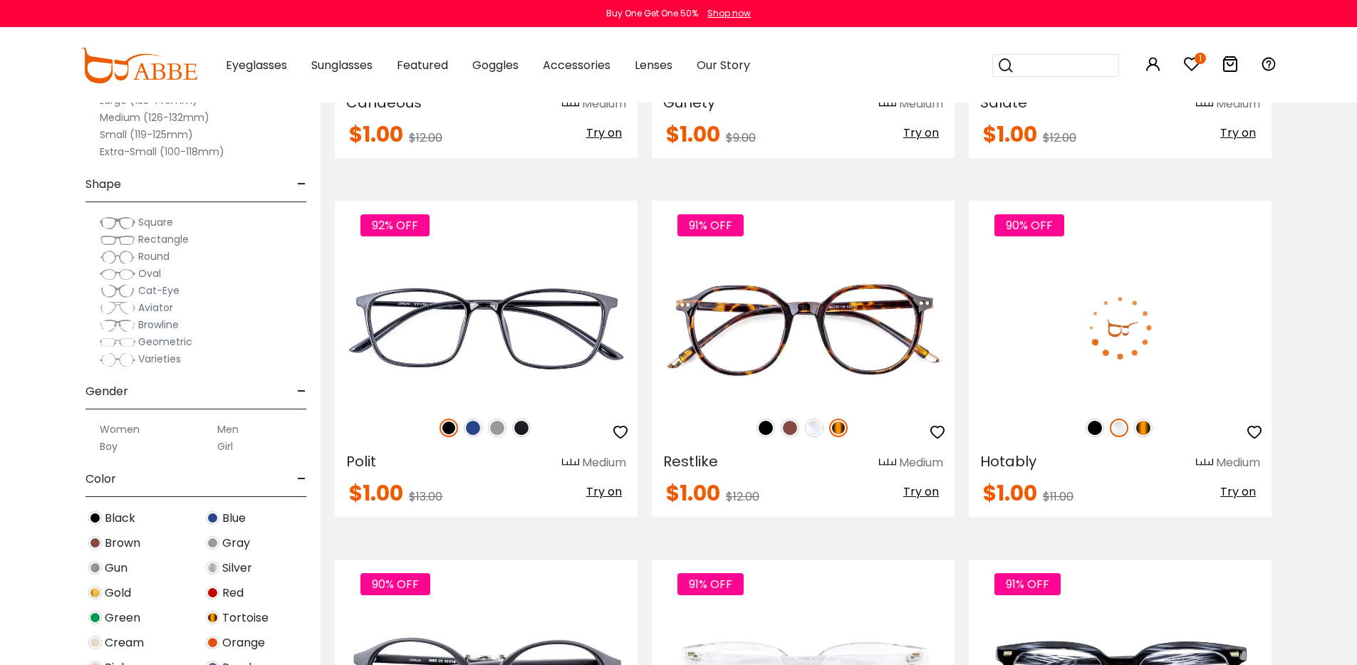
click at [1146, 437] on img at bounding box center [1143, 428] width 19 height 19
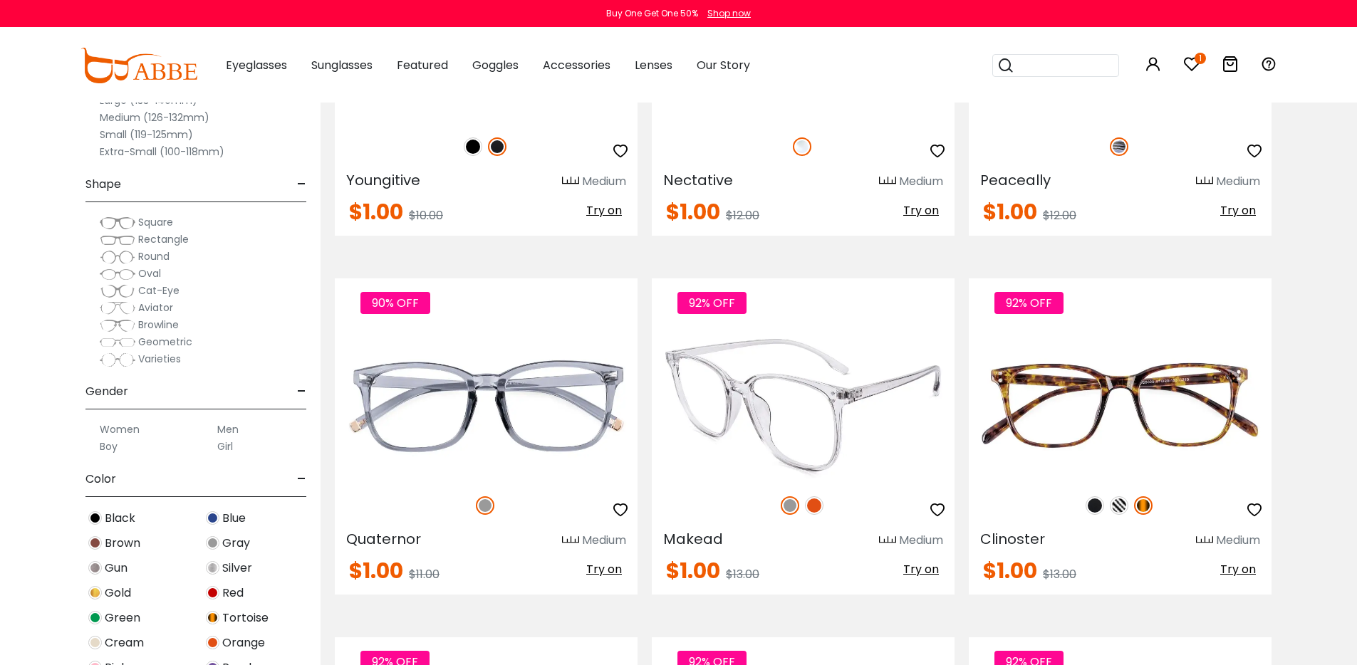
scroll to position [3932, 0]
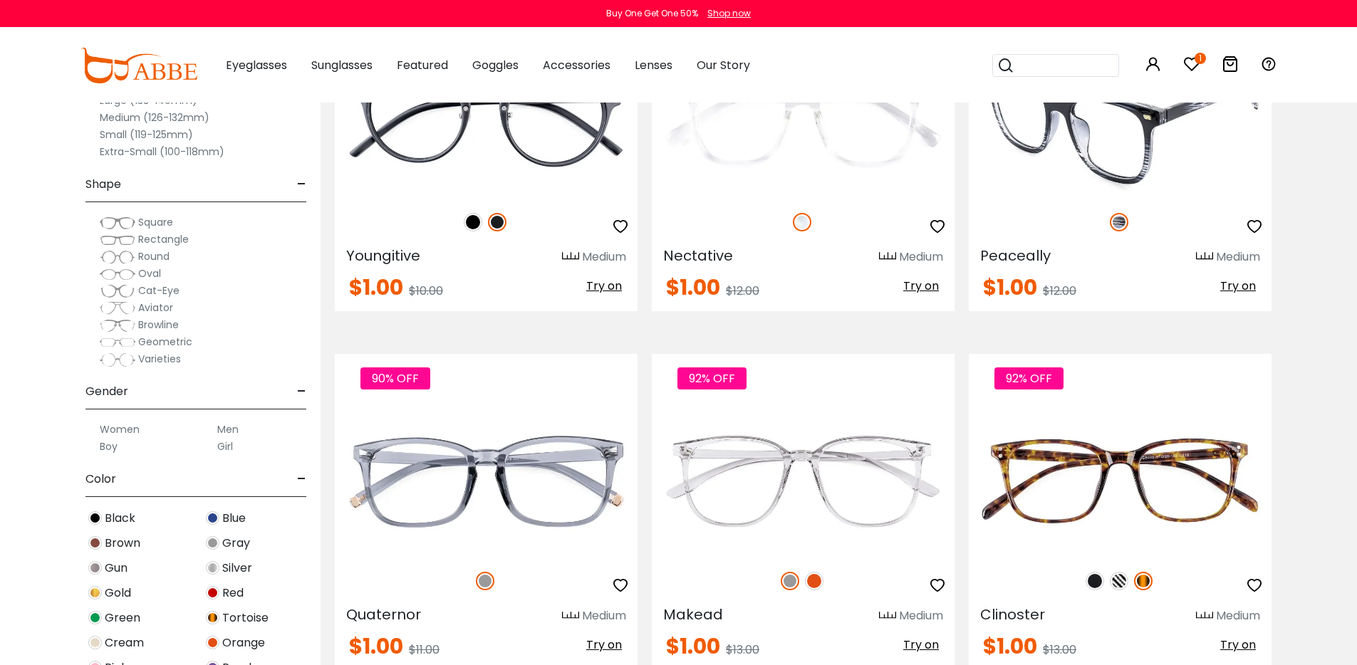
click at [1050, 197] on img at bounding box center [1120, 122] width 303 height 152
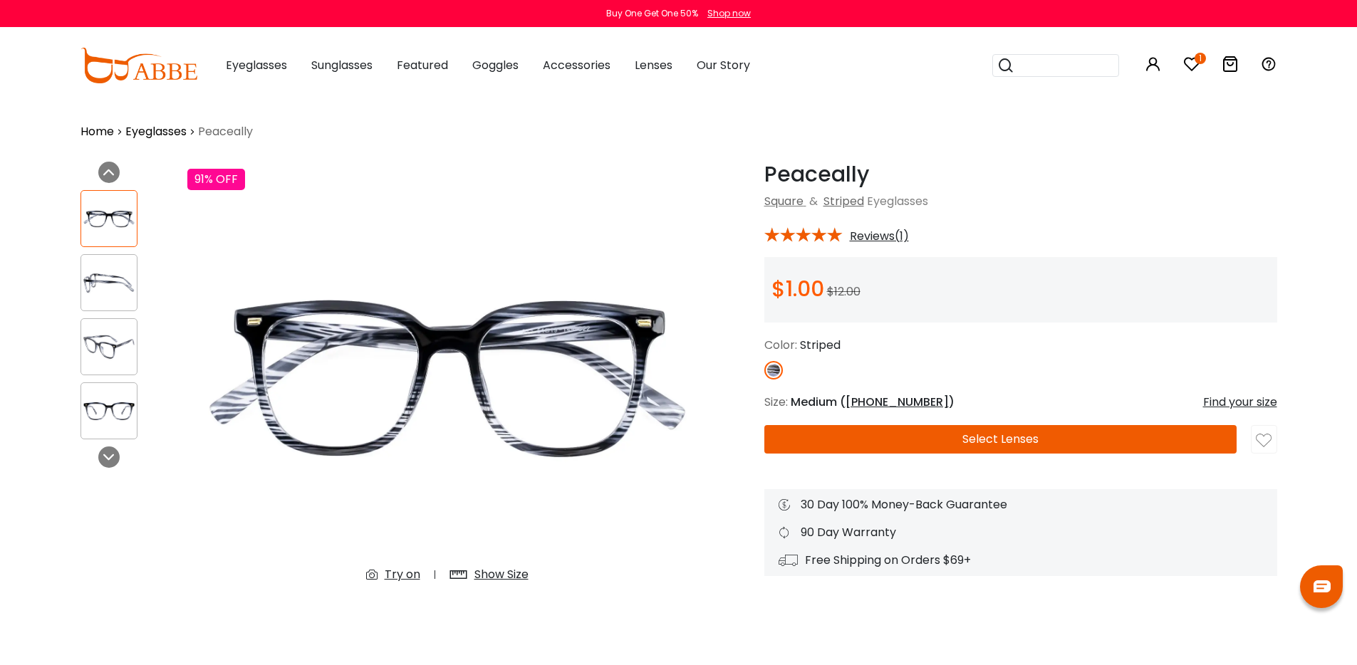
click at [121, 355] on img at bounding box center [109, 347] width 56 height 28
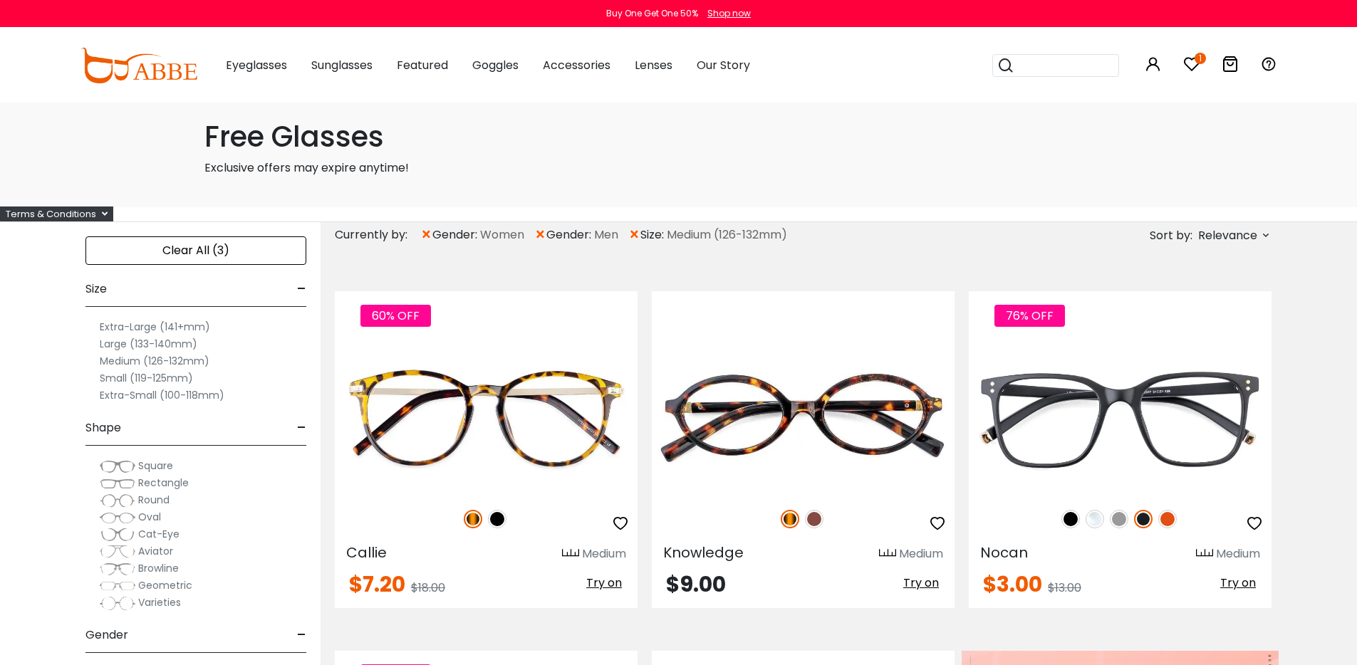
click at [547, 245] on span "×" at bounding box center [540, 235] width 12 height 26
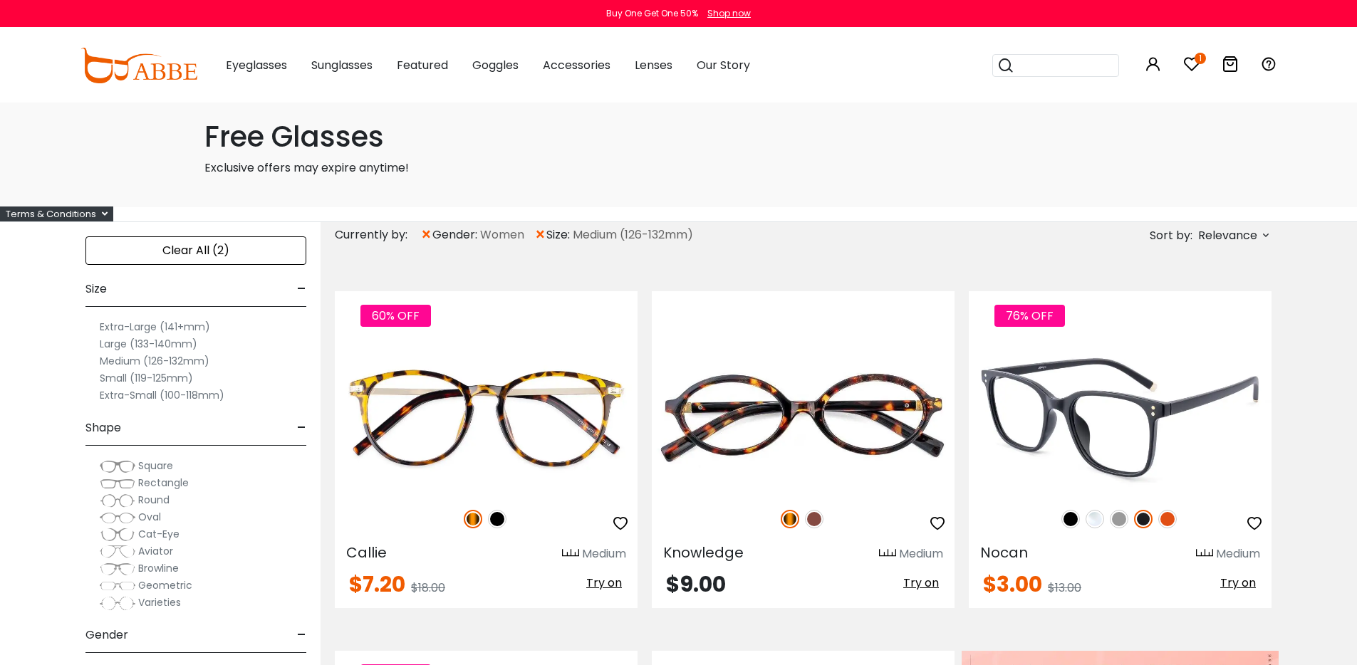
click at [1070, 455] on img at bounding box center [1120, 419] width 303 height 152
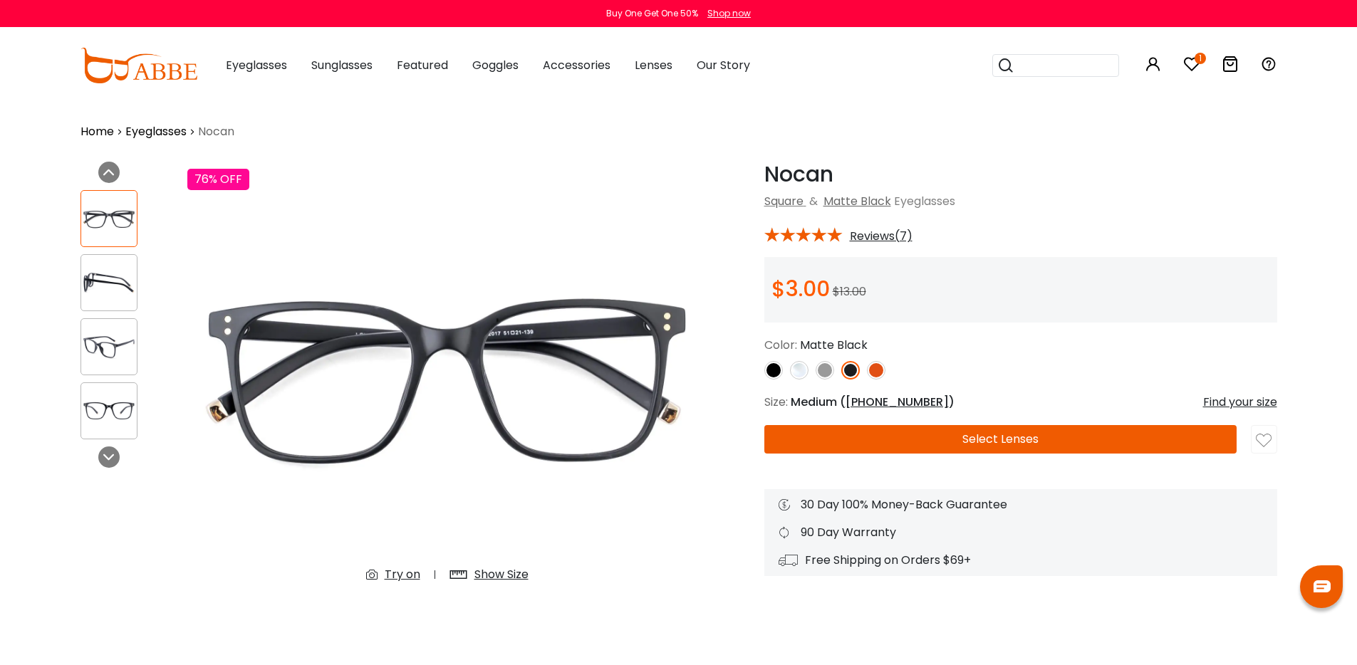
click at [778, 379] on img at bounding box center [774, 370] width 19 height 19
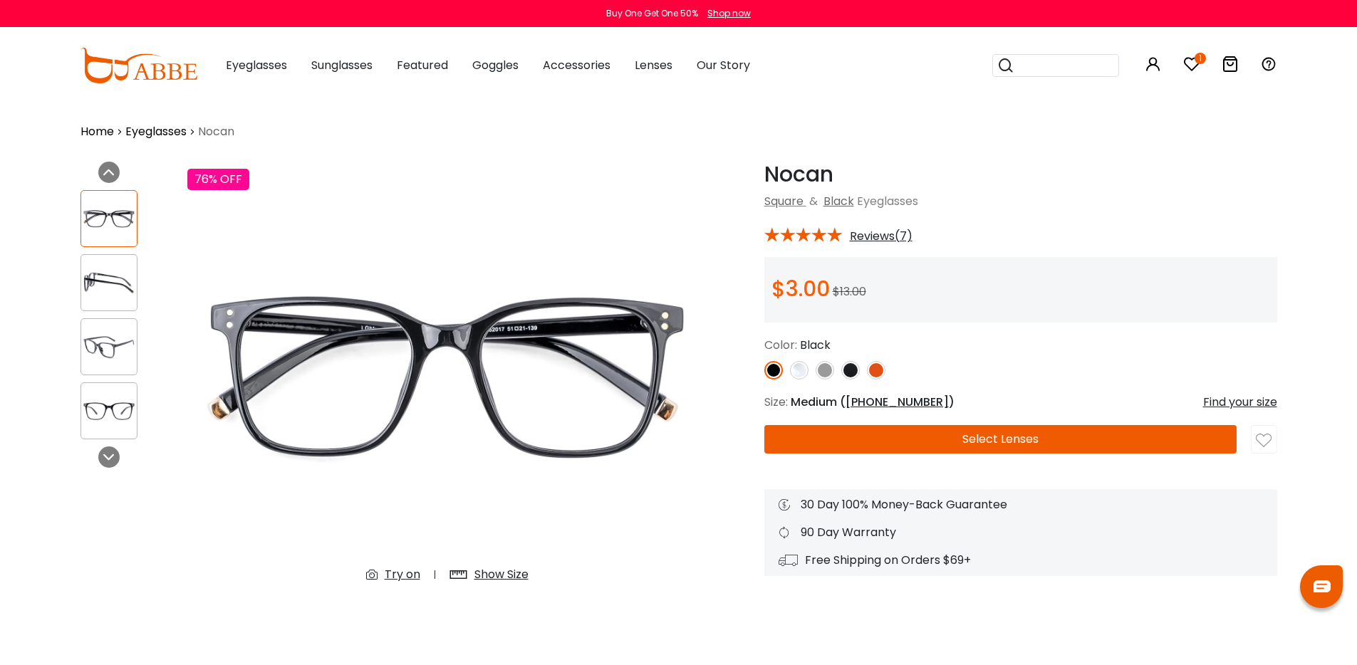
click at [800, 380] on img at bounding box center [799, 370] width 19 height 19
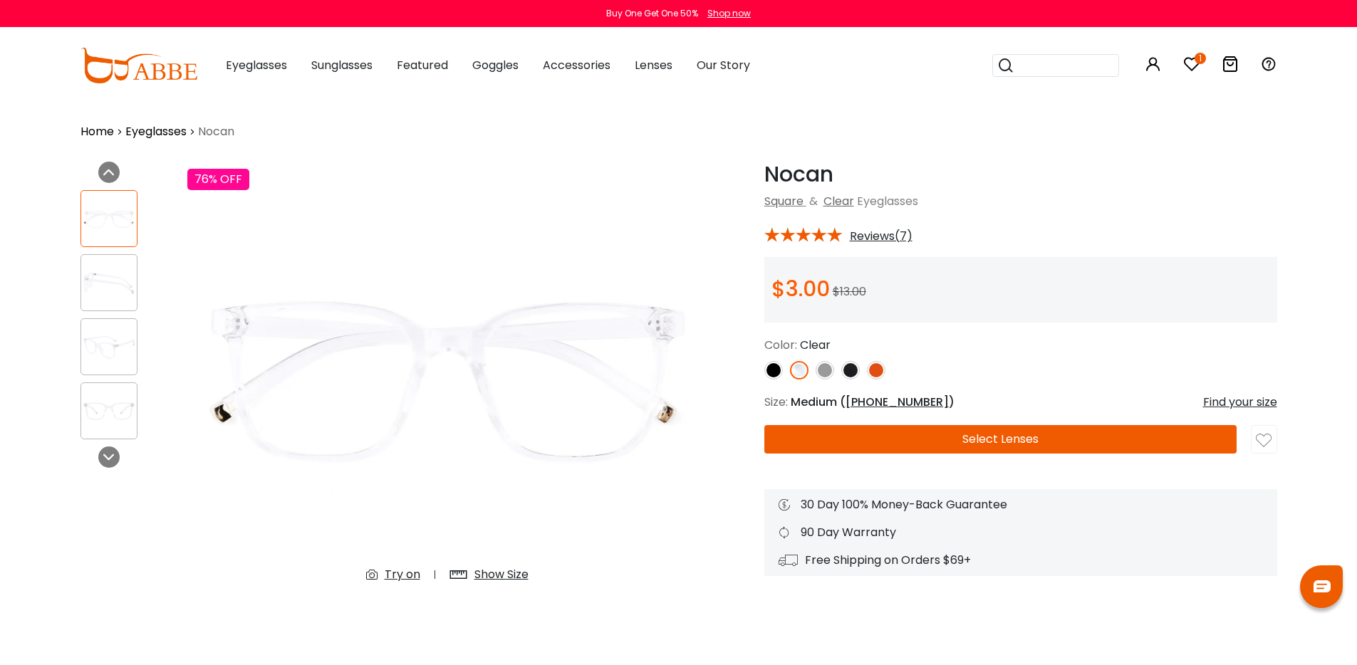
click at [111, 341] on img at bounding box center [109, 347] width 56 height 28
click at [825, 378] on img at bounding box center [825, 370] width 19 height 19
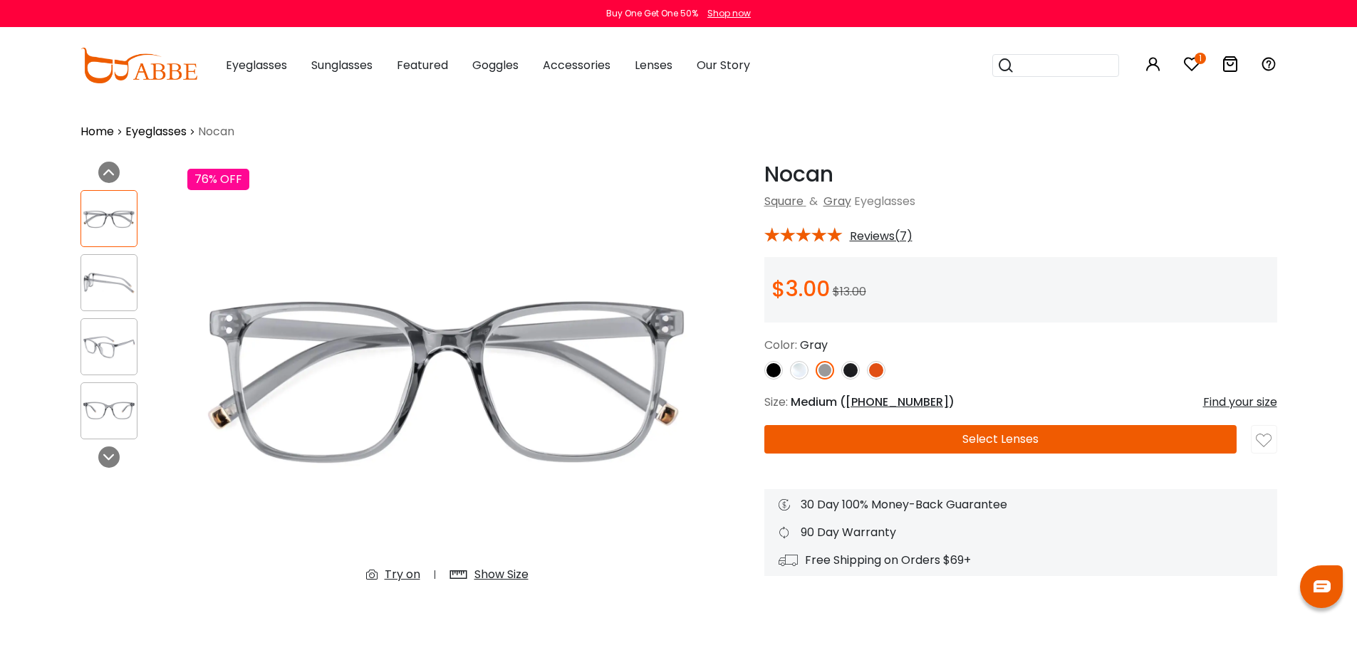
click at [854, 380] on img at bounding box center [850, 370] width 19 height 19
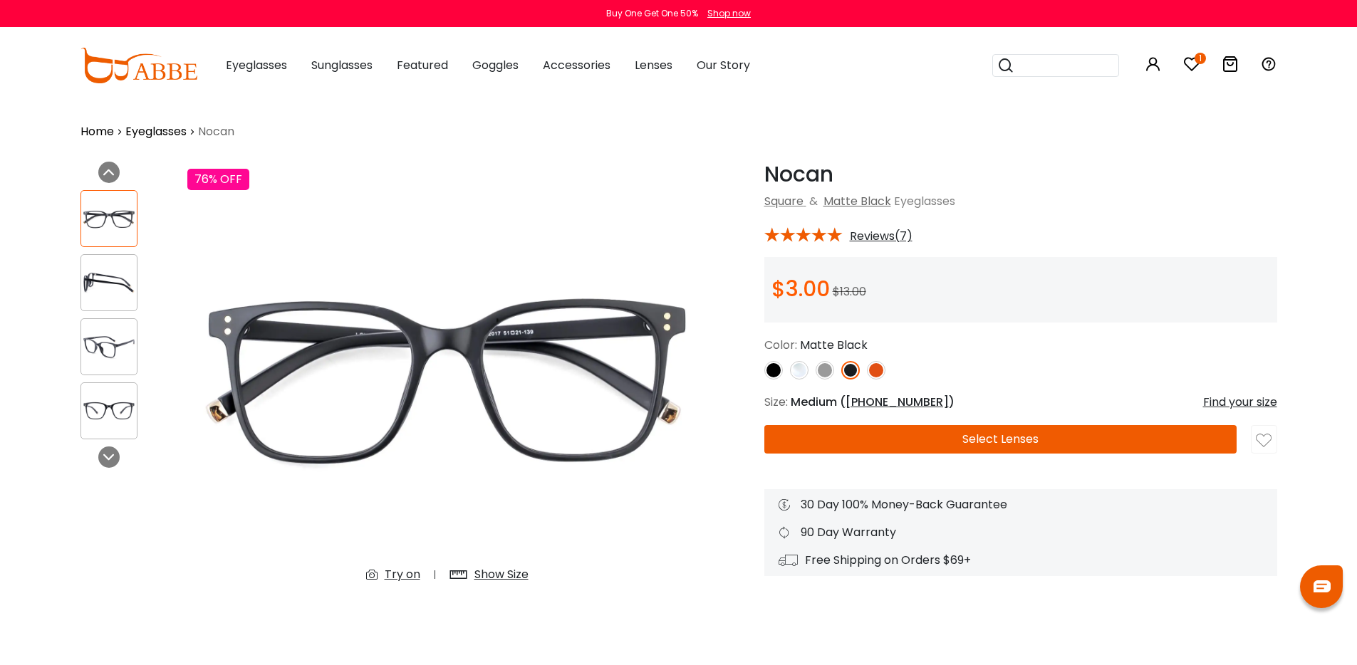
click at [875, 379] on img at bounding box center [876, 370] width 19 height 19
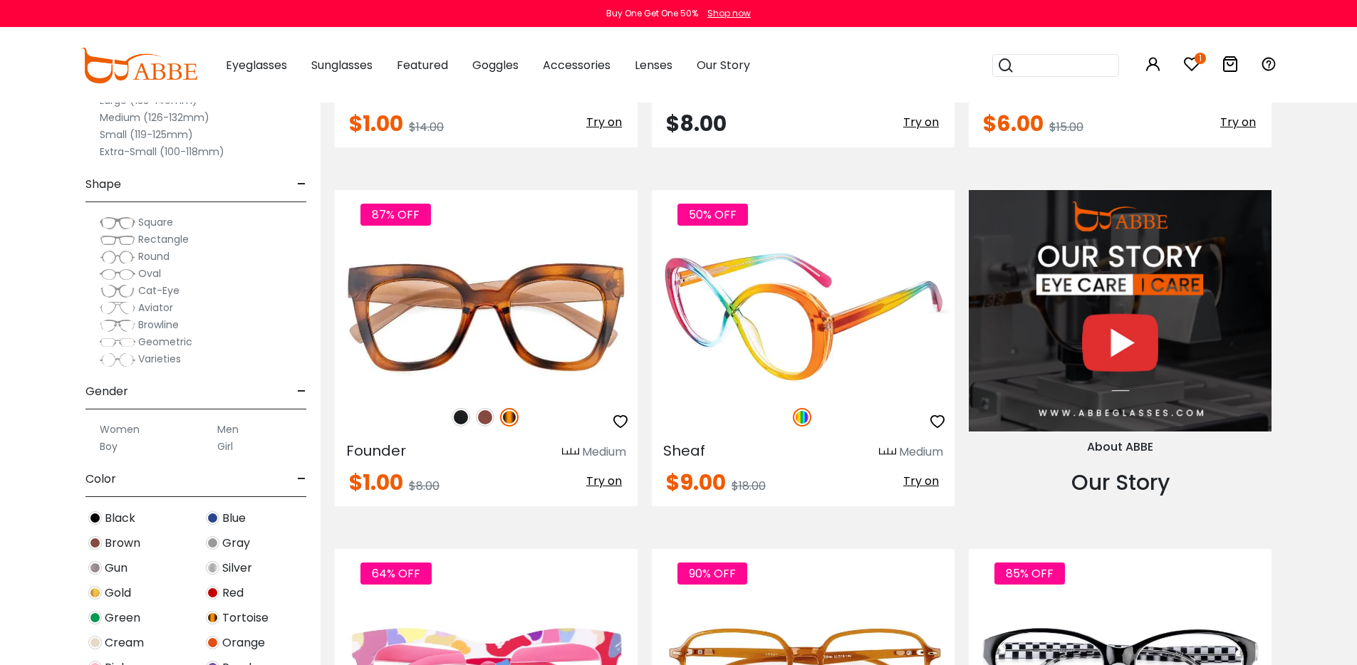
scroll to position [1330, 0]
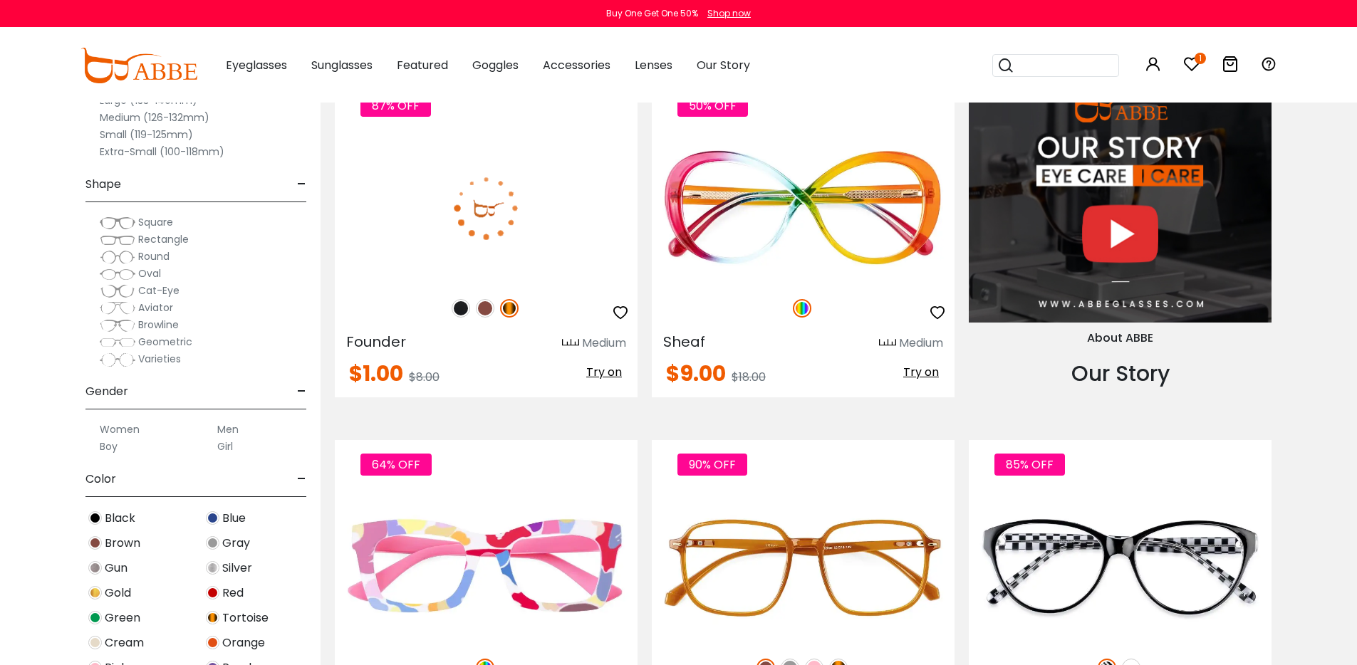
click at [486, 318] on img at bounding box center [485, 308] width 19 height 19
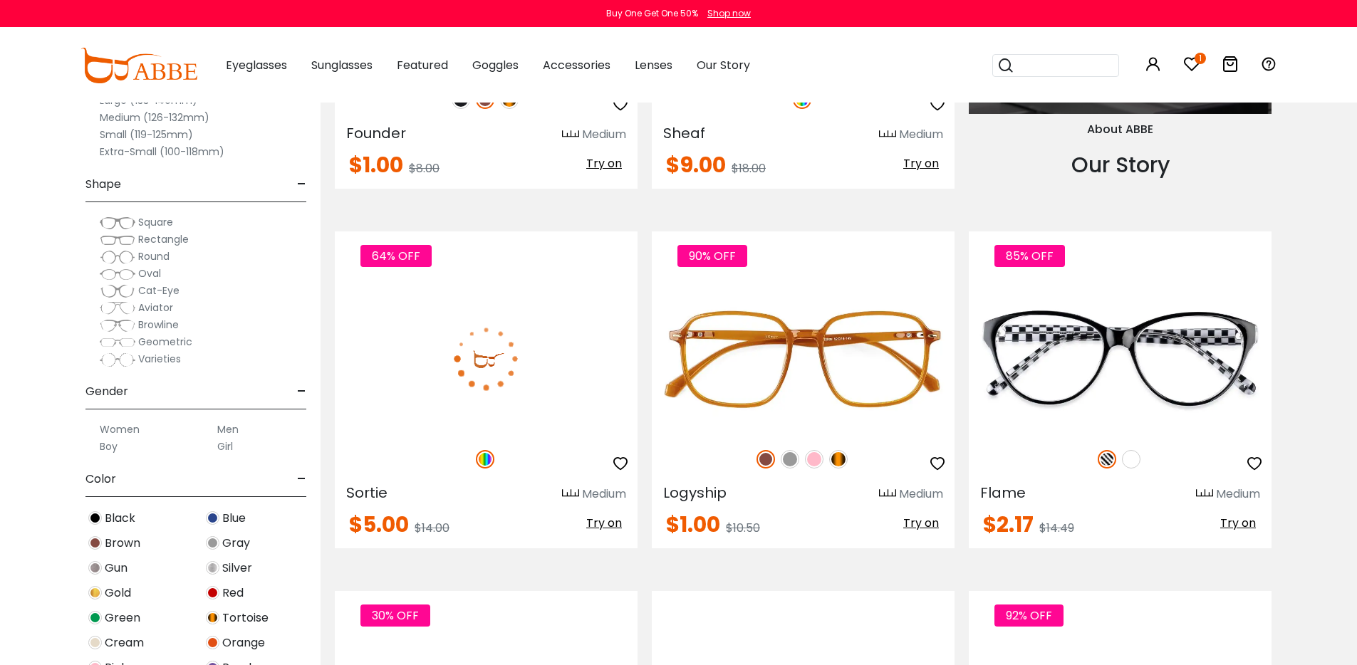
scroll to position [1553, 0]
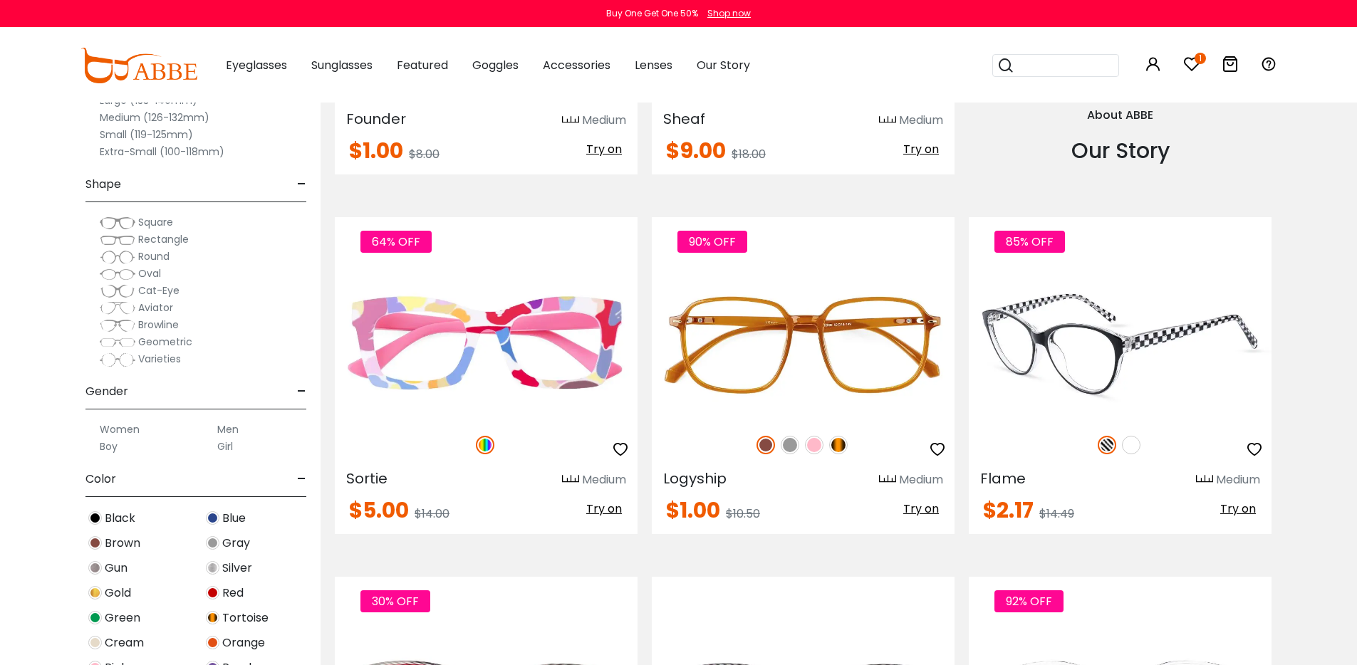
click at [1132, 455] on img at bounding box center [1131, 445] width 19 height 19
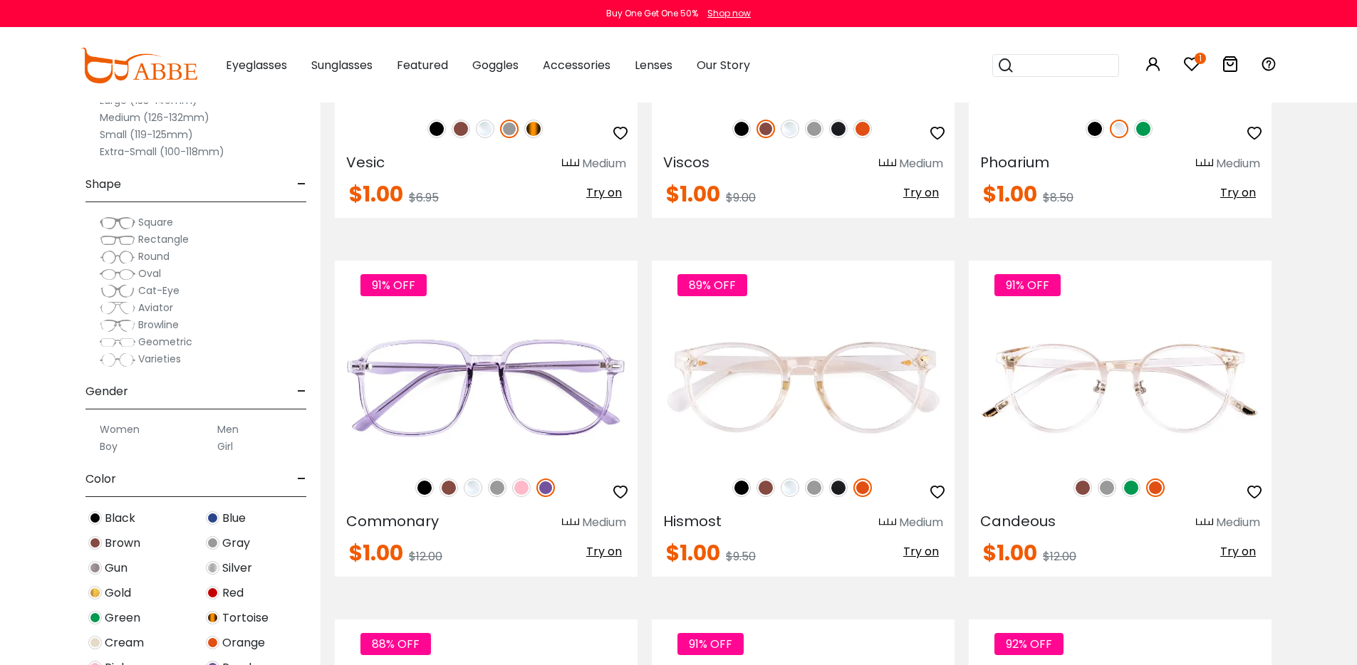
scroll to position [3263, 0]
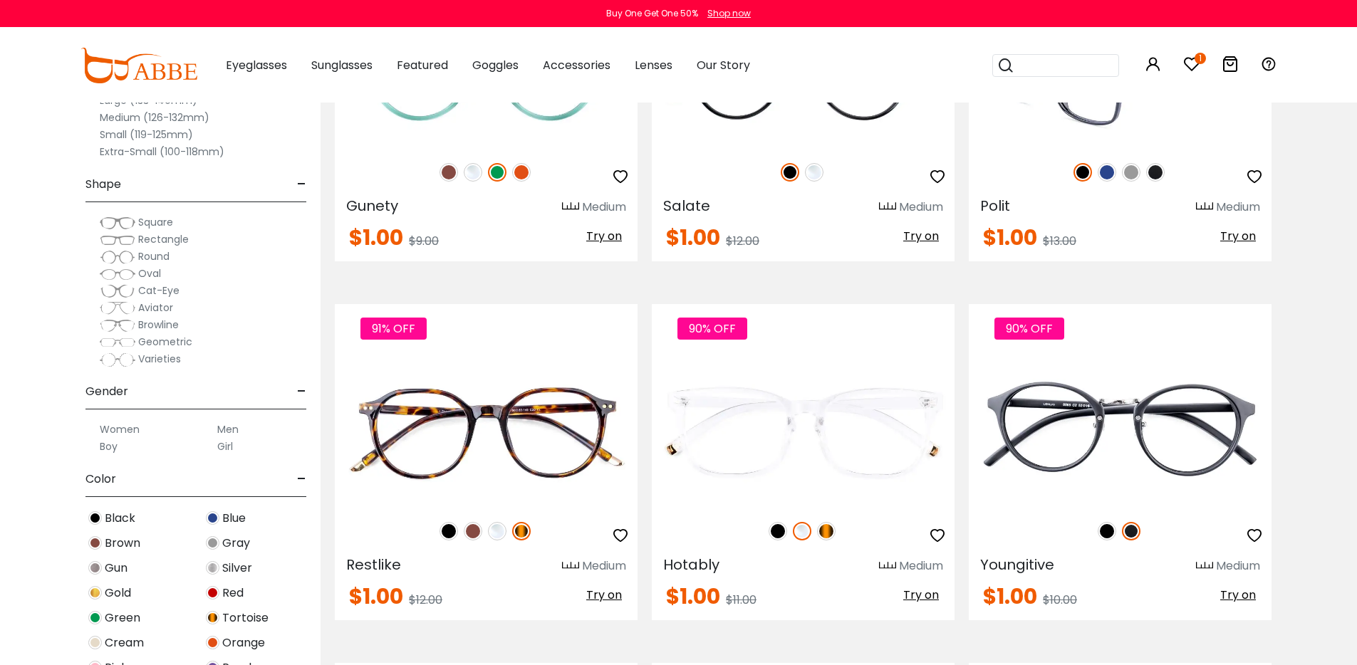
click at [1106, 182] on img at bounding box center [1107, 172] width 19 height 19
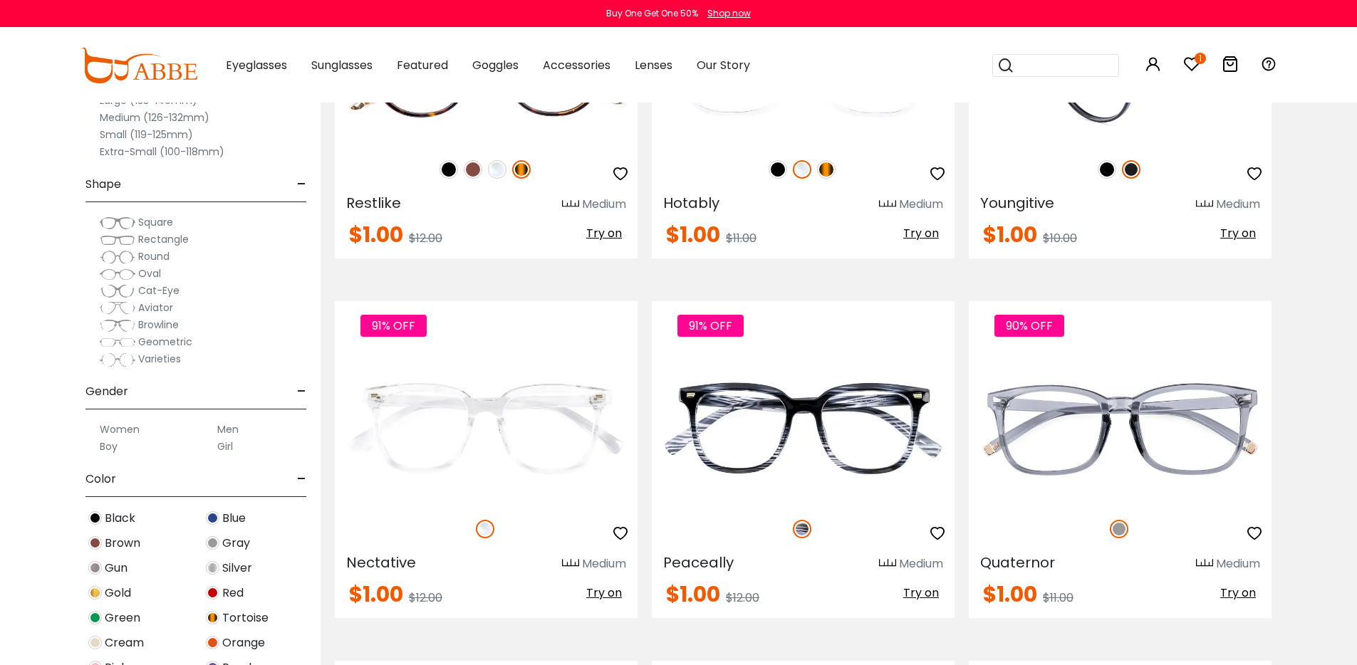
scroll to position [3629, 0]
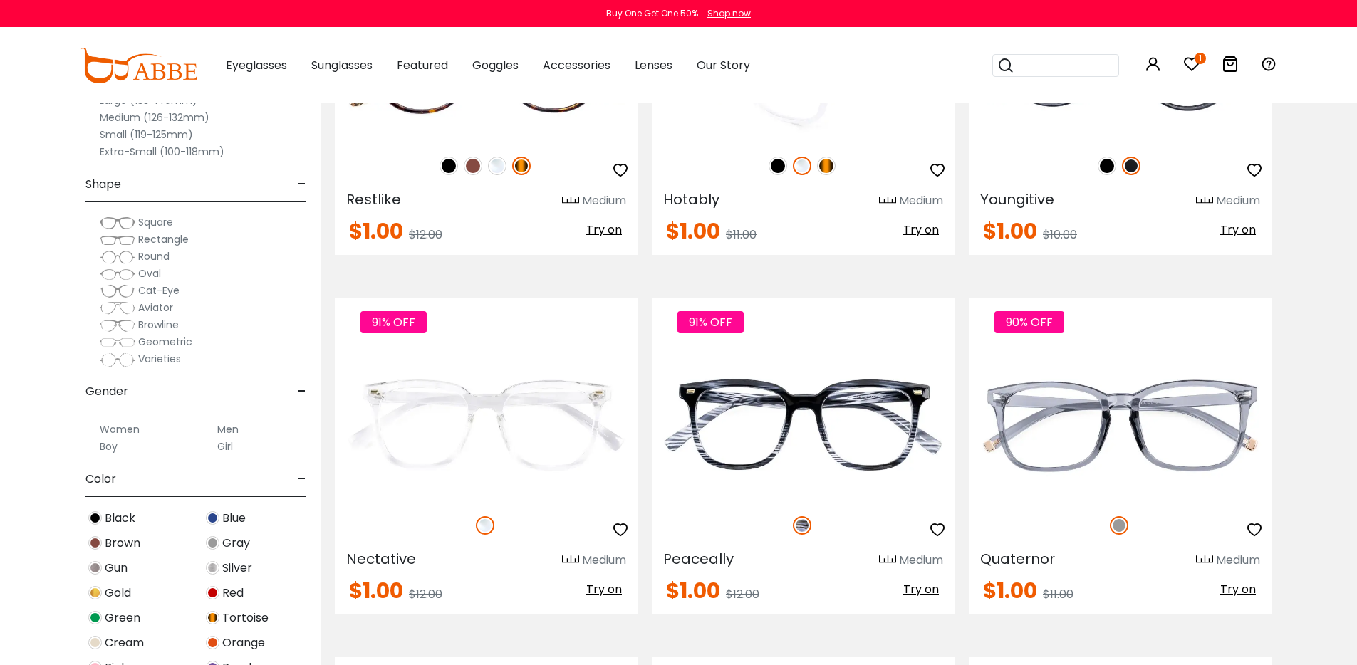
click at [829, 175] on img at bounding box center [826, 166] width 19 height 19
click at [802, 175] on img at bounding box center [802, 166] width 19 height 19
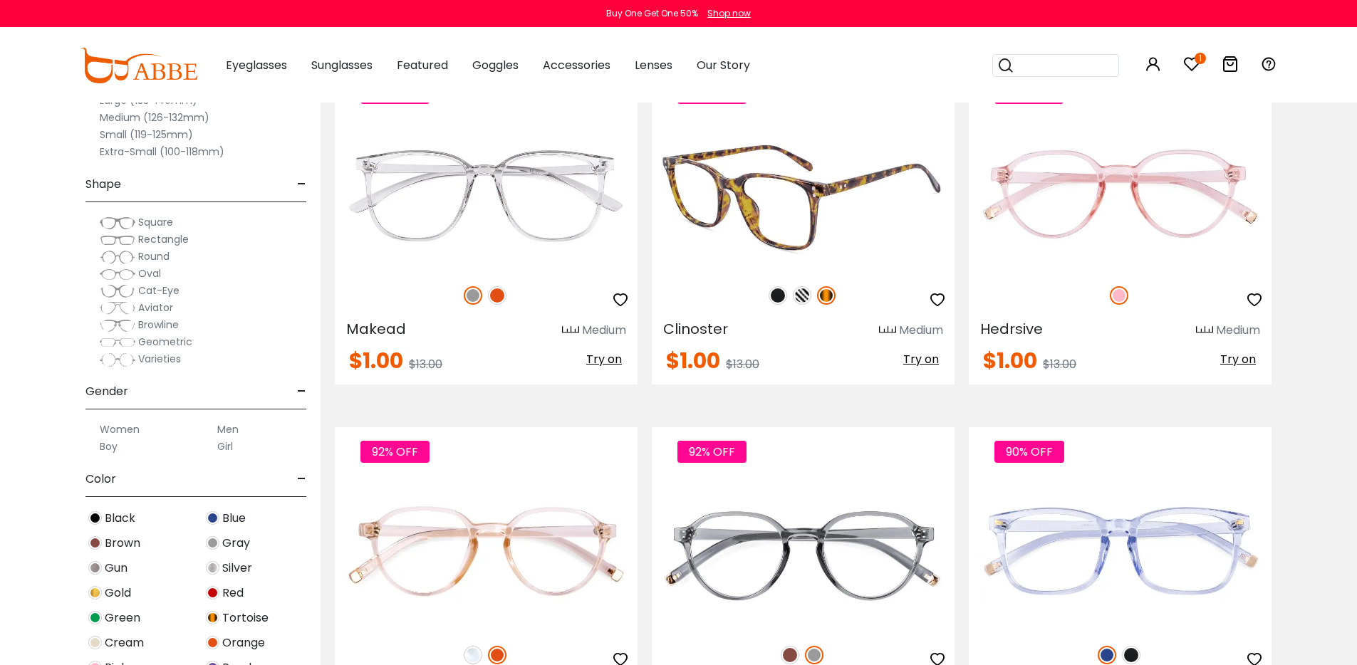
scroll to position [4219, 0]
click at [806, 304] on img at bounding box center [802, 295] width 19 height 19
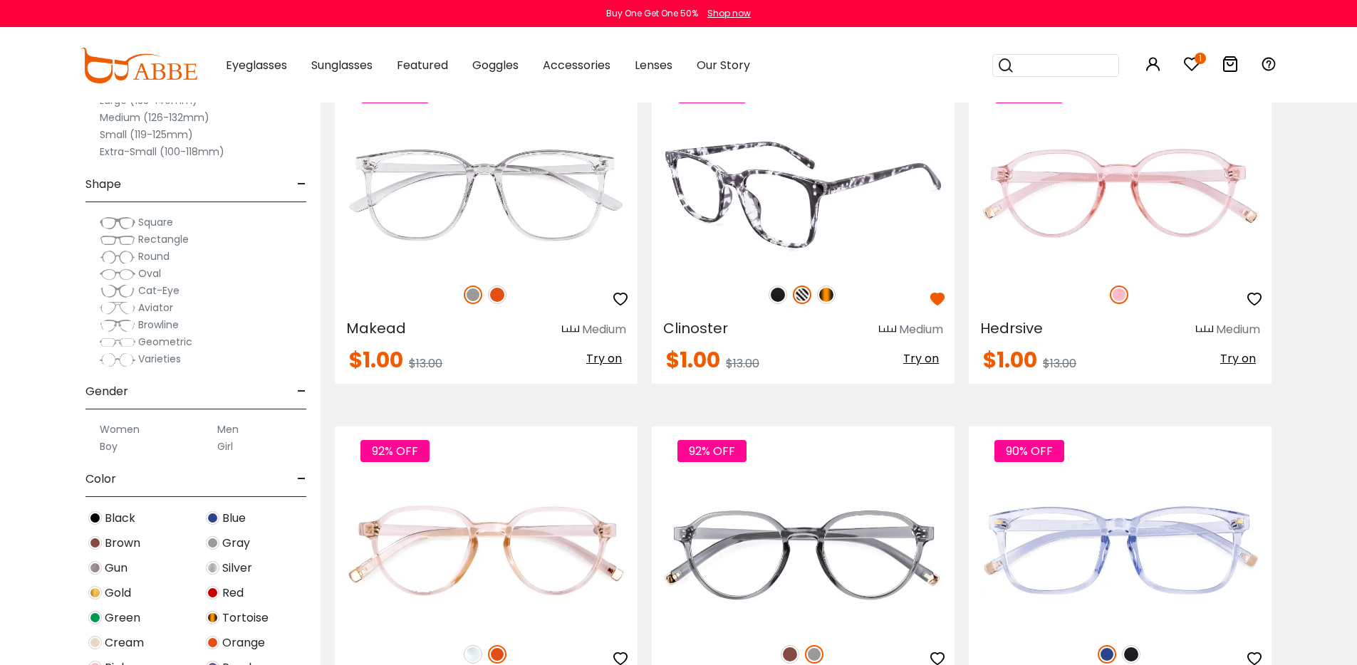
click at [782, 304] on img at bounding box center [778, 295] width 19 height 19
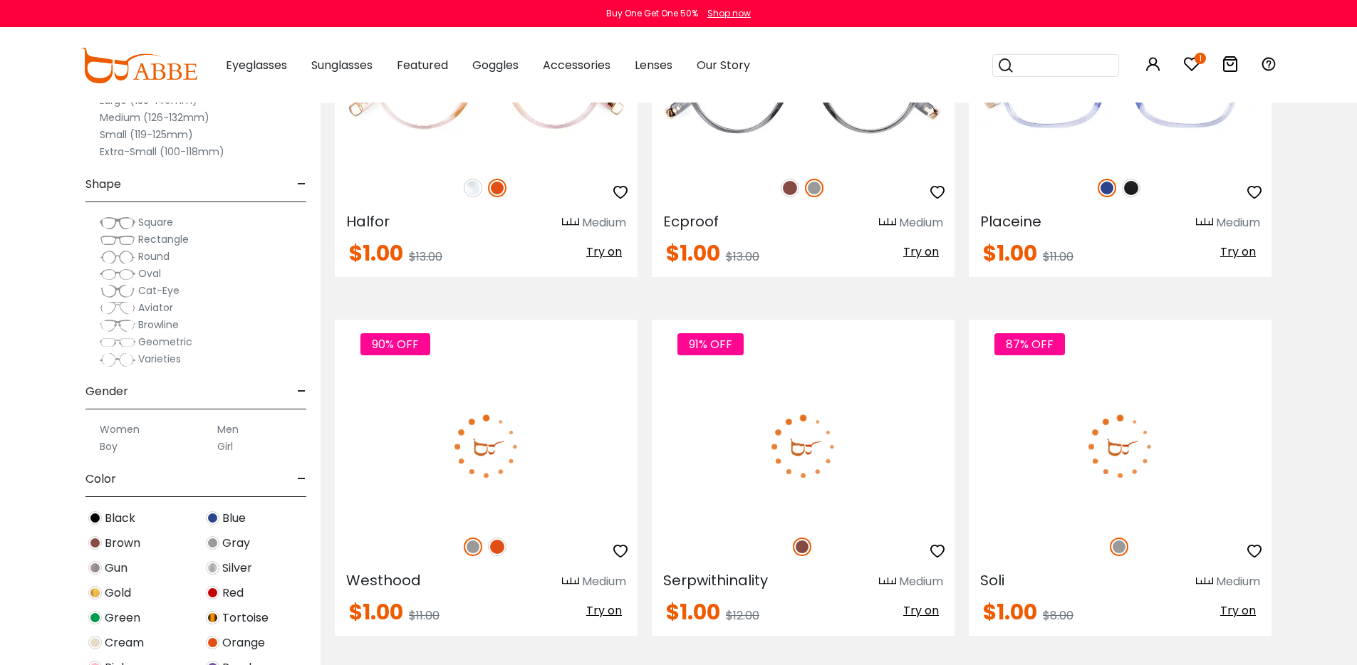
scroll to position [4705, 0]
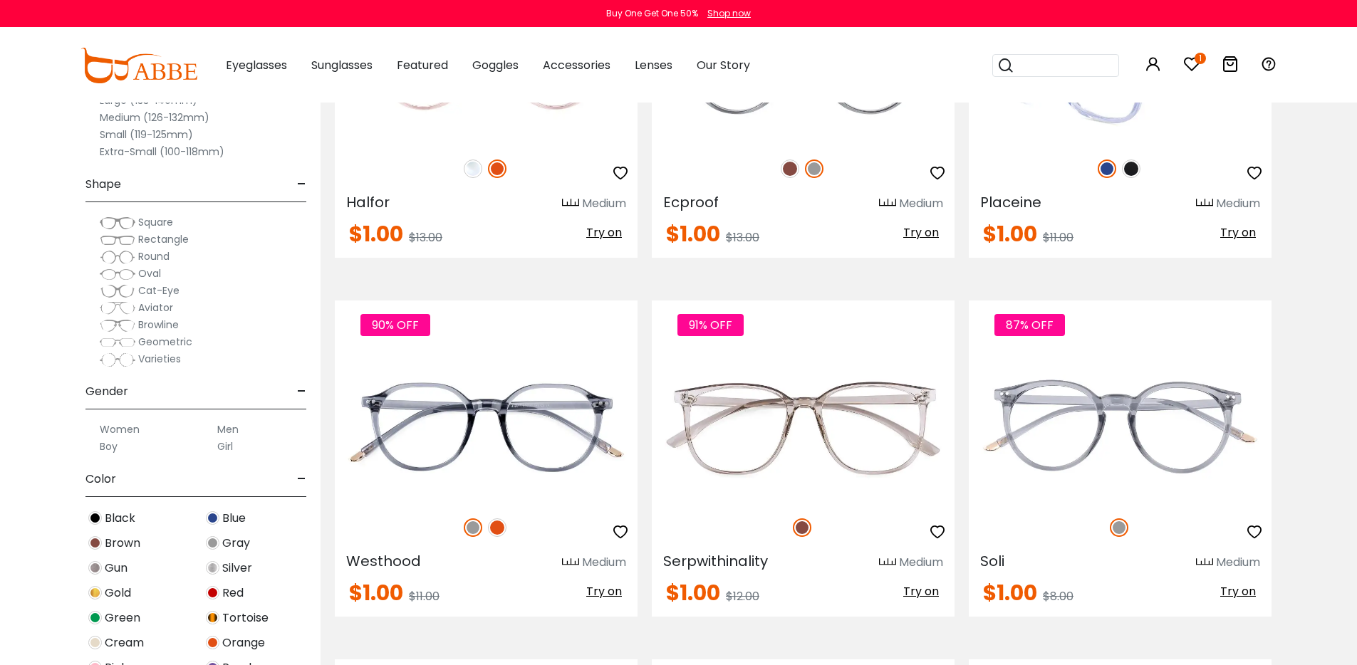
click at [1139, 178] on img at bounding box center [1131, 169] width 19 height 19
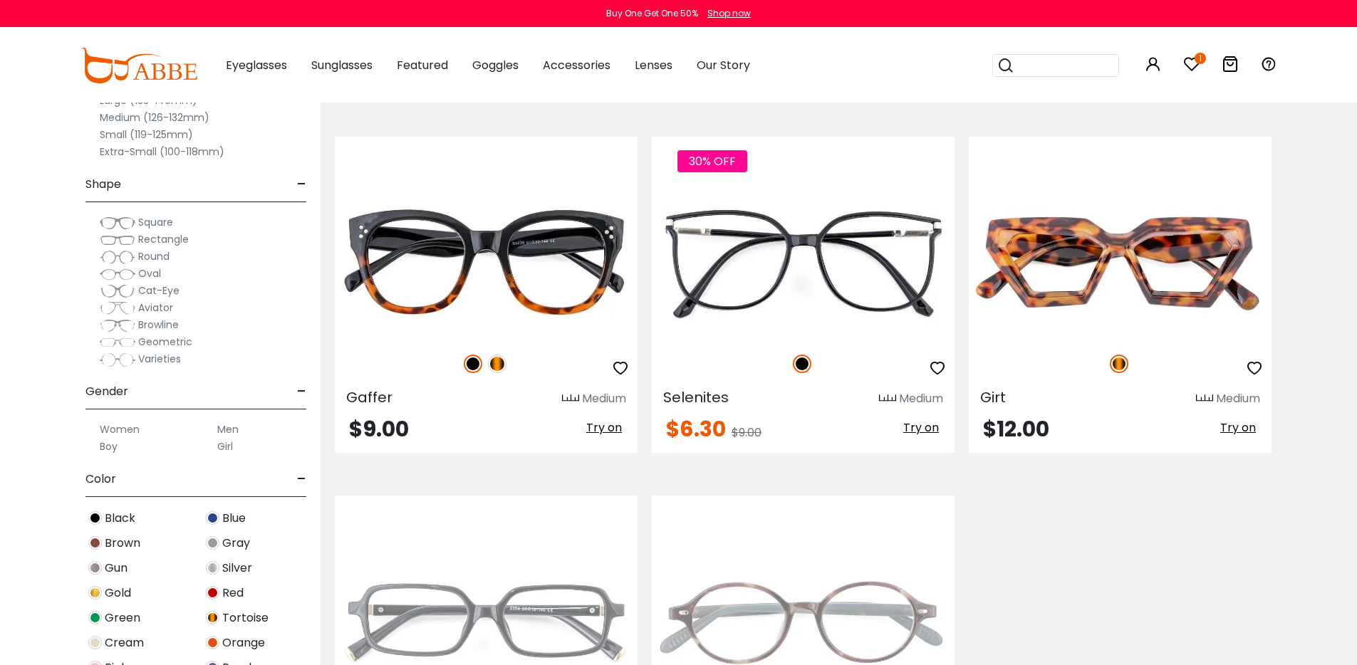
scroll to position [6526, 0]
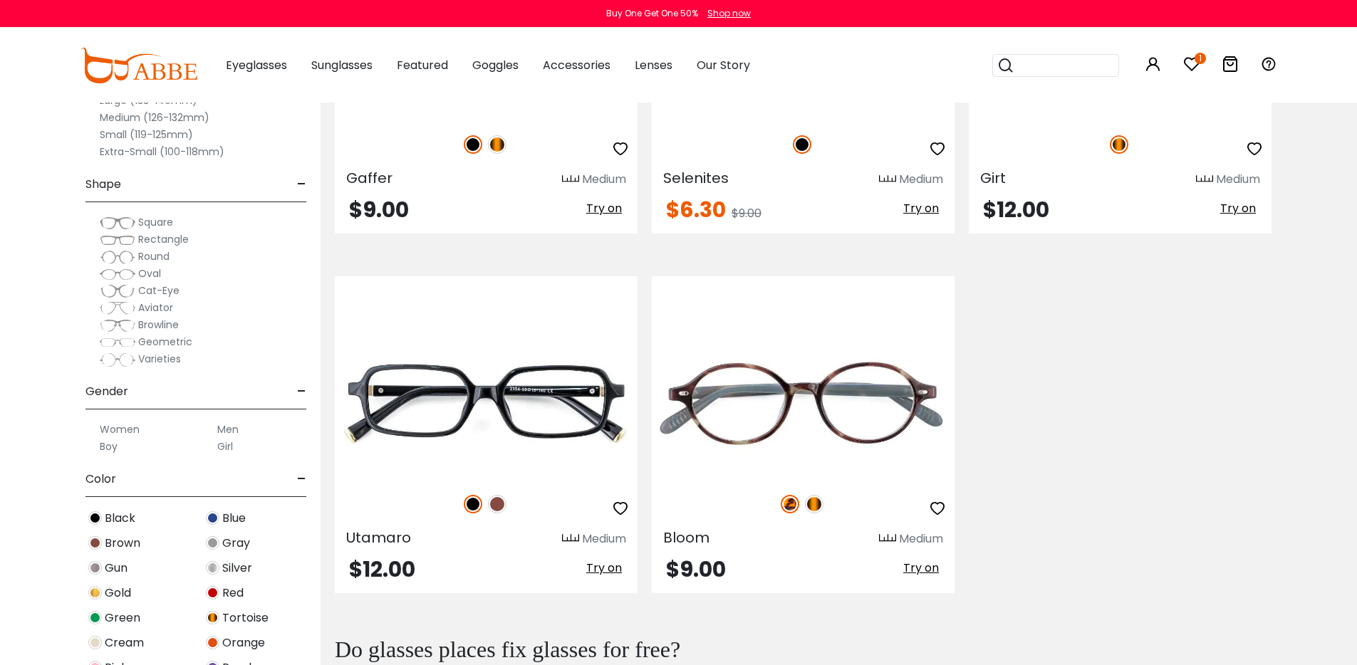
click at [494, 154] on img at bounding box center [497, 144] width 19 height 19
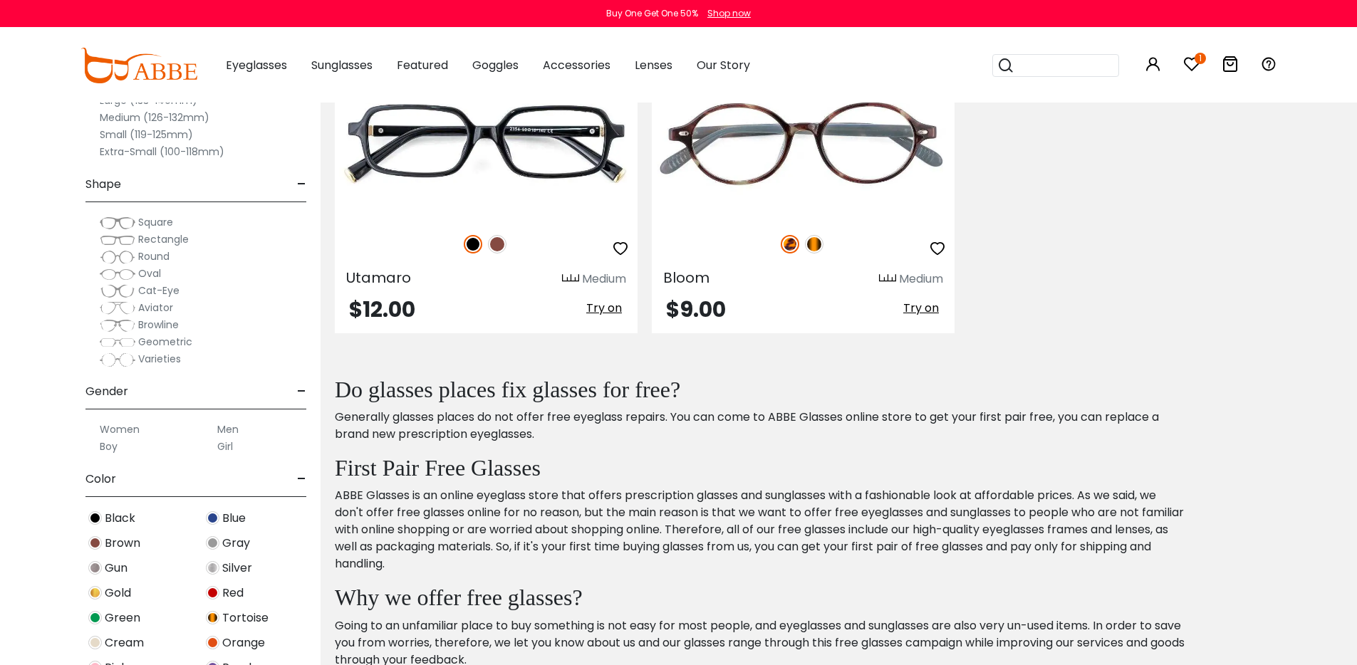
scroll to position [6963, 0]
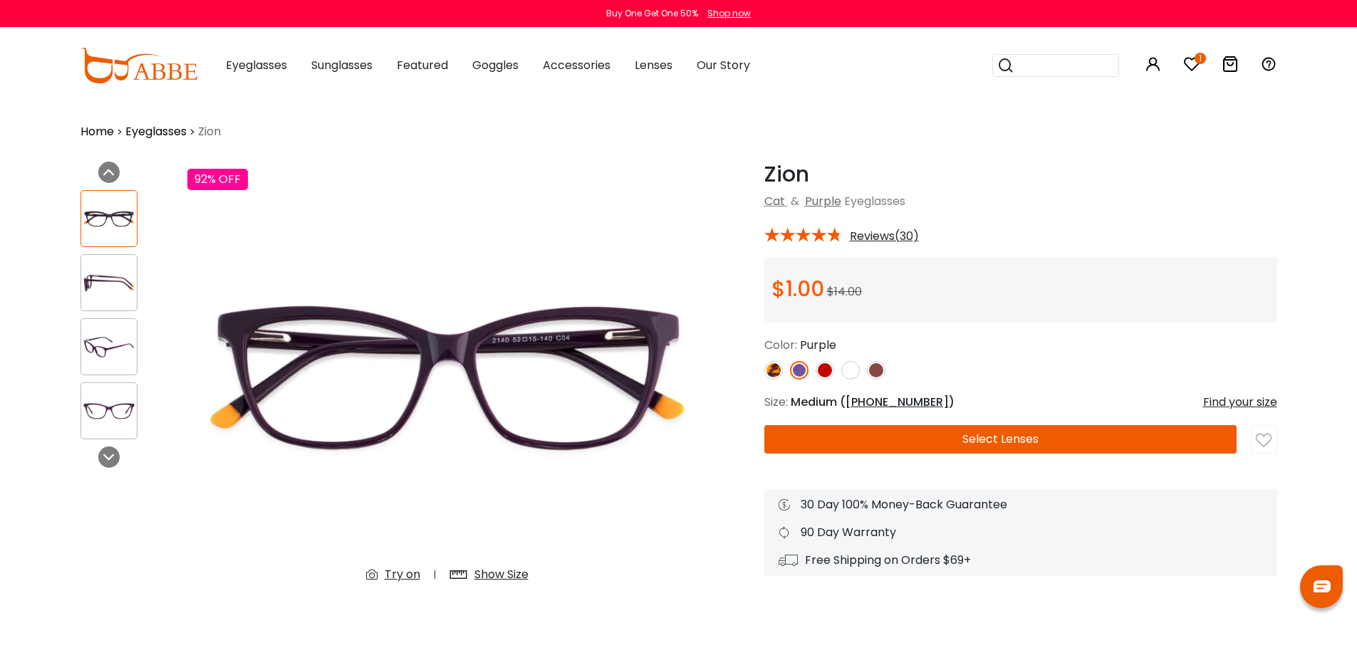
click at [1259, 449] on img at bounding box center [1264, 441] width 16 height 16
click at [1262, 442] on img at bounding box center [1264, 441] width 16 height 16
click at [1265, 449] on img at bounding box center [1264, 441] width 16 height 16
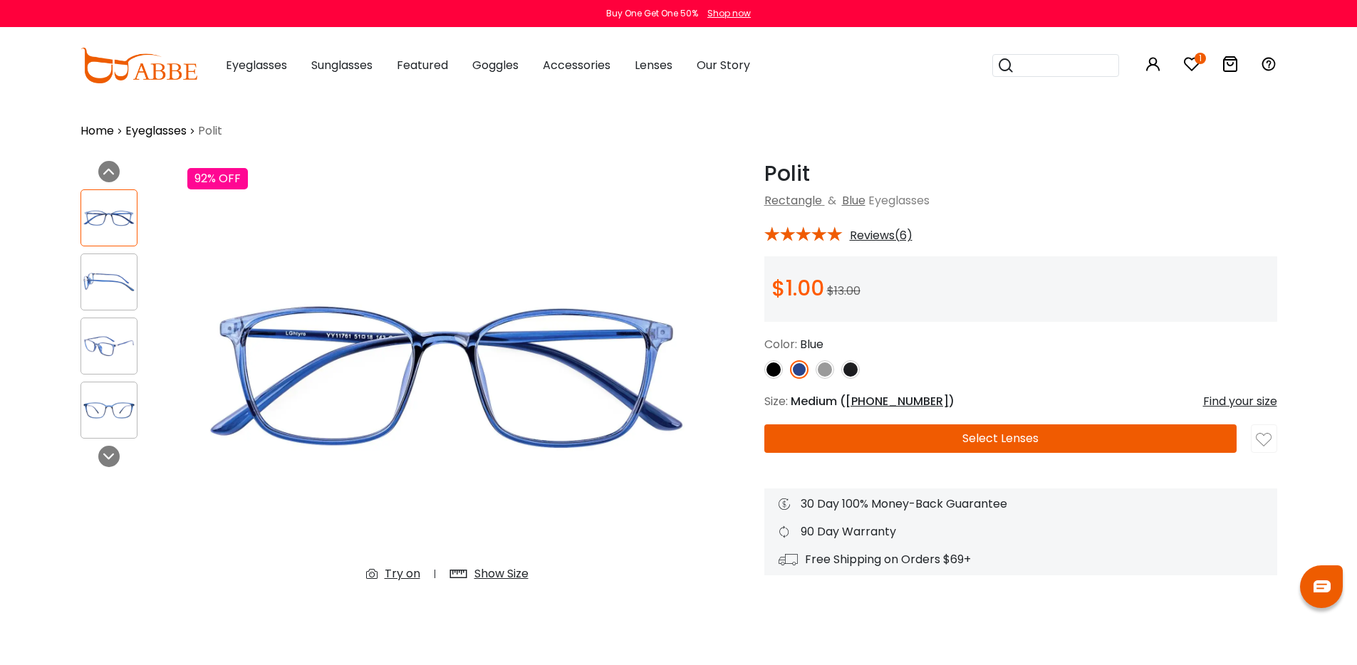
click at [128, 337] on img at bounding box center [109, 347] width 56 height 28
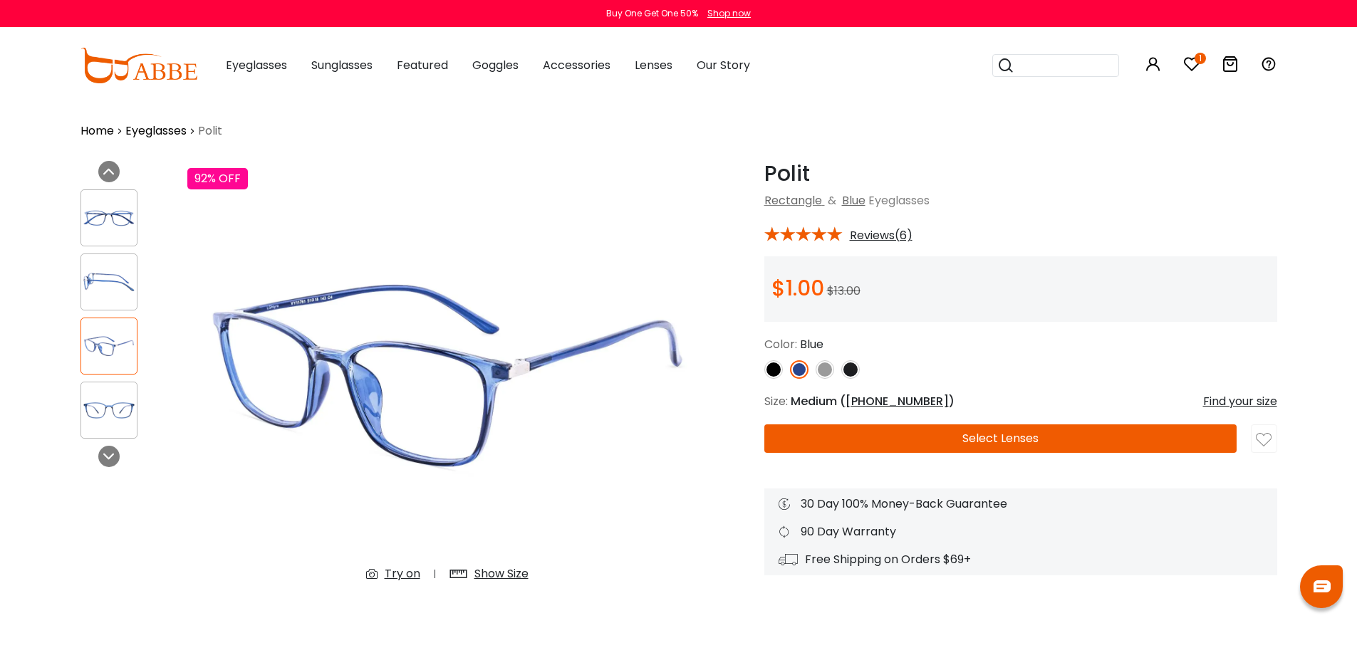
click at [1267, 448] on img at bounding box center [1264, 440] width 16 height 16
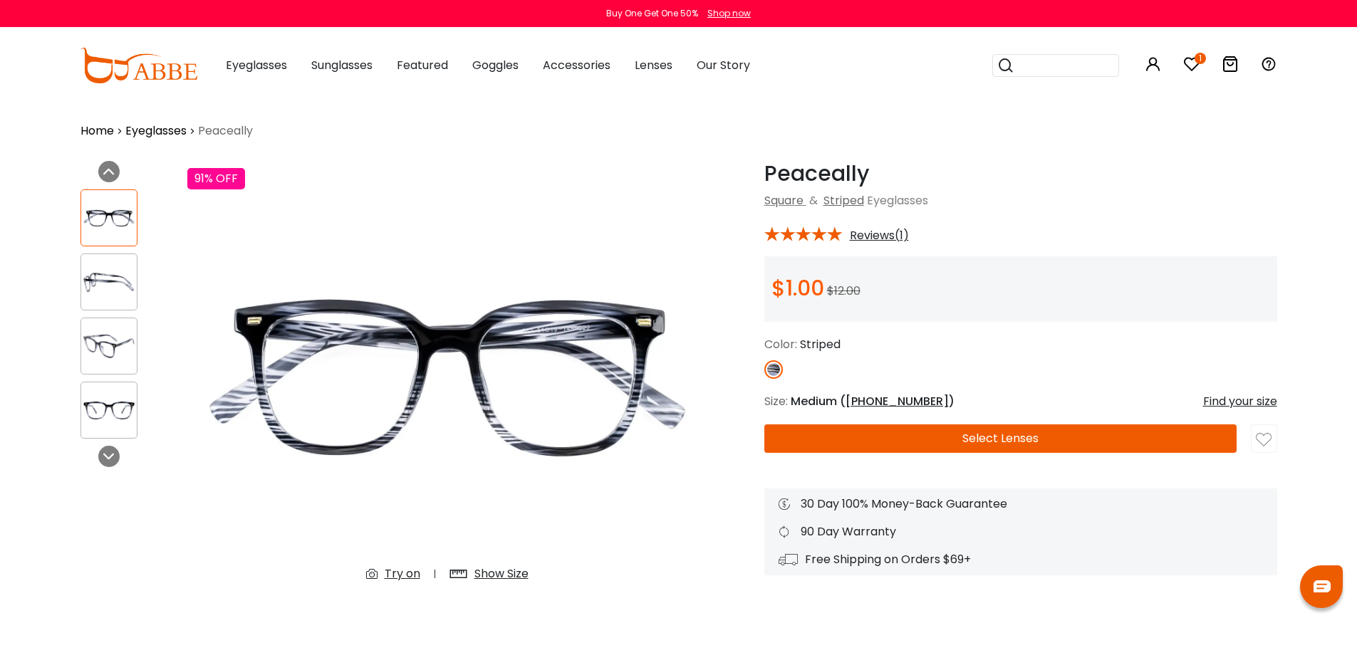
click at [1260, 447] on img at bounding box center [1264, 440] width 16 height 16
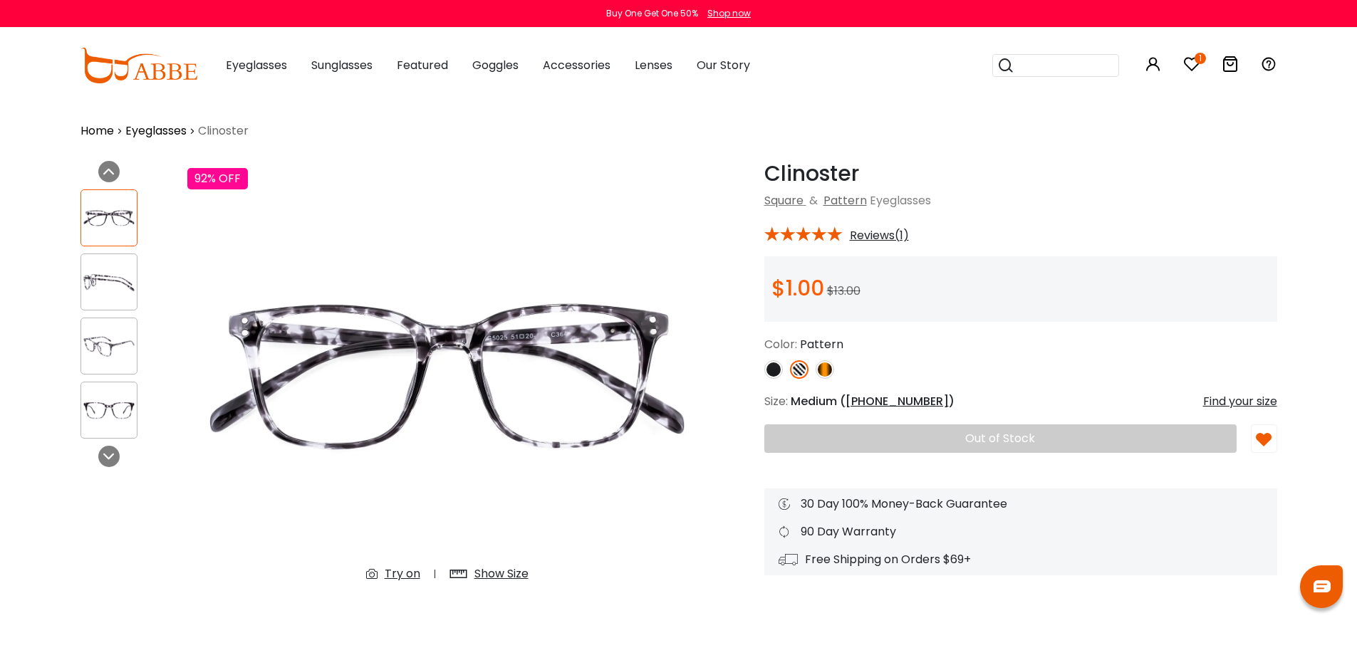
click at [778, 377] on img at bounding box center [774, 370] width 19 height 19
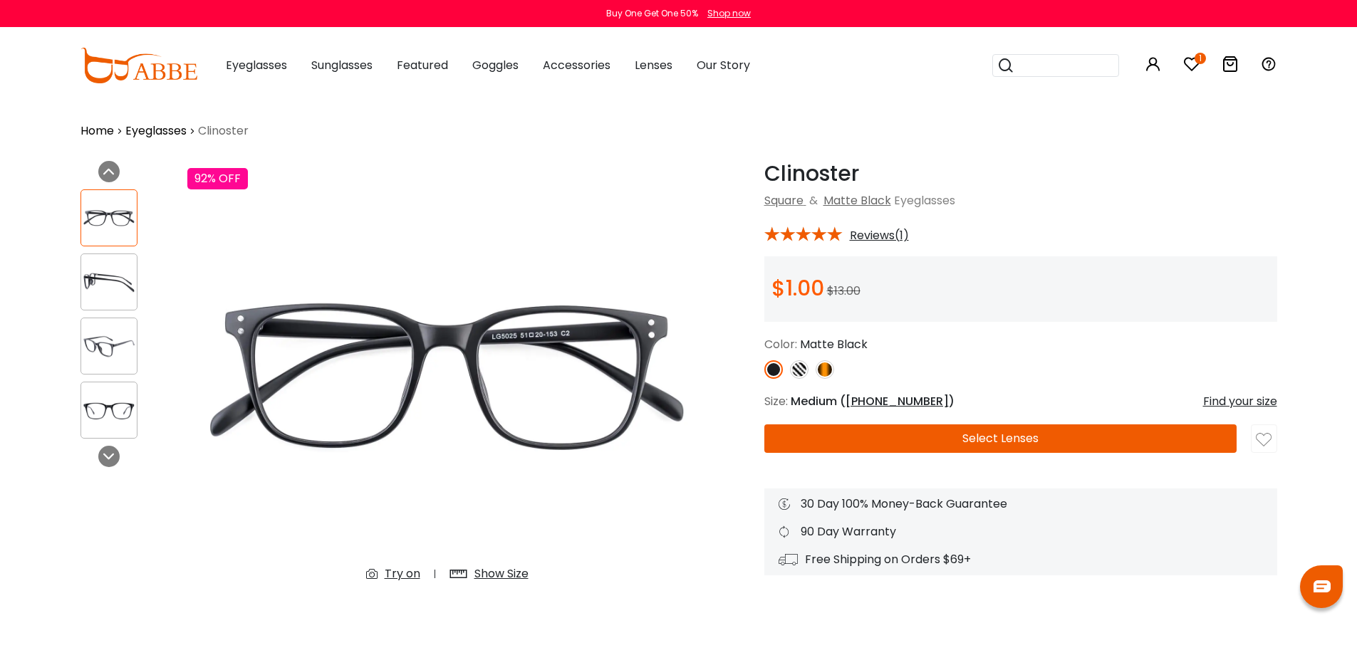
click at [796, 375] on img at bounding box center [799, 370] width 19 height 19
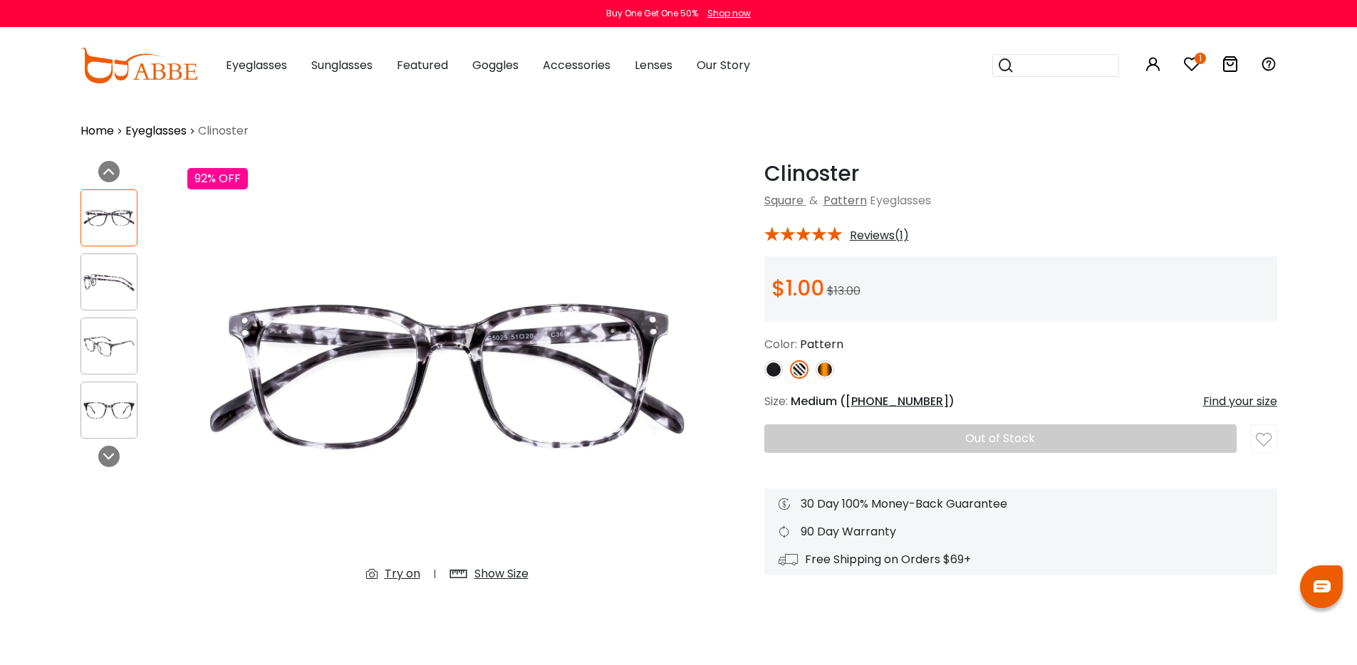
click at [1269, 446] on img at bounding box center [1264, 440] width 16 height 16
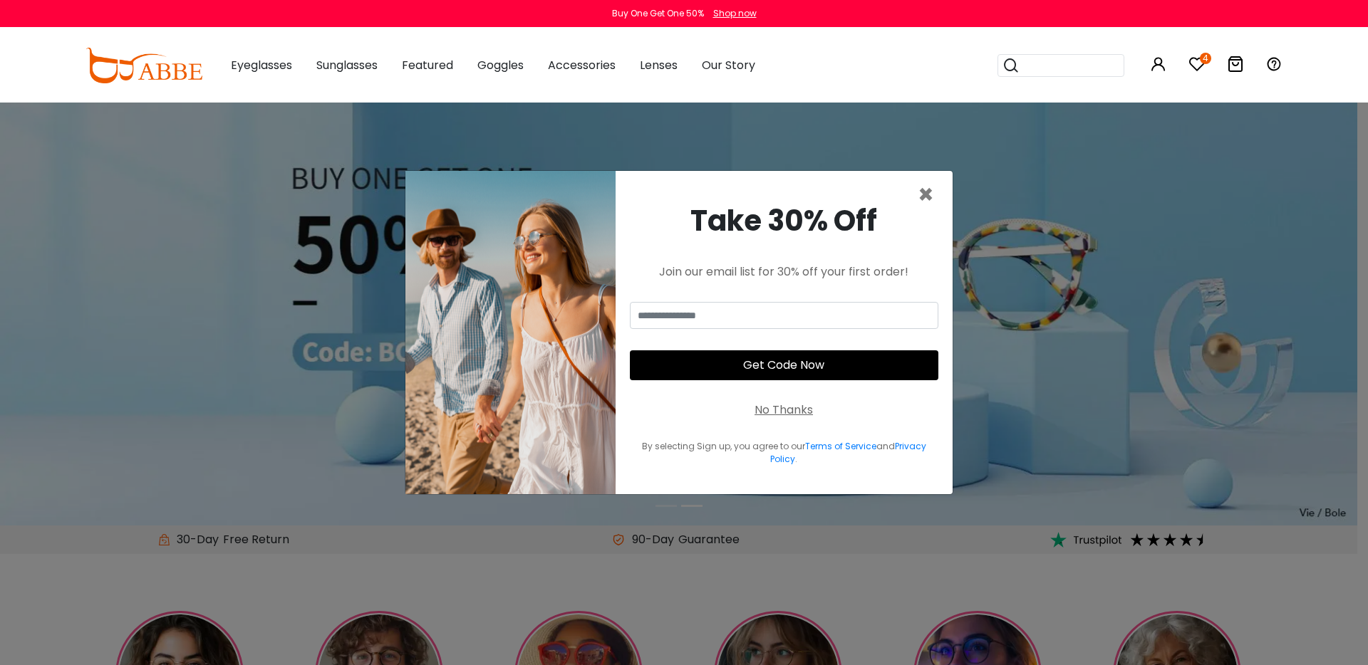
click at [1194, 66] on icon at bounding box center [1196, 64] width 17 height 17
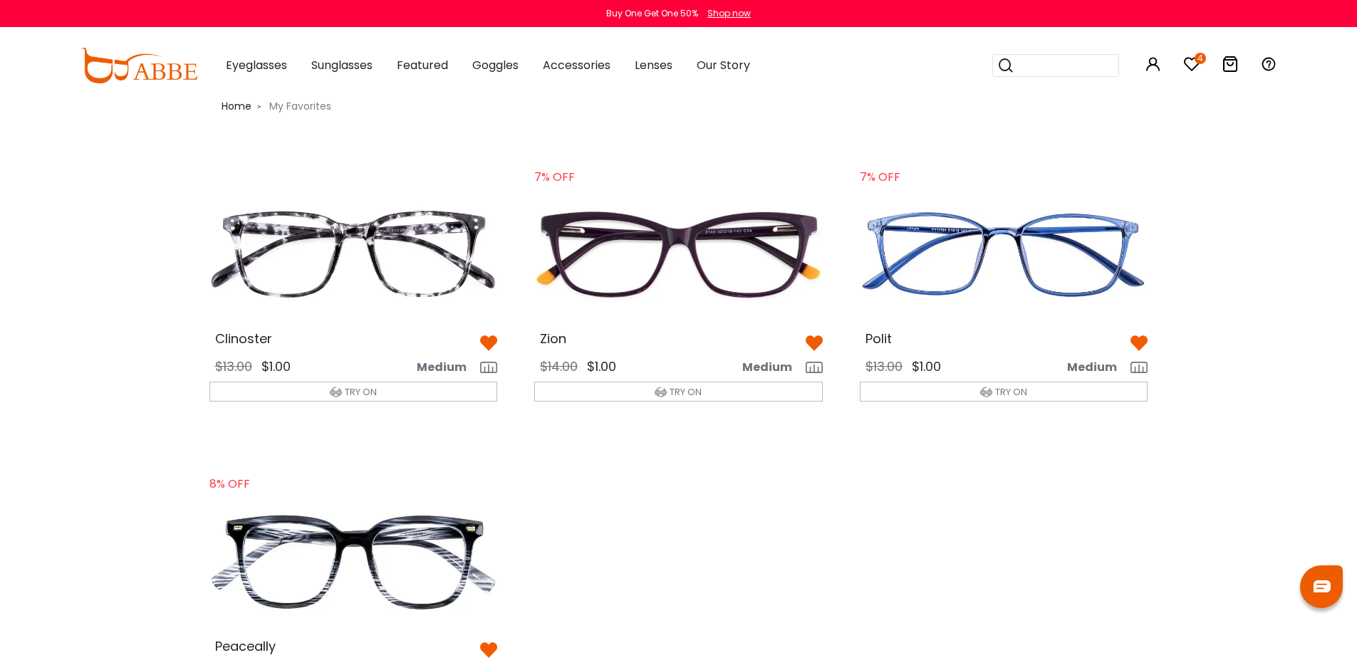
scroll to position [19, 0]
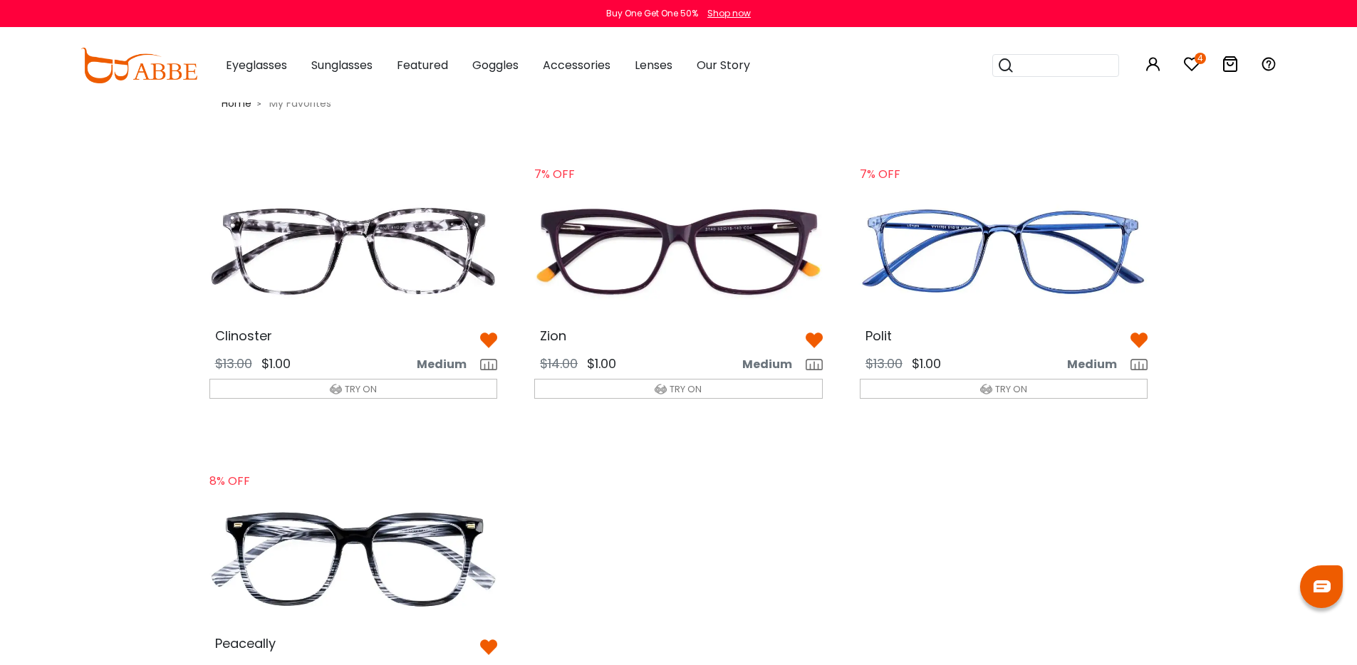
click at [412, 254] on img at bounding box center [353, 252] width 311 height 155
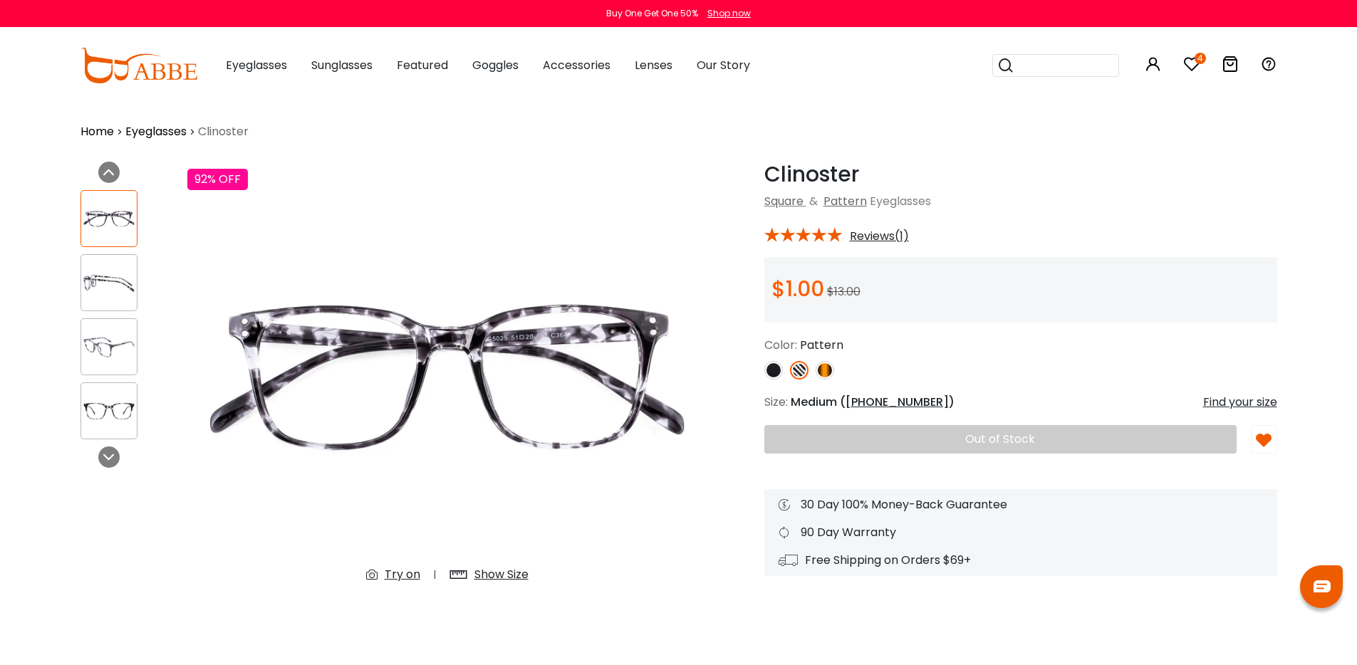
click at [175, 130] on link "Eyeglasses" at bounding box center [155, 131] width 61 height 17
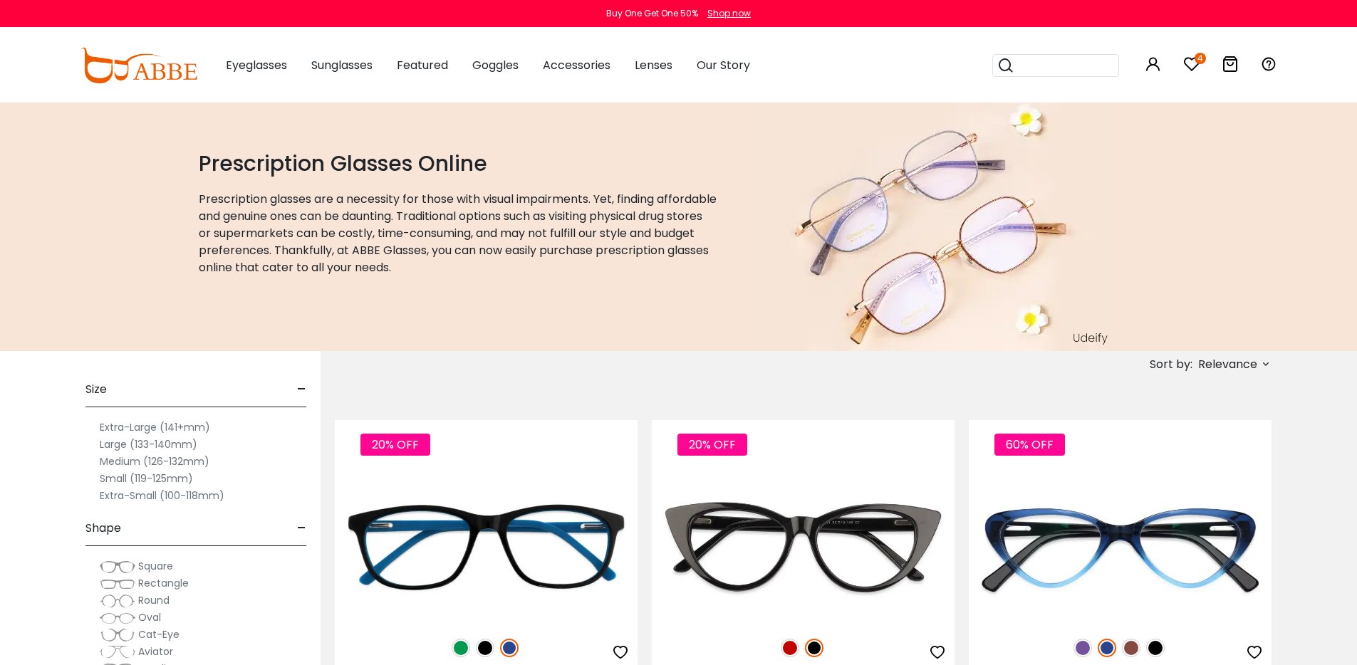
click at [165, 480] on label "Small (119-125mm)" at bounding box center [146, 478] width 93 height 17
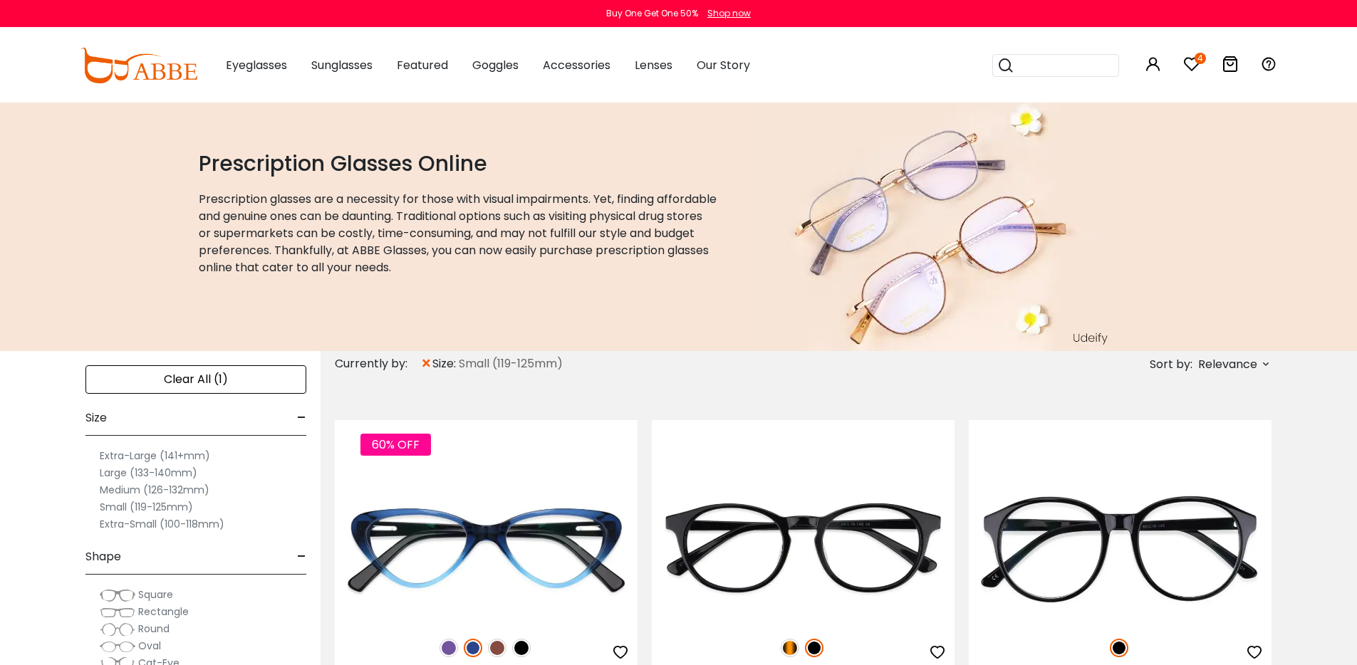
click at [141, 492] on label "Medium (126-132mm)" at bounding box center [155, 490] width 110 height 17
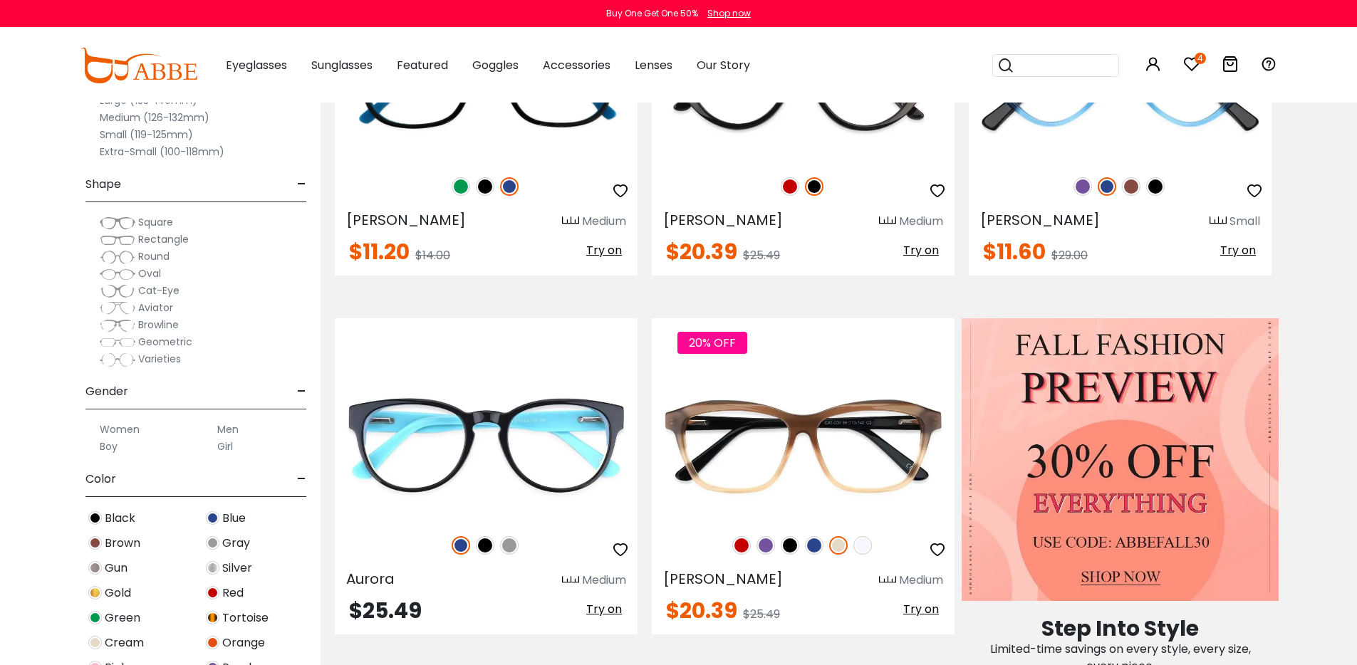
scroll to position [466, 0]
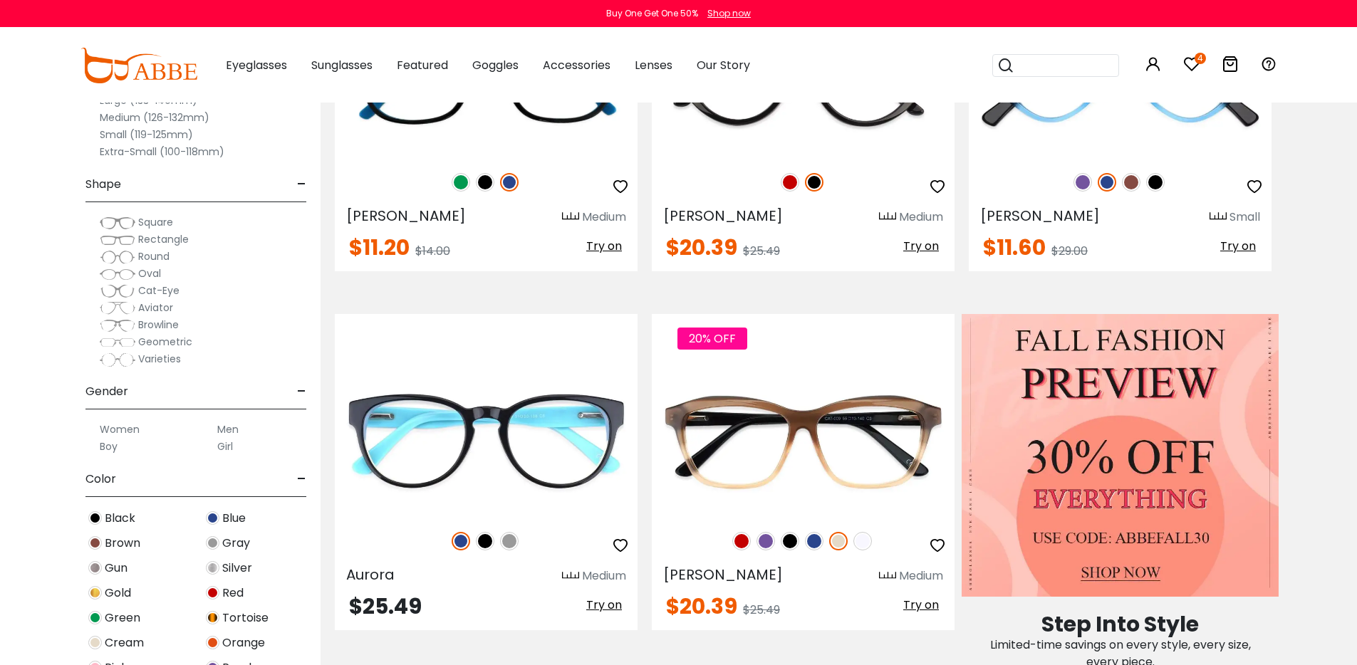
click at [134, 433] on label "Women" at bounding box center [120, 429] width 40 height 17
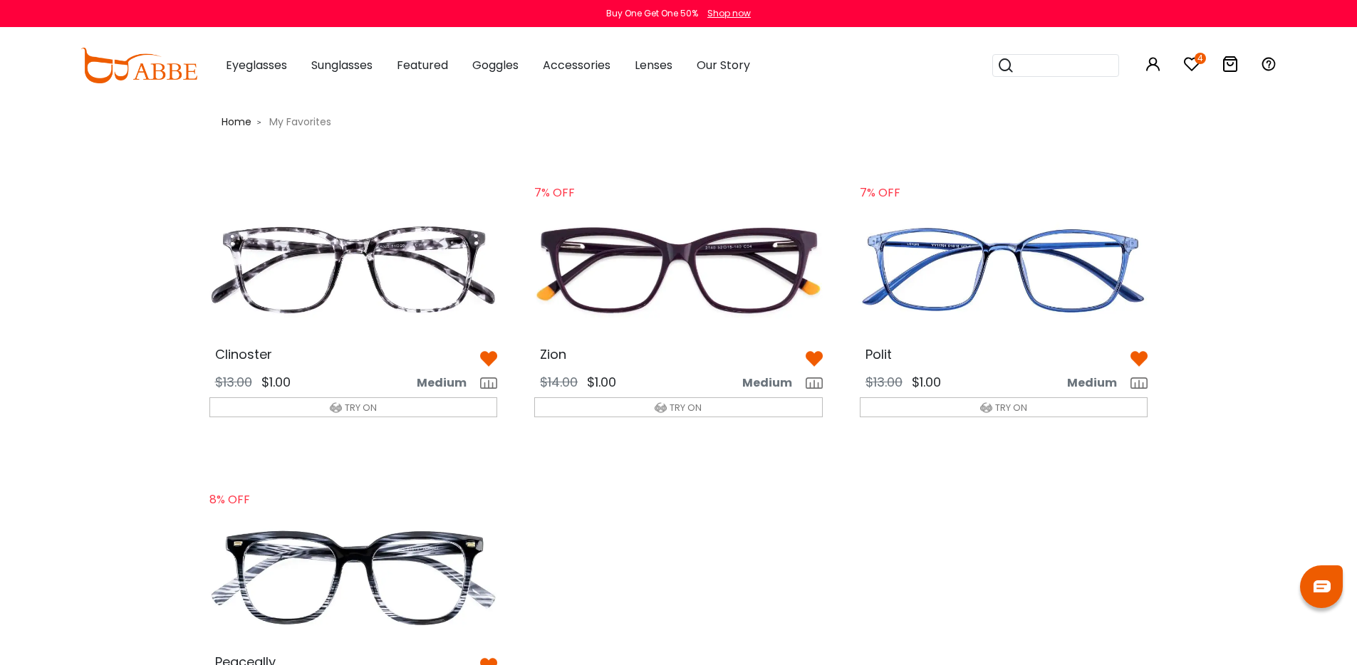
click at [750, 280] on img at bounding box center [678, 270] width 311 height 155
click at [975, 270] on img at bounding box center [1004, 270] width 311 height 155
click at [387, 561] on img at bounding box center [353, 577] width 311 height 155
click at [995, 279] on img at bounding box center [1004, 270] width 311 height 155
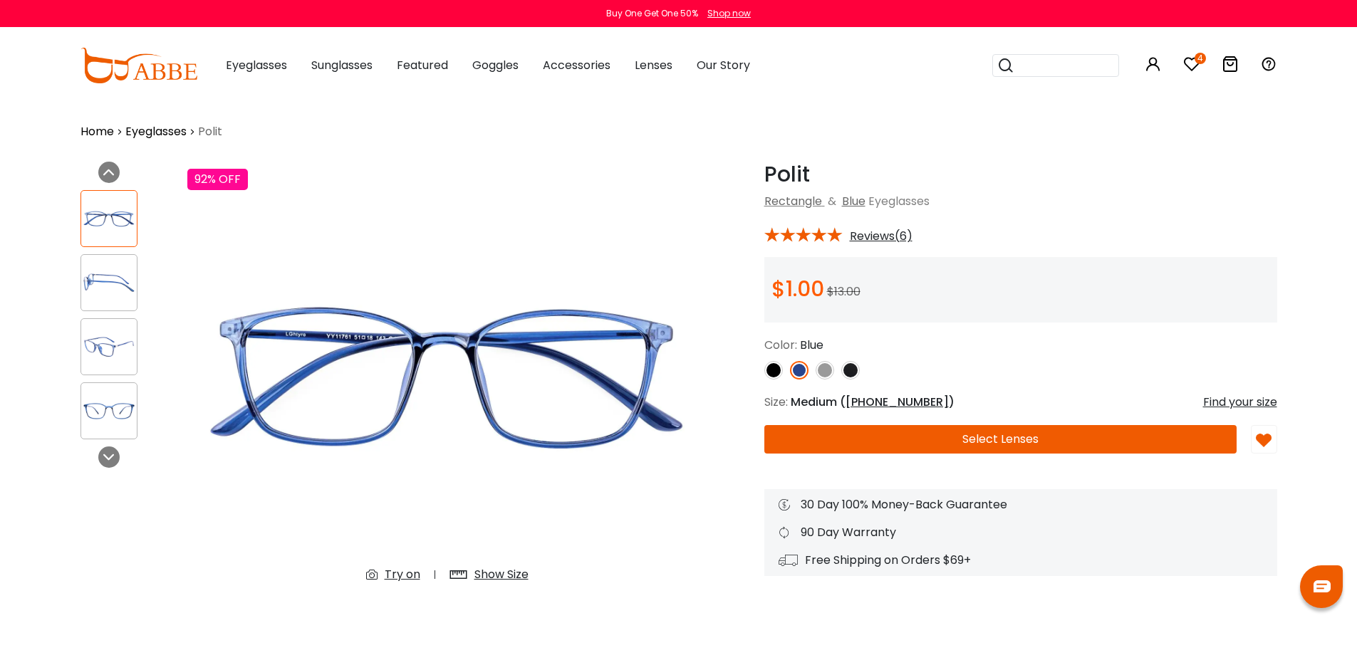
click at [770, 377] on img at bounding box center [774, 370] width 19 height 19
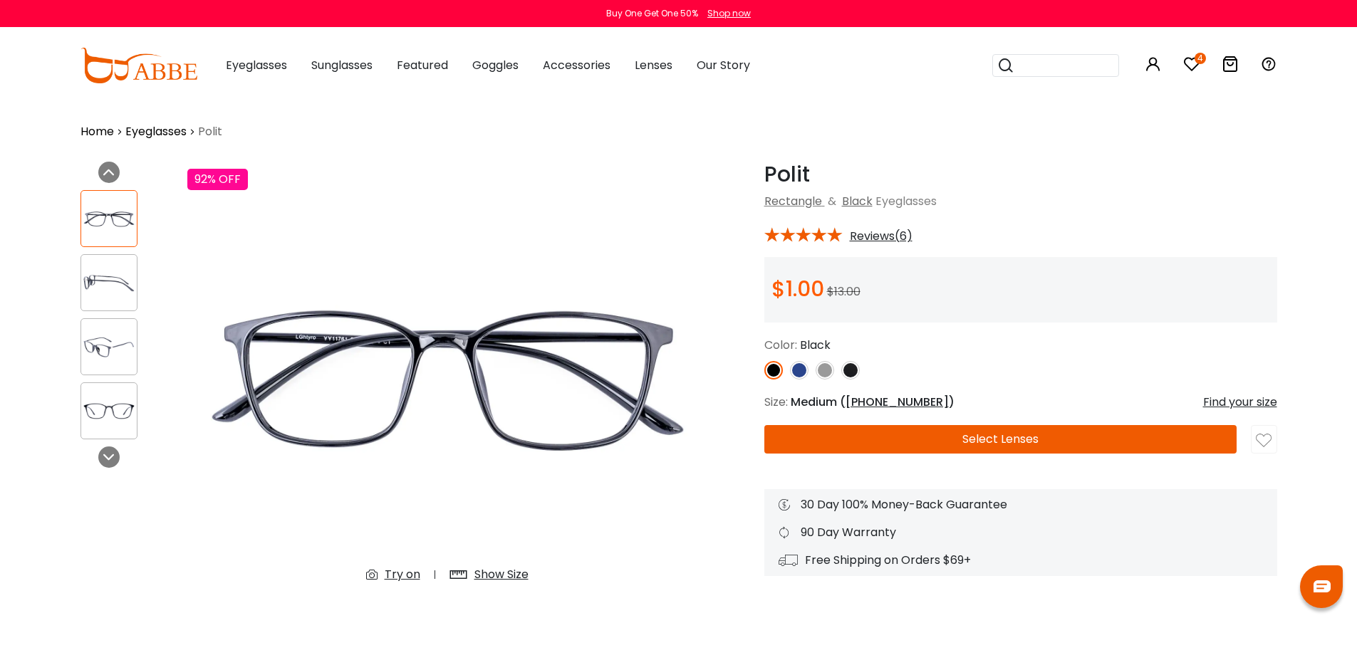
click at [819, 373] on img at bounding box center [825, 370] width 19 height 19
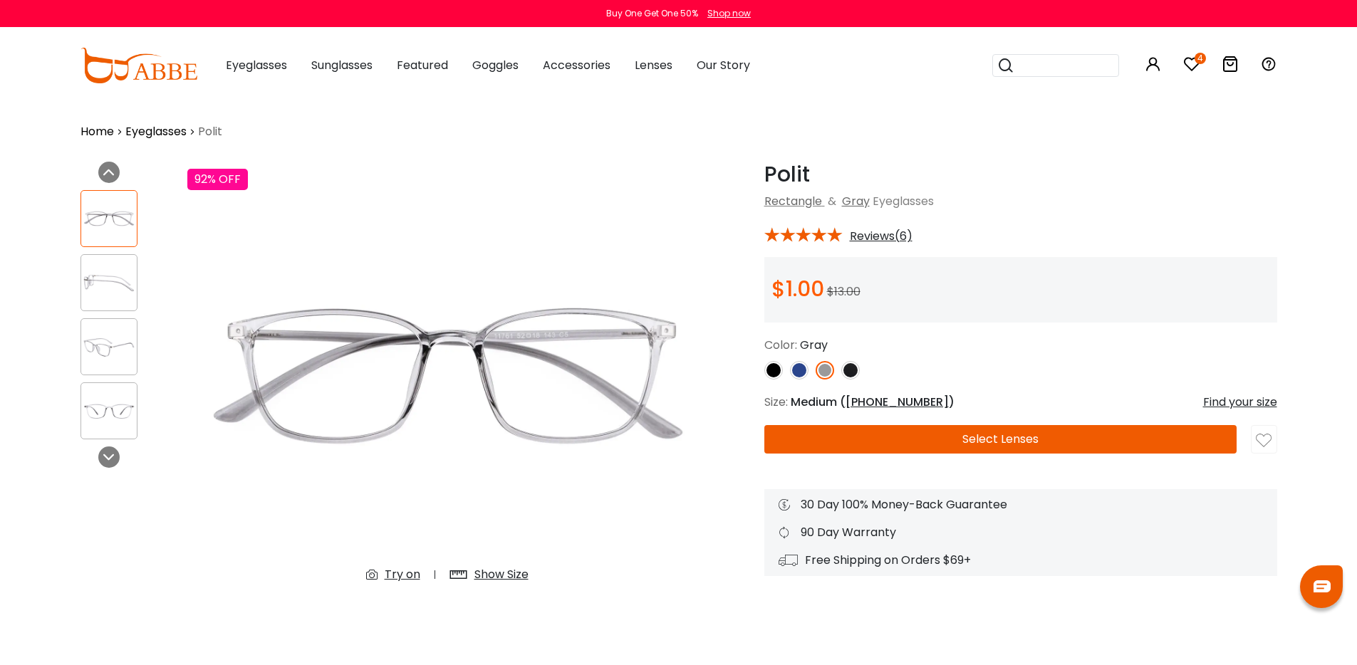
click at [845, 376] on img at bounding box center [850, 370] width 19 height 19
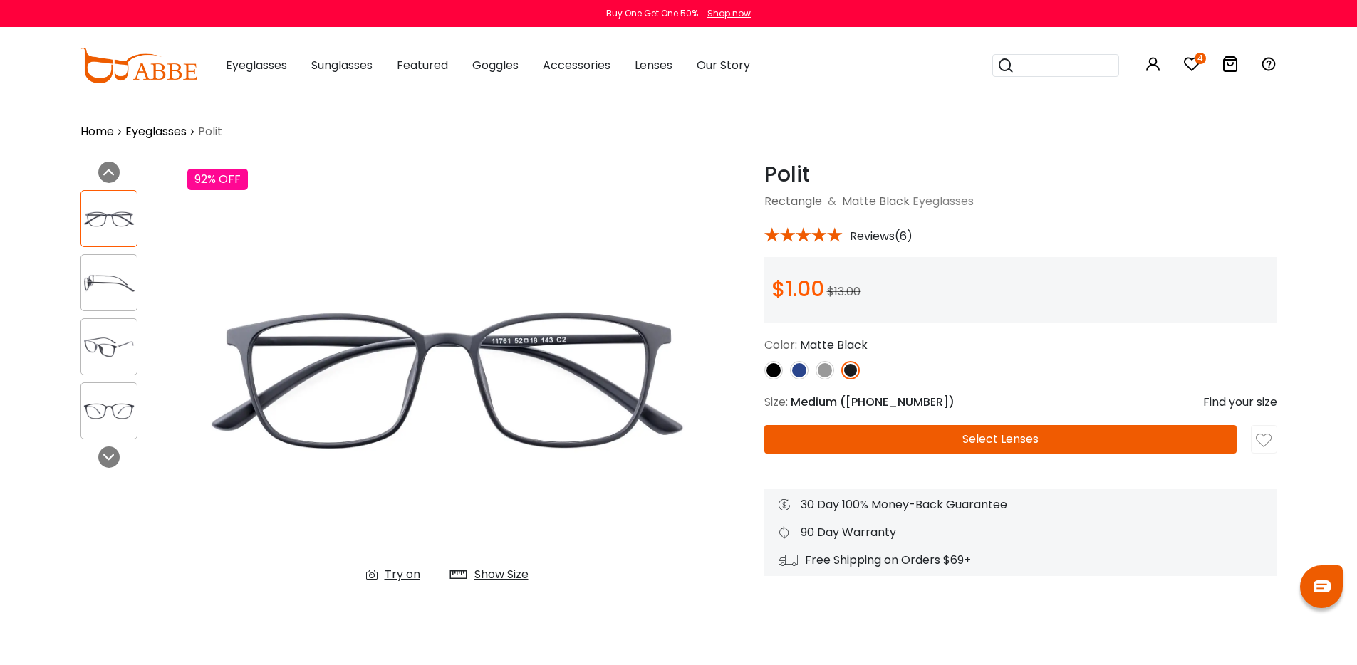
click at [822, 376] on img at bounding box center [825, 370] width 19 height 19
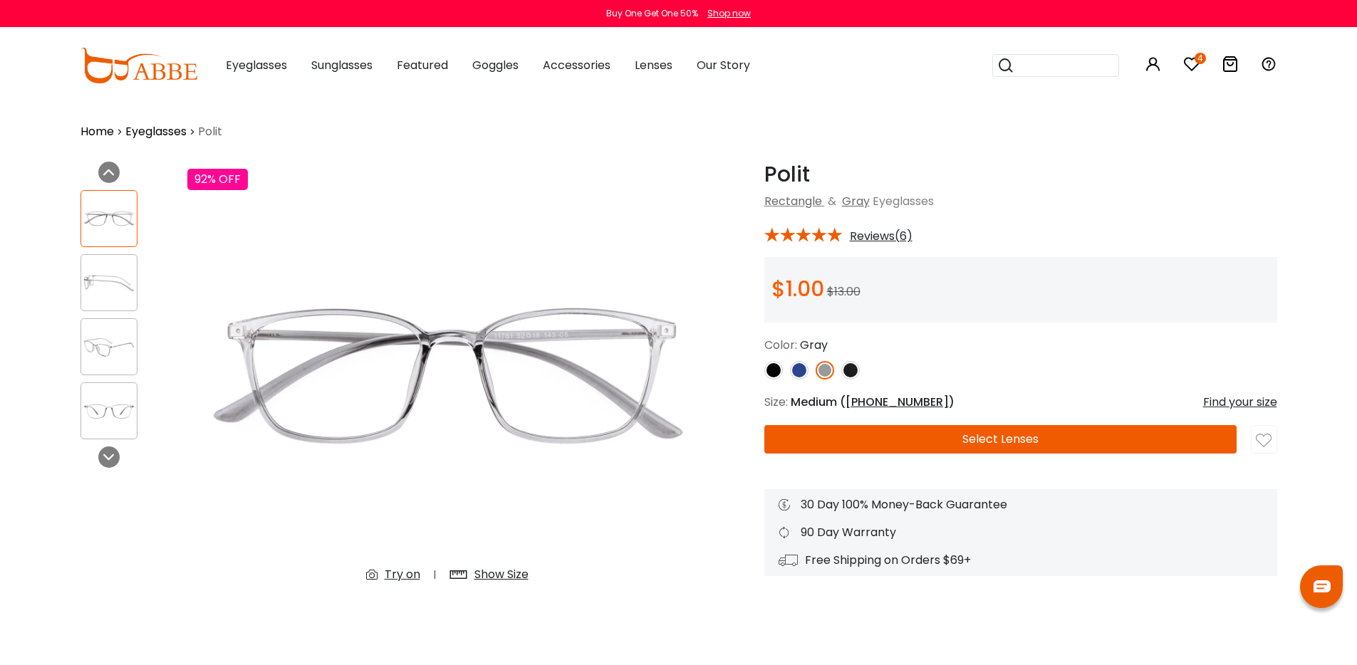
click at [1006, 446] on button "Select Lenses" at bounding box center [1001, 439] width 472 height 29
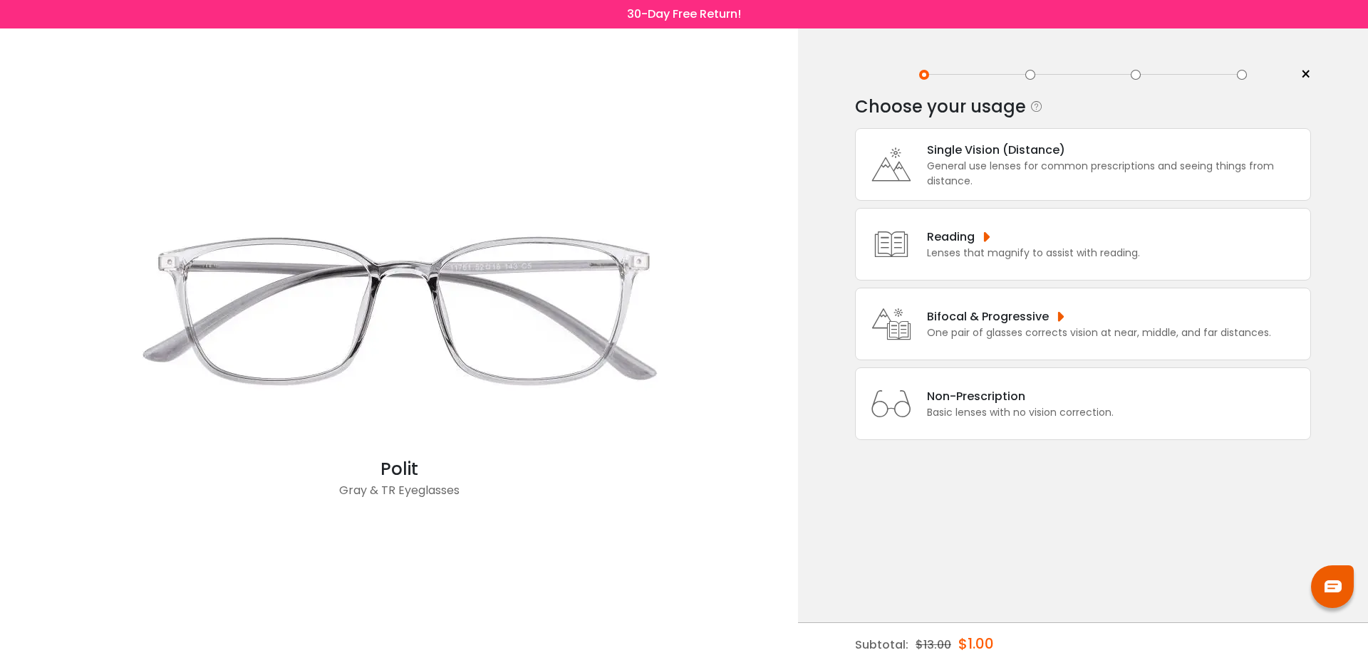
click at [978, 154] on div "Single Vision (Distance)" at bounding box center [1115, 150] width 376 height 18
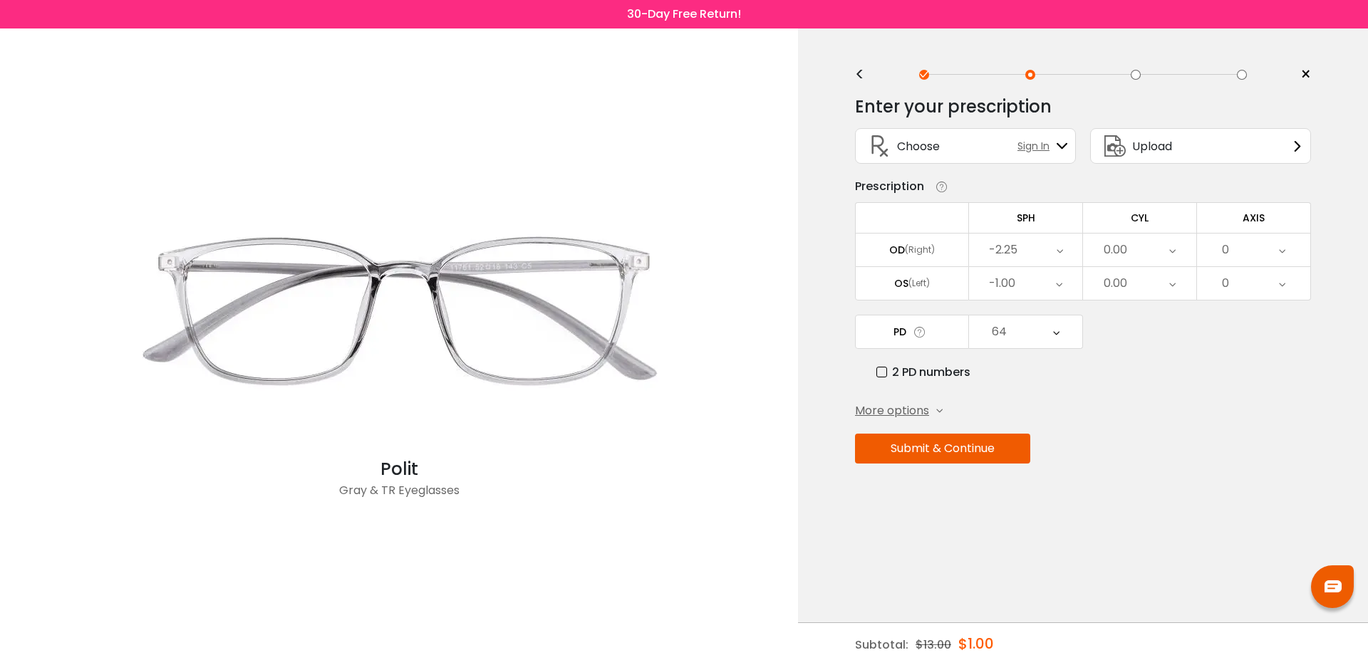
click at [953, 447] on button "Submit & Continue" at bounding box center [942, 449] width 175 height 30
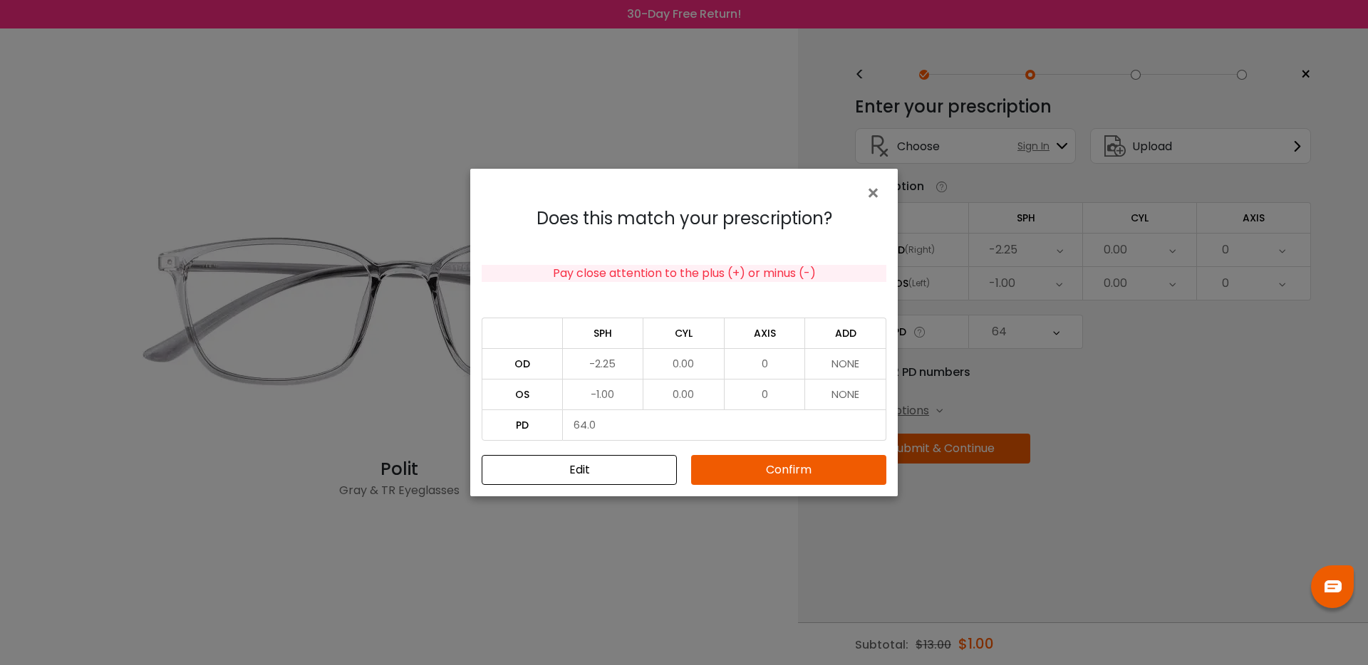
click at [782, 472] on button "Confirm" at bounding box center [788, 470] width 195 height 30
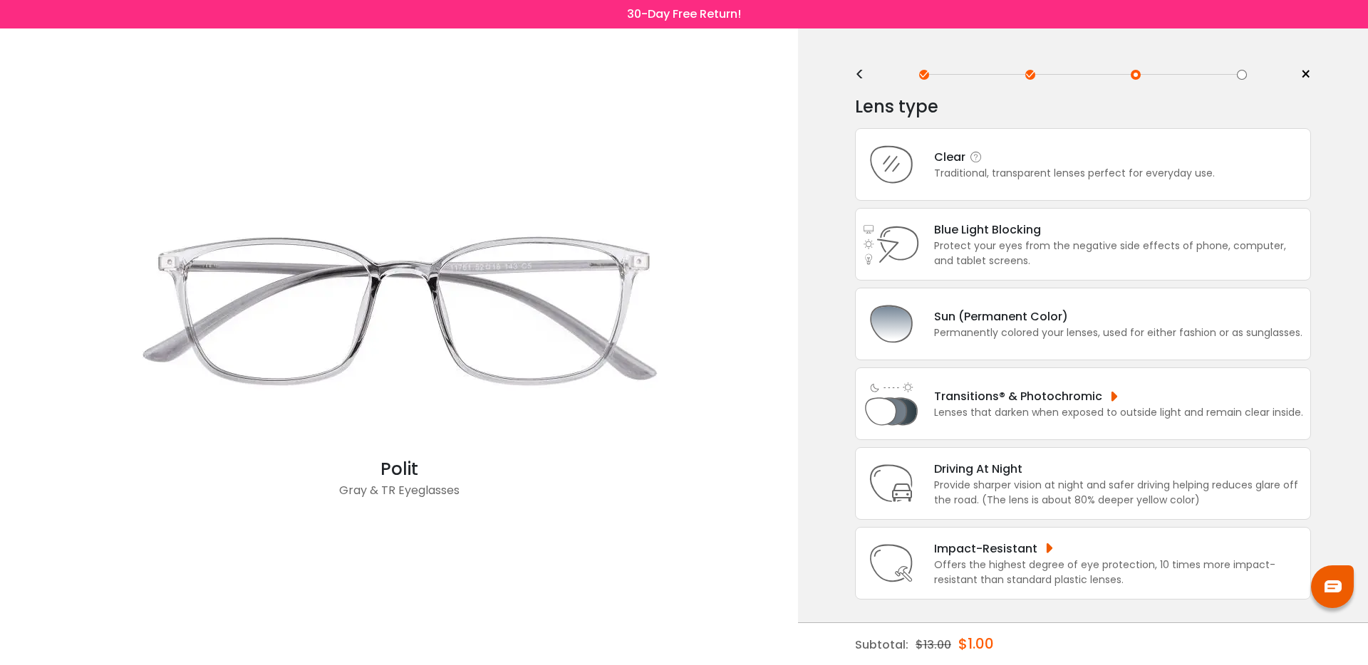
click at [989, 175] on div "Traditional, transparent lenses perfect for everyday use." at bounding box center [1074, 173] width 281 height 15
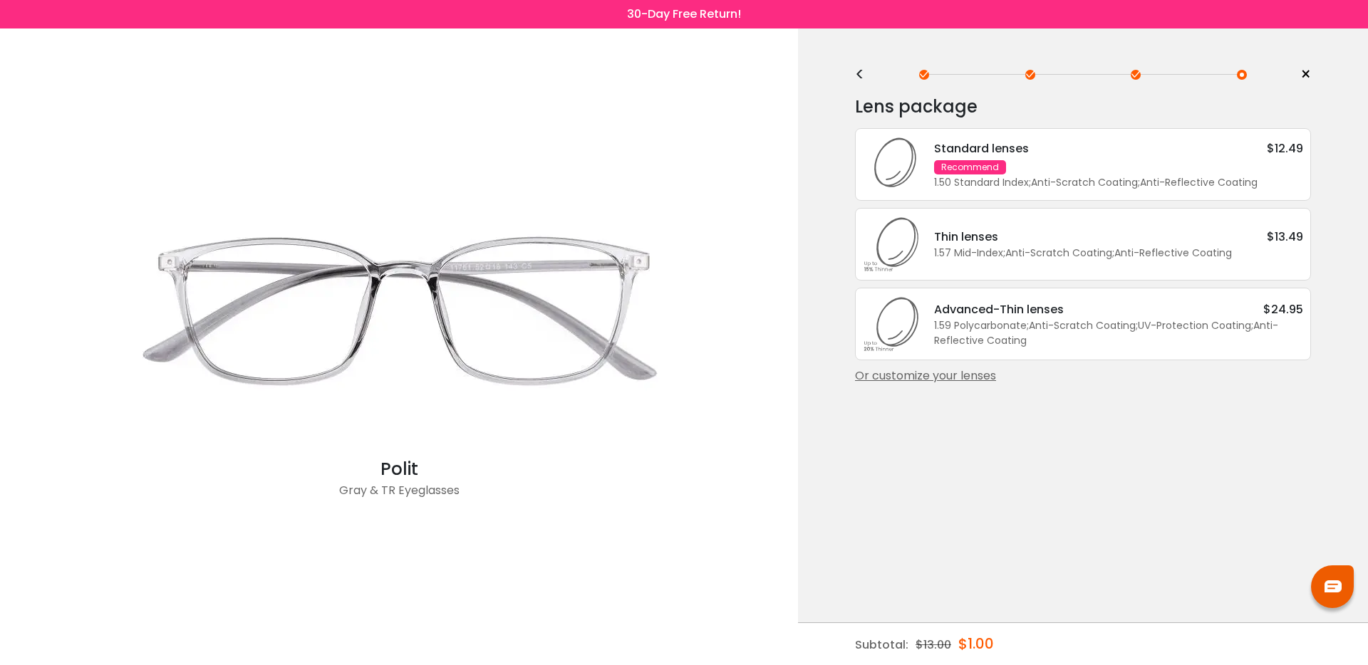
click at [965, 385] on div "Or customize your lenses" at bounding box center [1083, 376] width 456 height 17
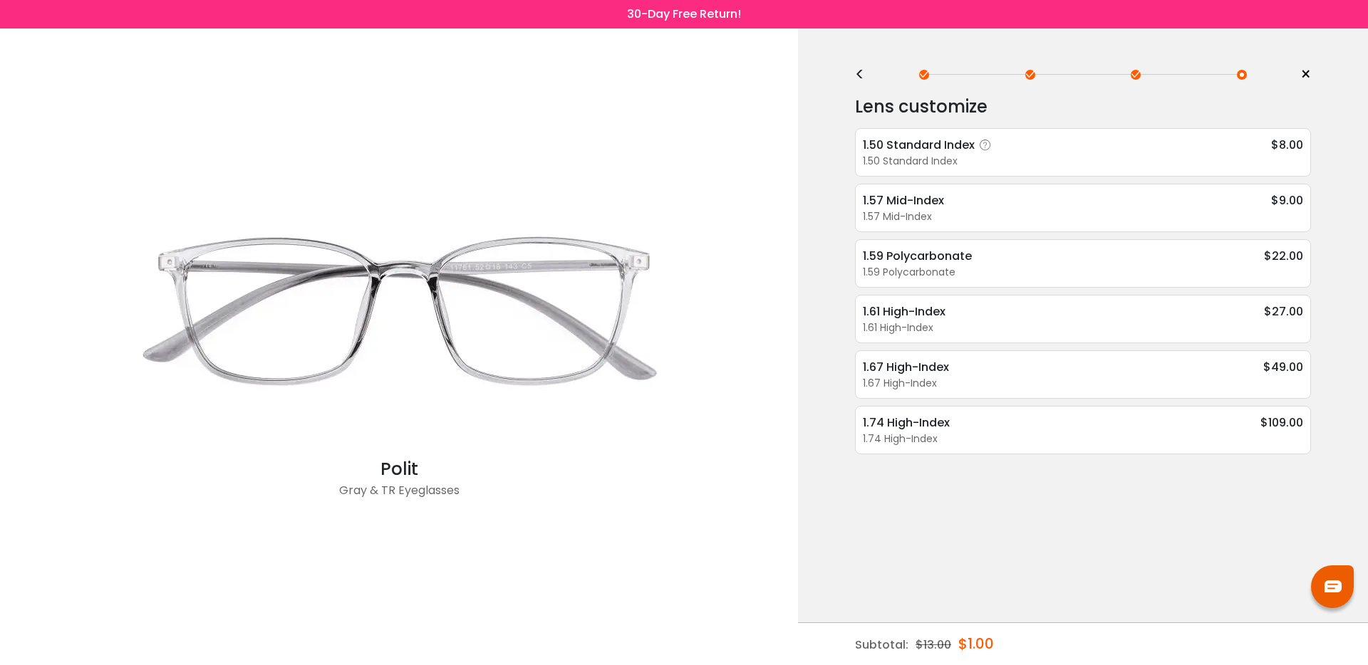
click at [997, 154] on div "1.50 Standard Index" at bounding box center [1083, 161] width 440 height 15
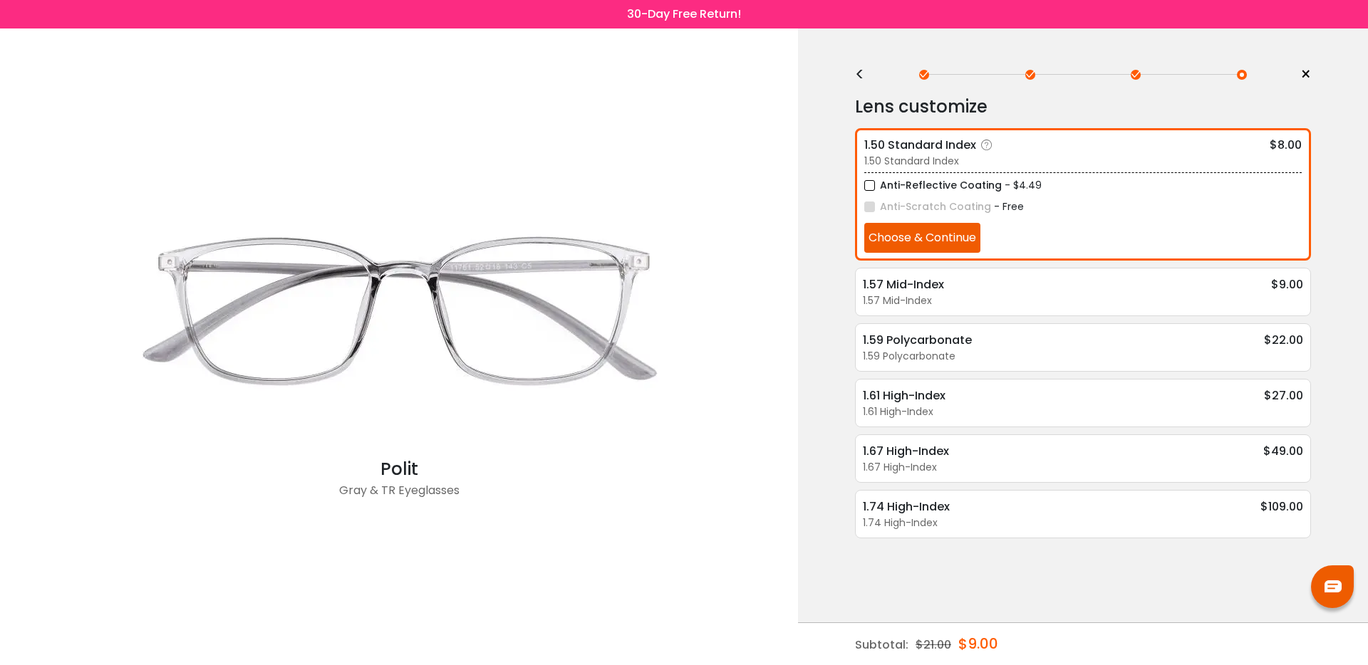
click at [899, 245] on button "Choose & Continue" at bounding box center [922, 238] width 116 height 30
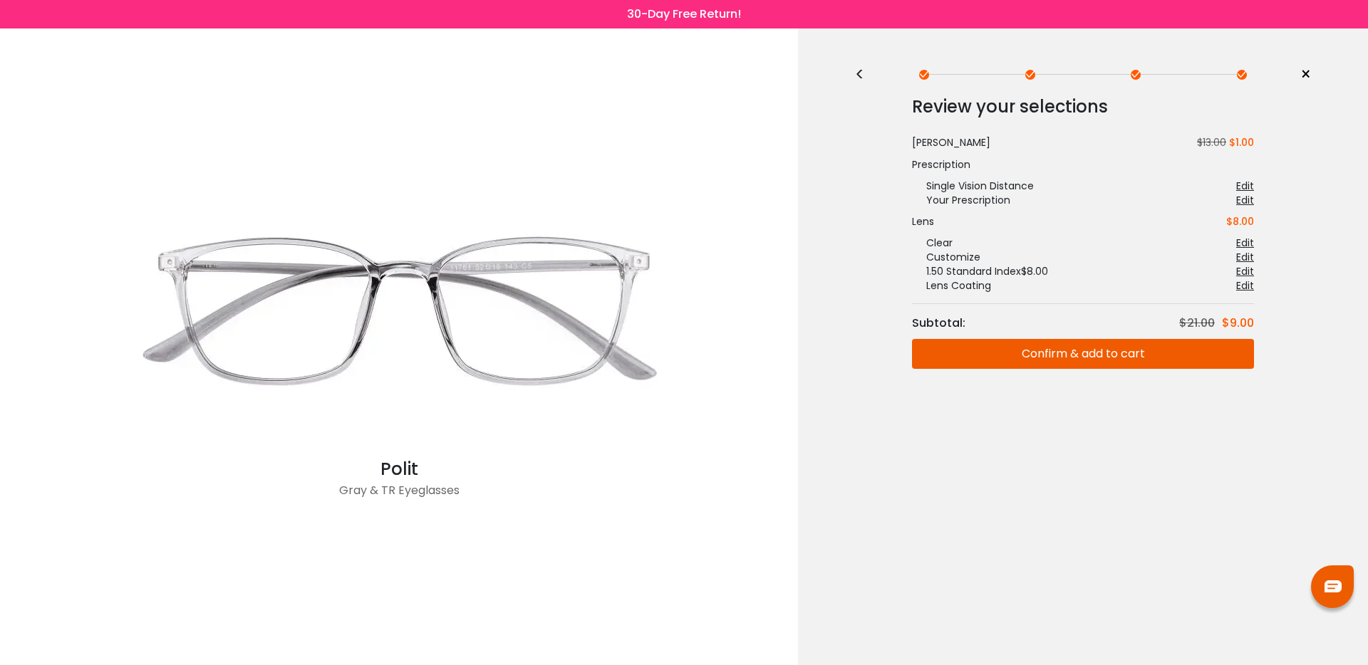
click at [1031, 352] on button "Confirm & add to cart" at bounding box center [1083, 354] width 342 height 30
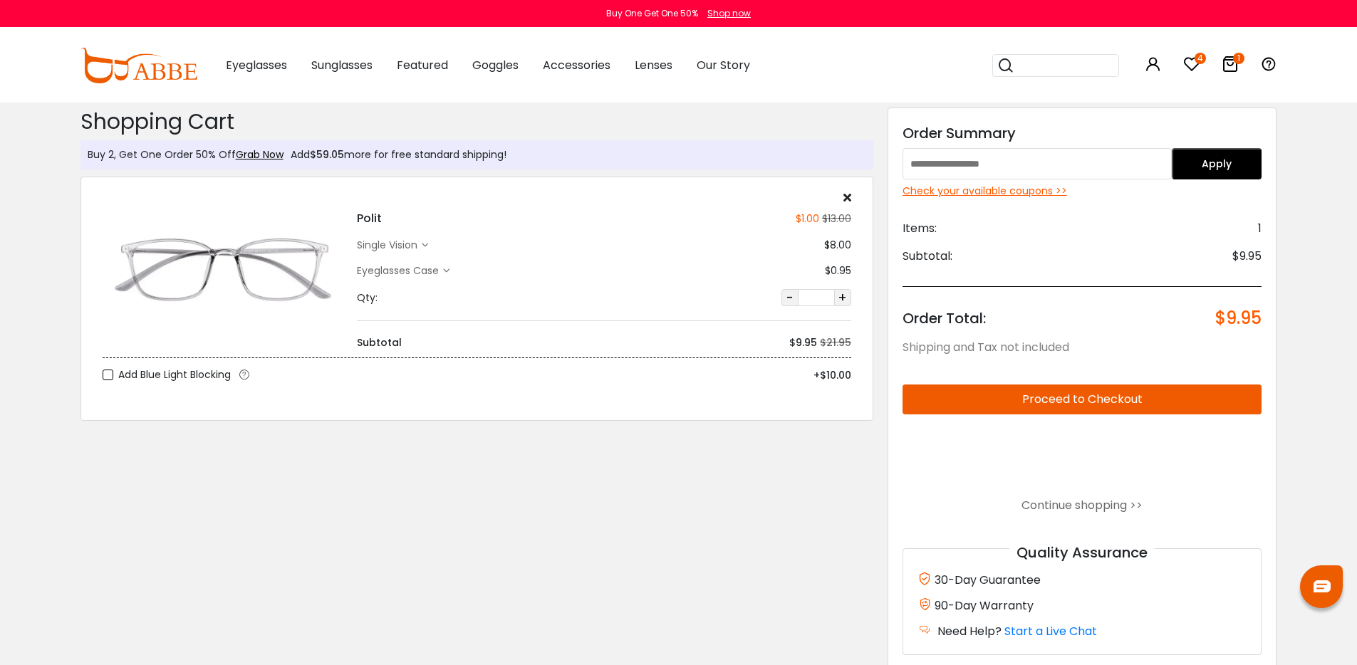
click at [994, 165] on input "text" at bounding box center [1037, 163] width 269 height 31
click at [1022, 170] on input "text" at bounding box center [1037, 163] width 269 height 31
type input "********"
click at [1224, 155] on button "Apply" at bounding box center [1217, 163] width 90 height 31
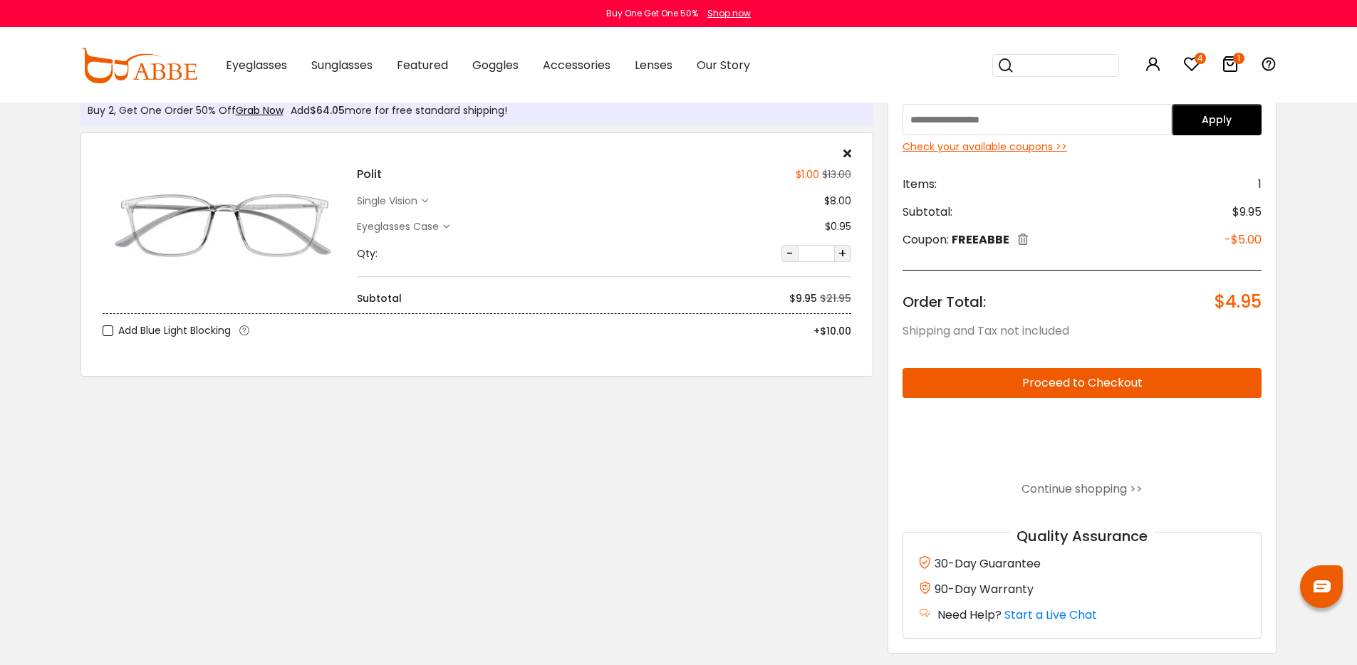
scroll to position [49, 0]
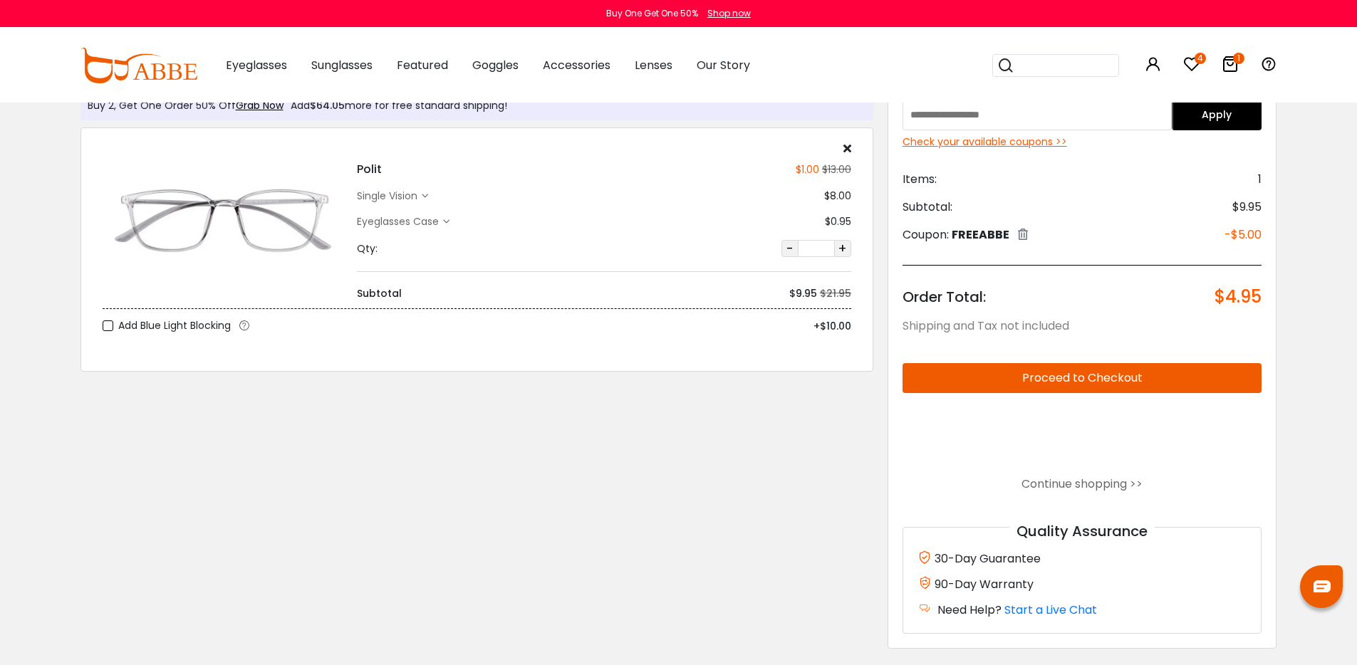
click at [1095, 383] on button "Proceed to Checkout" at bounding box center [1083, 378] width 360 height 30
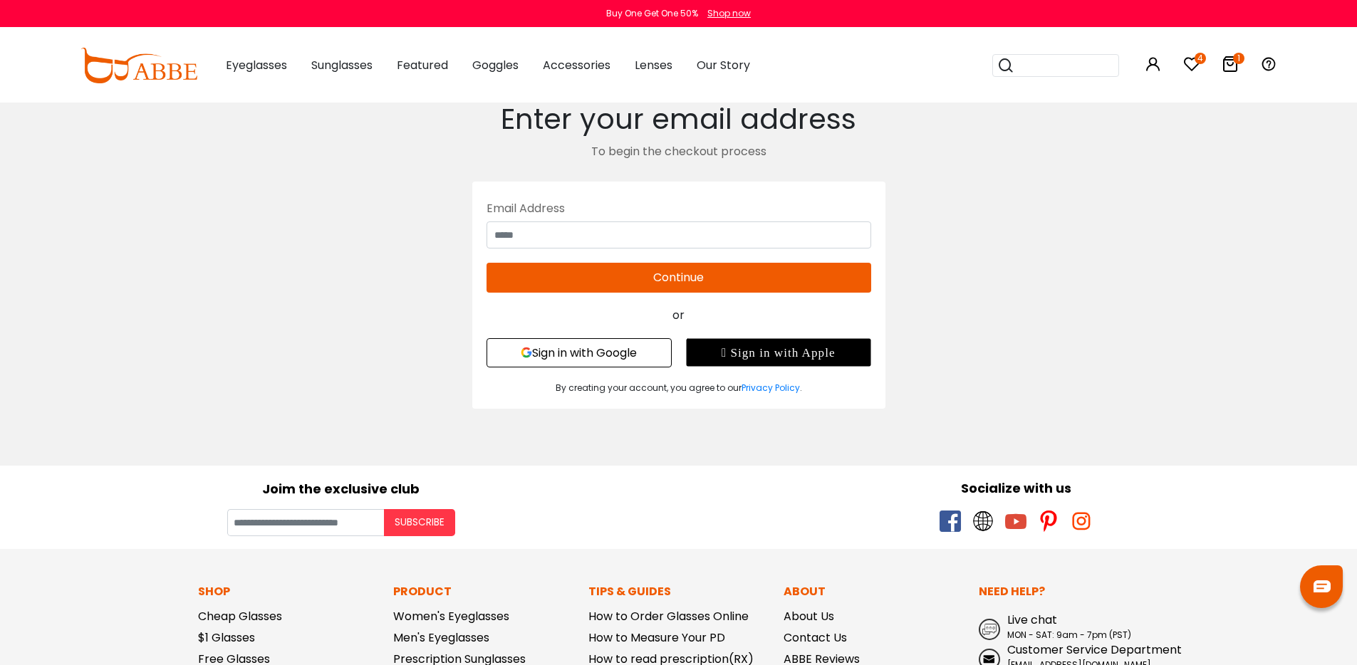
click at [602, 348] on button "Sign in with Google" at bounding box center [579, 352] width 185 height 29
click at [587, 355] on button "Sign in with Google" at bounding box center [579, 352] width 185 height 29
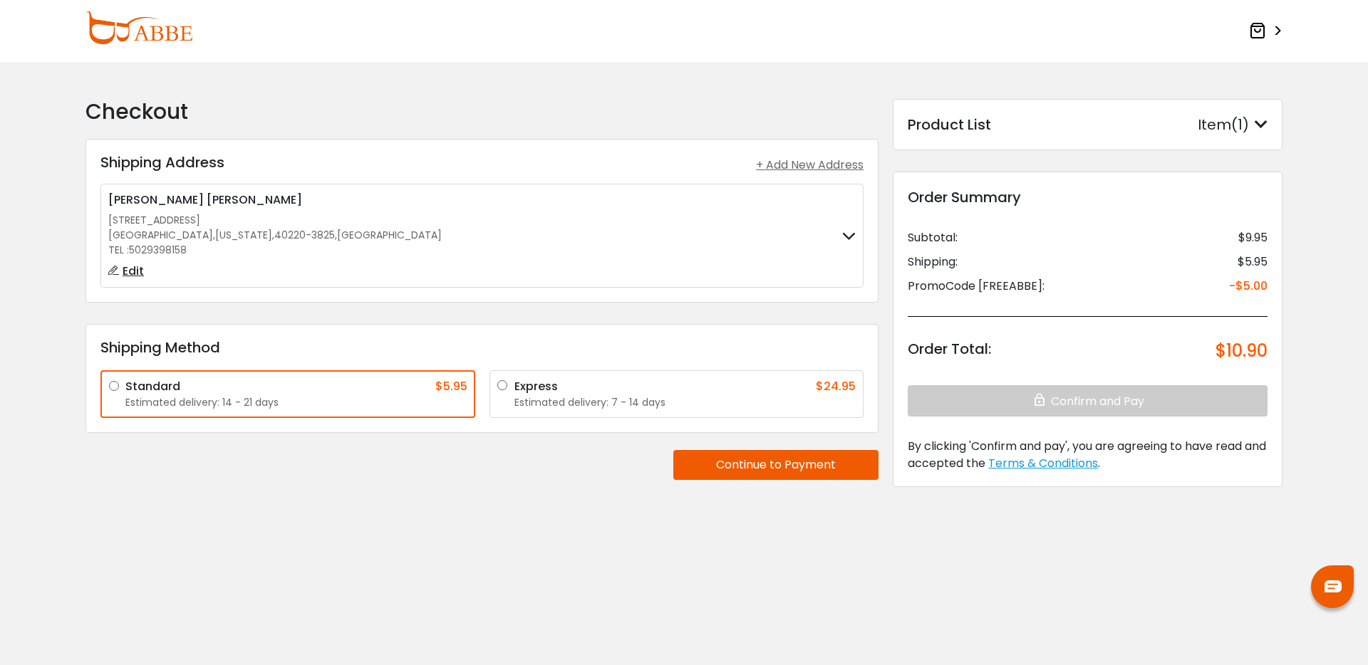
click at [1057, 124] on div "Product List Item(1)" at bounding box center [1088, 124] width 360 height 21
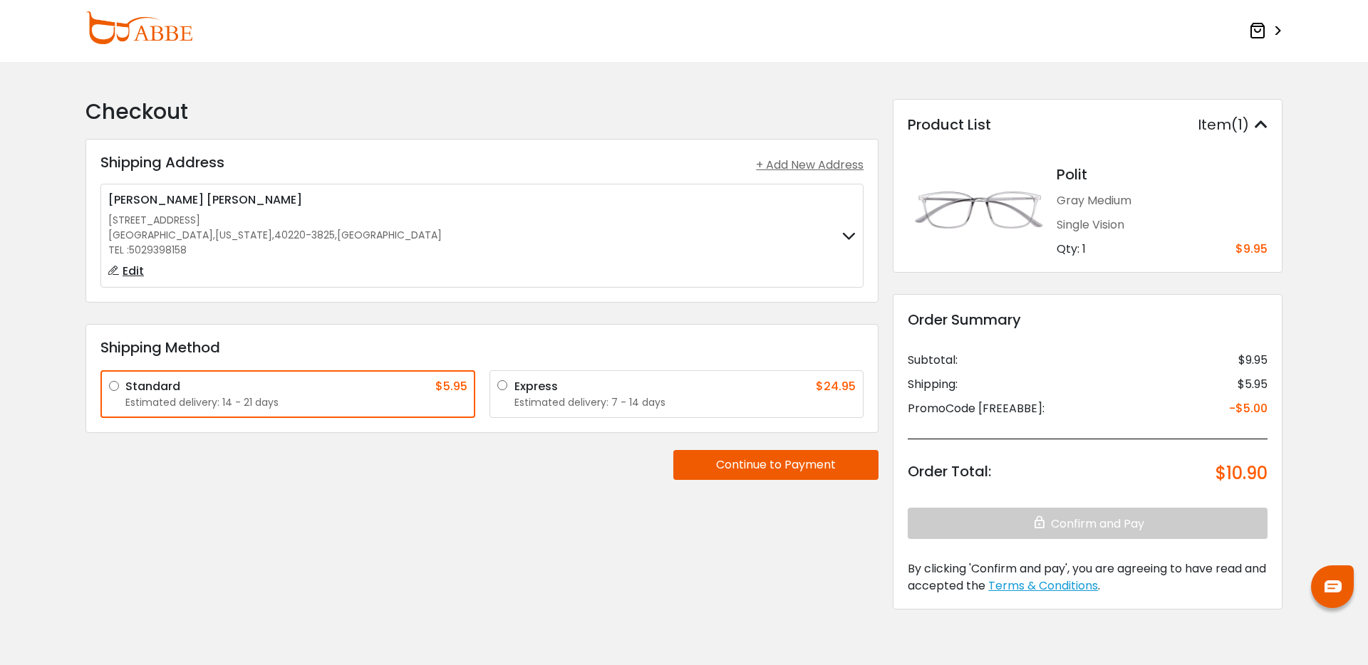
click at [753, 477] on button "Continue to Payment" at bounding box center [775, 465] width 205 height 30
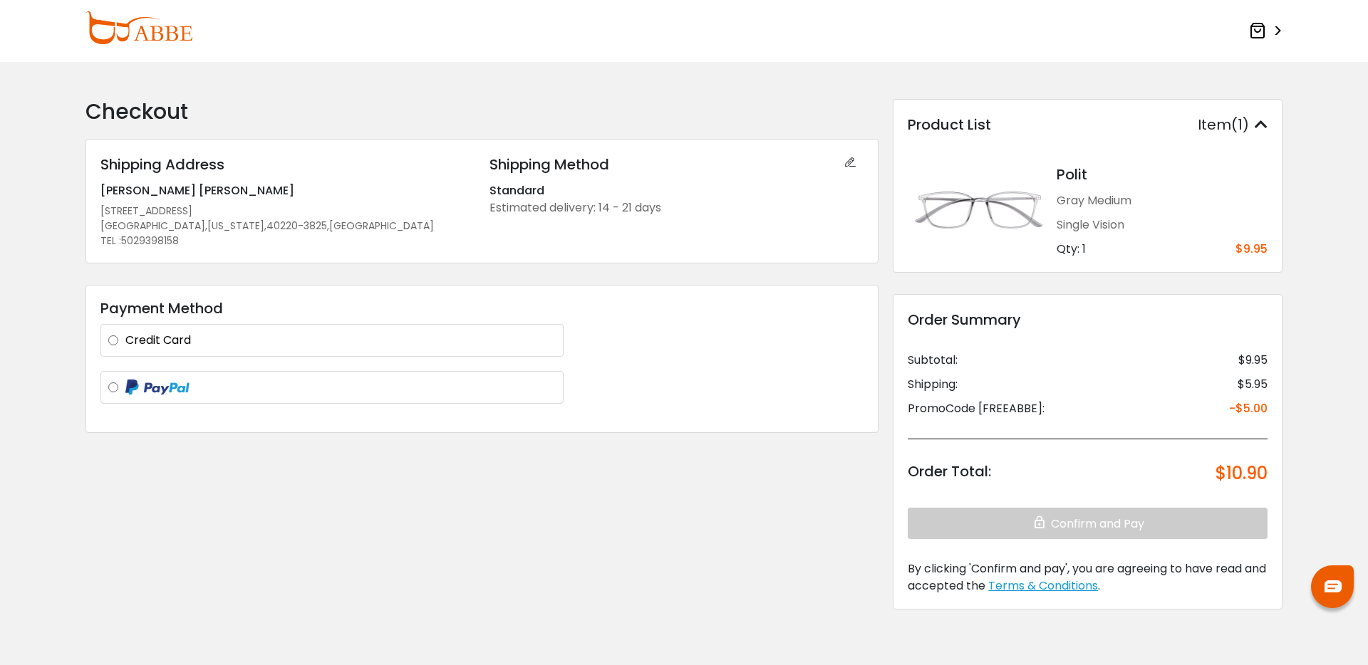
click at [189, 326] on div "Credit Card *Name on card *Card number Expiration date *CVV/CVC Billing address…" at bounding box center [331, 340] width 463 height 33
click at [150, 347] on label "Credit Card" at bounding box center [340, 340] width 430 height 17
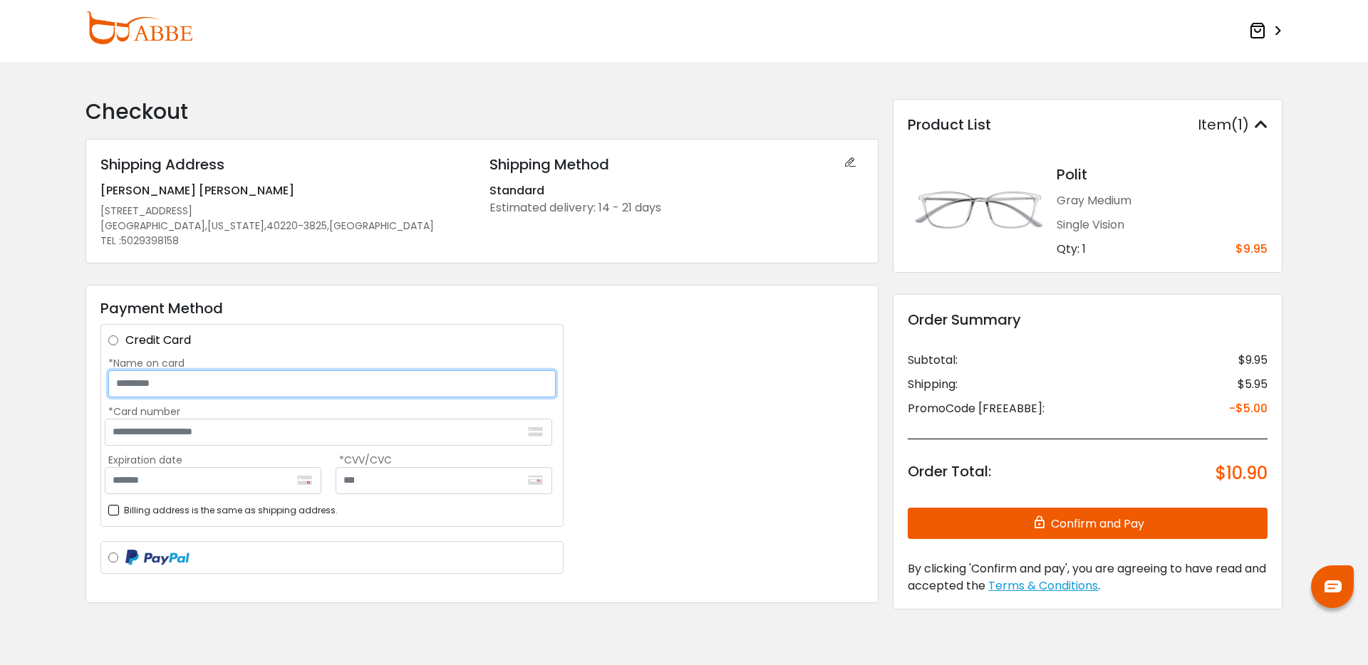
click at [163, 384] on input "*Name on card" at bounding box center [331, 384] width 447 height 27
type input "**********"
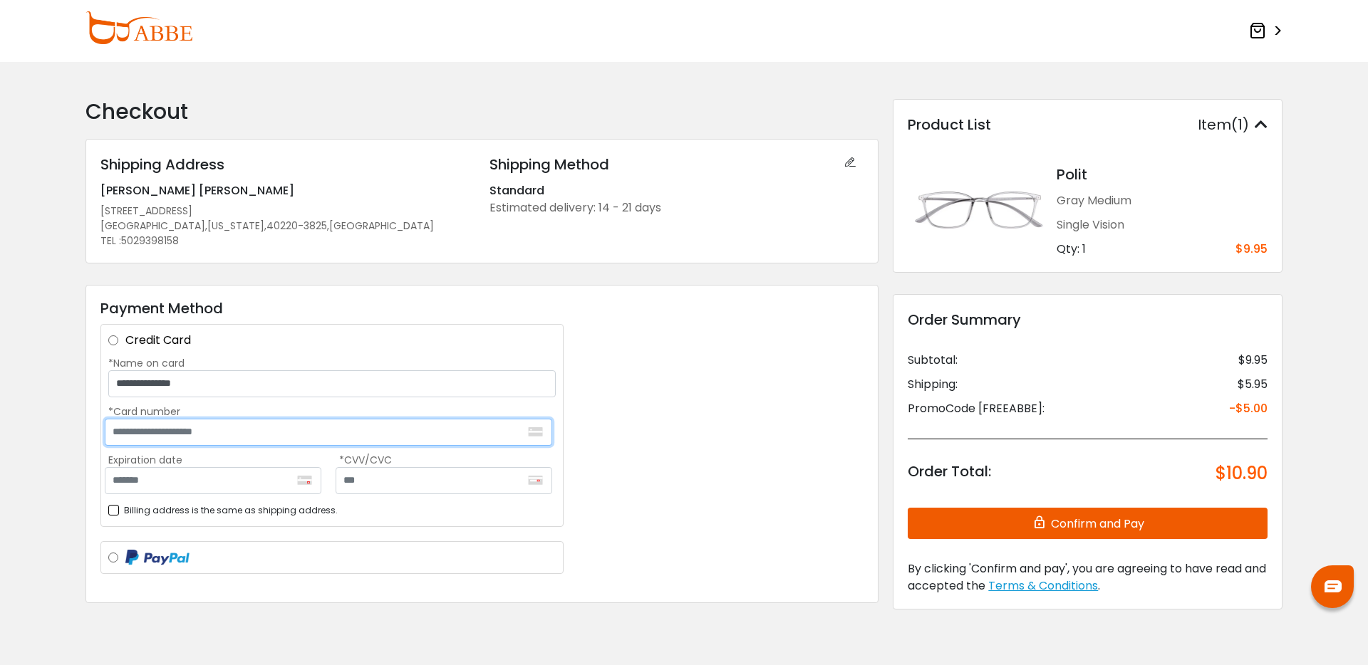
type input "**********"
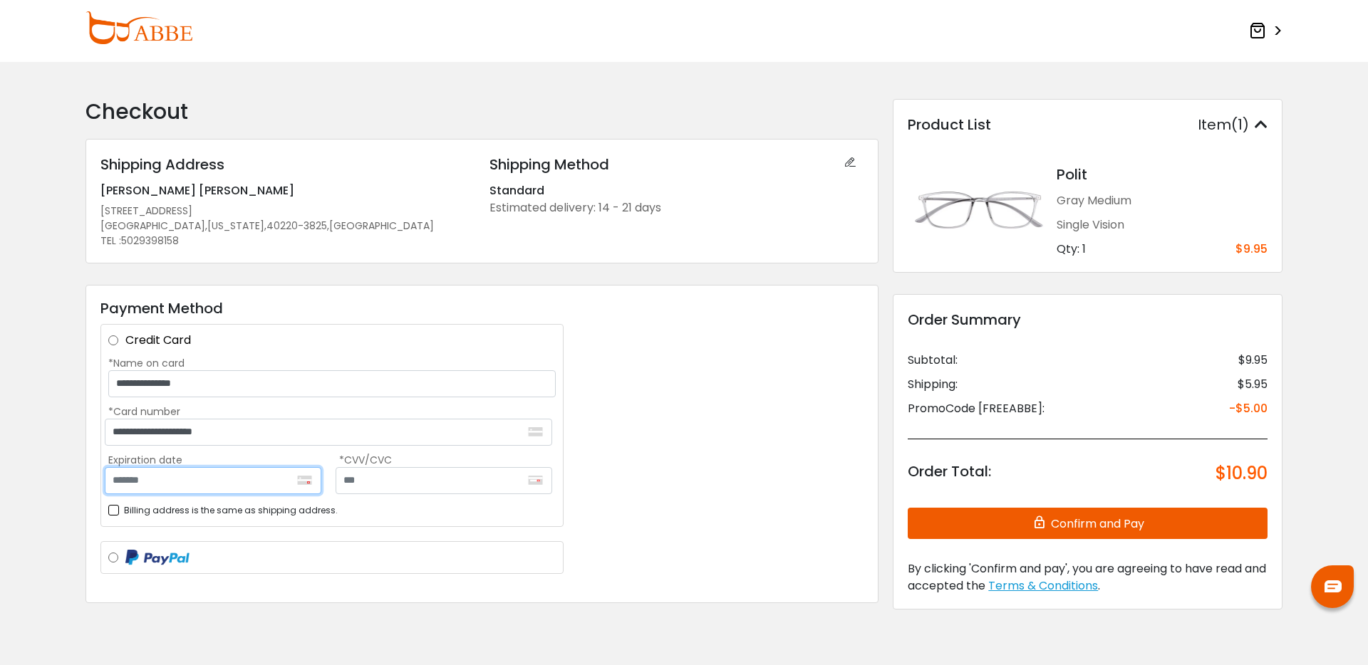
type input "*******"
type input "***"
click at [1042, 532] on button "Confirm and Pay" at bounding box center [1088, 523] width 360 height 31
